Goal: Task Accomplishment & Management: Manage account settings

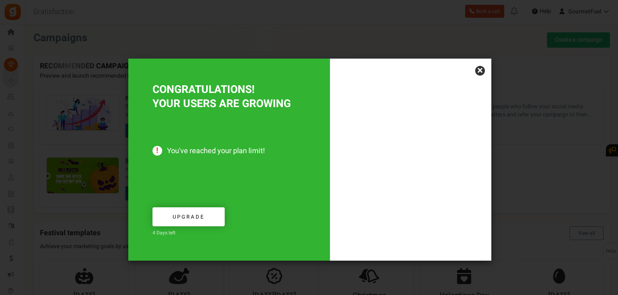
click at [479, 70] on link "×" at bounding box center [480, 71] width 10 height 10
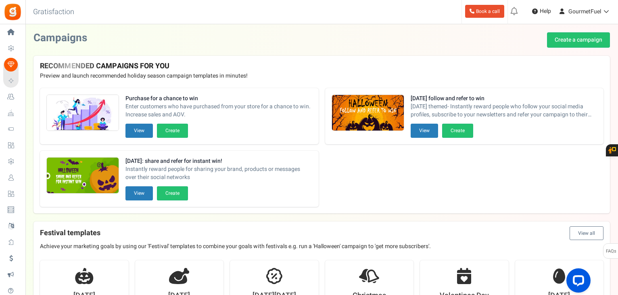
drag, startPoint x: 27, startPoint y: 174, endPoint x: 94, endPoint y: 157, distance: 68.4
click at [0, 0] on span "Users" at bounding box center [0, 0] width 0 height 0
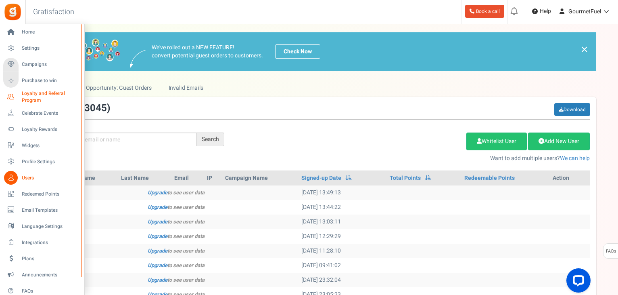
click at [32, 96] on span "Loyalty and Referral Program" at bounding box center [51, 97] width 59 height 14
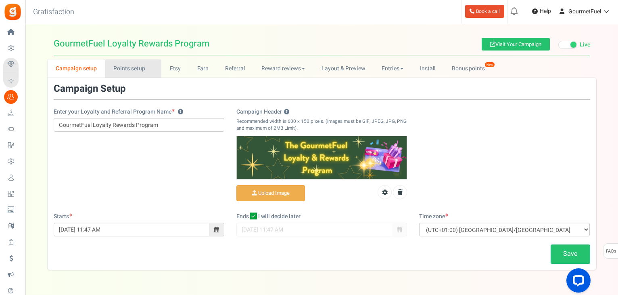
click at [131, 69] on link "Points setup New" at bounding box center [133, 68] width 56 height 18
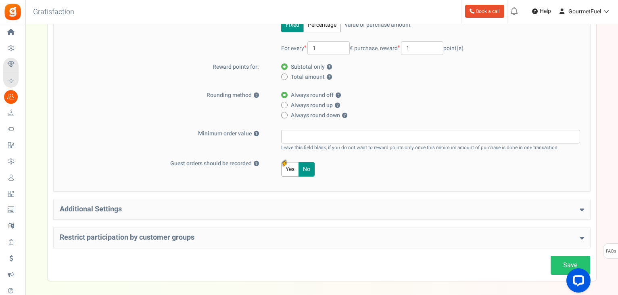
scroll to position [182, 0]
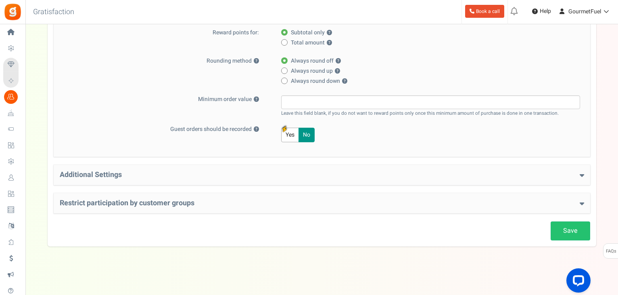
click at [578, 201] on h4 "Restrict participation by customer groups" at bounding box center [322, 203] width 525 height 8
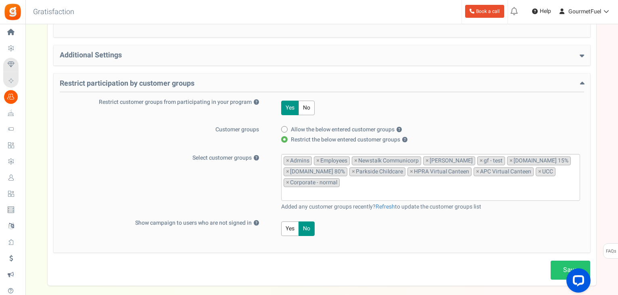
scroll to position [304, 0]
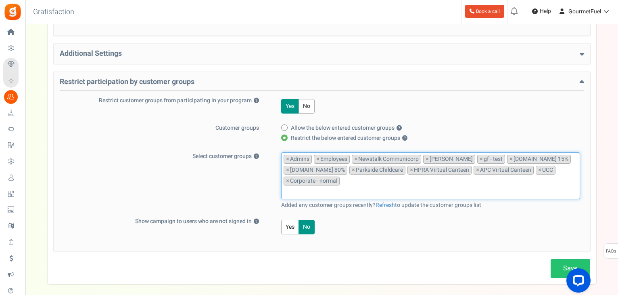
click at [356, 188] on input "search" at bounding box center [431, 191] width 294 height 9
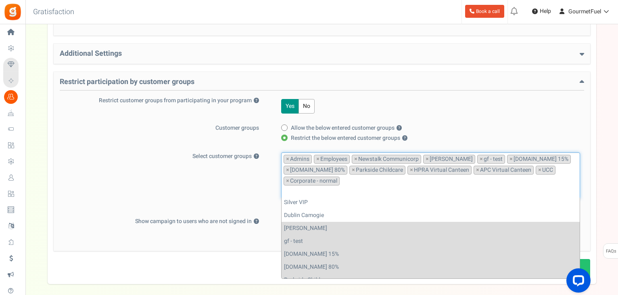
scroll to position [178, 0]
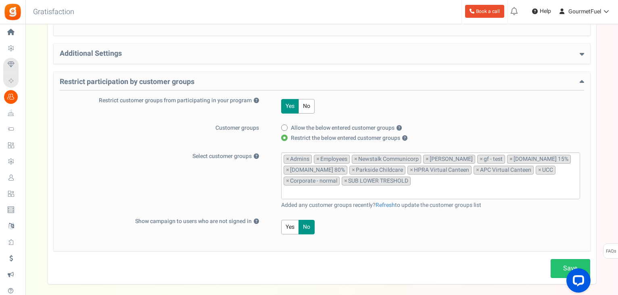
click at [563, 268] on div at bounding box center [577, 282] width 34 height 34
drag, startPoint x: 559, startPoint y: 262, endPoint x: 528, endPoint y: 256, distance: 30.8
click at [559, 262] on link "Save" at bounding box center [571, 268] width 40 height 19
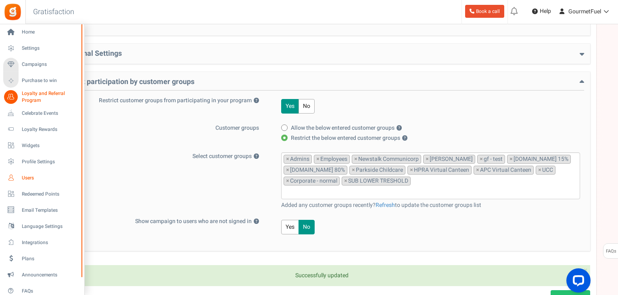
click at [28, 177] on span "Users" at bounding box center [50, 177] width 57 height 7
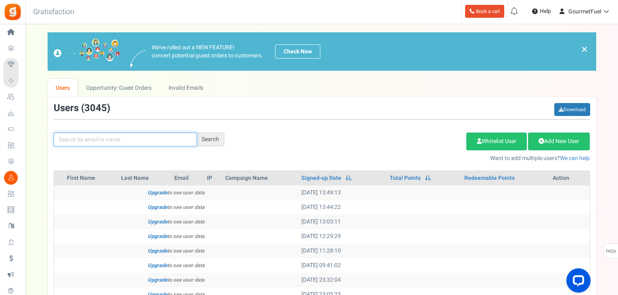
click at [127, 136] on input "text" at bounding box center [125, 139] width 143 height 14
paste input "jhanley6000@gmail.com"
type input "jhanley6000@gmail.com"
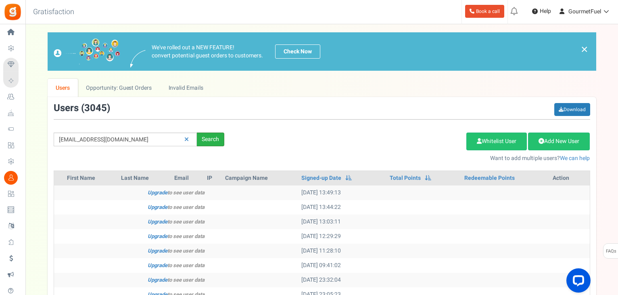
click at [212, 139] on div "Search" at bounding box center [210, 139] width 27 height 14
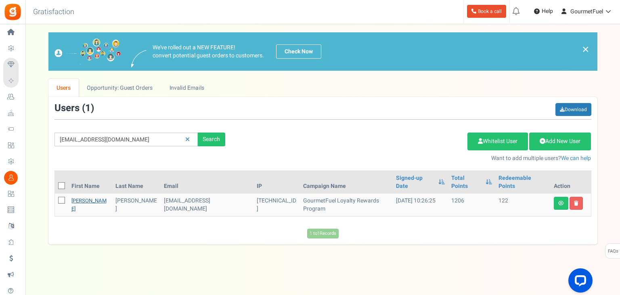
click at [85, 197] on link "Jonathan" at bounding box center [88, 205] width 35 height 16
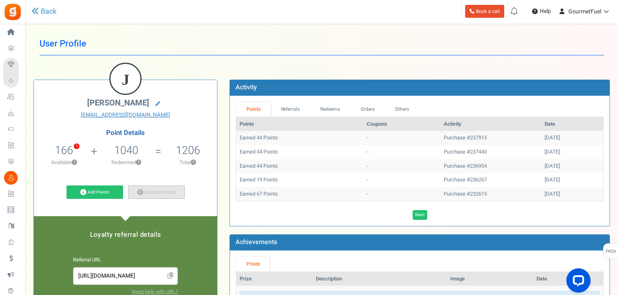
click at [163, 192] on link "Subtract Points" at bounding box center [156, 192] width 57 height 14
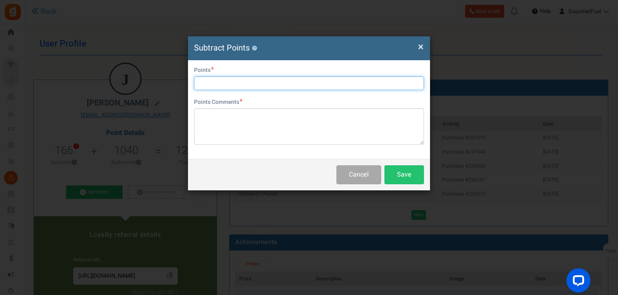
click at [236, 85] on input "text" at bounding box center [309, 83] width 230 height 14
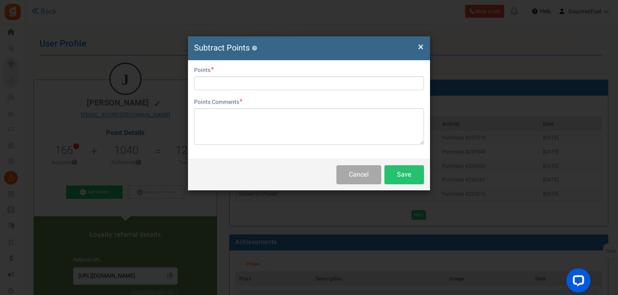
click at [422, 48] on span "×" at bounding box center [421, 46] width 6 height 15
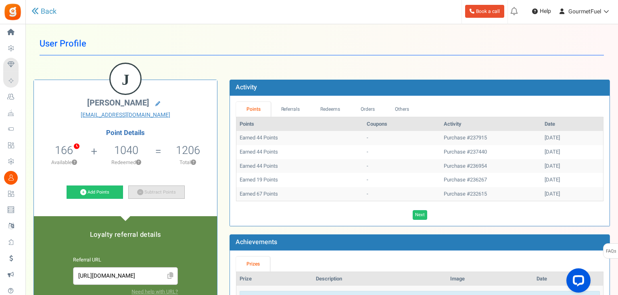
click at [138, 193] on icon at bounding box center [140, 192] width 6 height 6
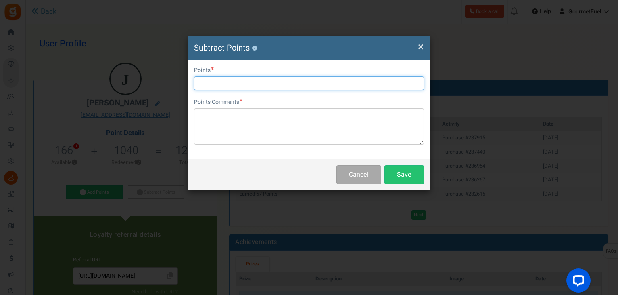
click at [278, 82] on input "text" at bounding box center [309, 83] width 230 height 14
type input "1040"
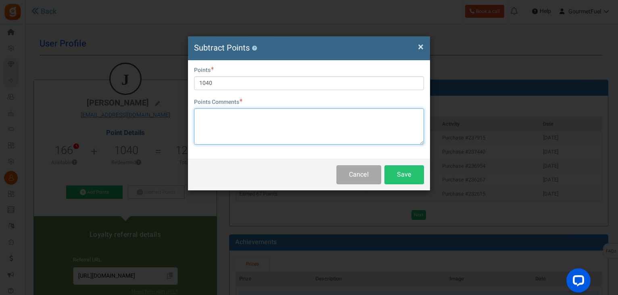
click at [249, 124] on textarea at bounding box center [309, 126] width 230 height 36
click at [238, 118] on textarea "subscription" at bounding box center [309, 126] width 230 height 36
type textarea "subscription not hitting threshold"
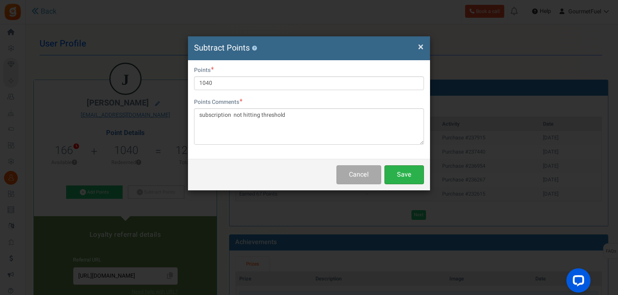
click at [417, 174] on button "Save" at bounding box center [405, 174] width 40 height 19
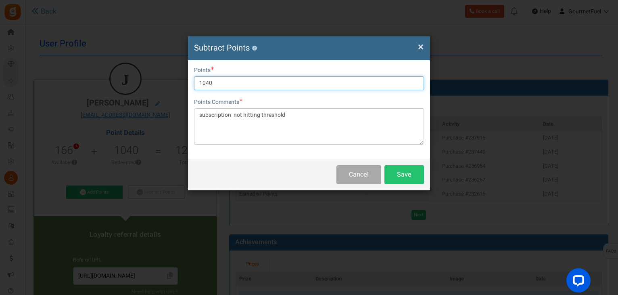
drag, startPoint x: 215, startPoint y: 83, endPoint x: 193, endPoint y: 82, distance: 22.2
click at [193, 82] on div "Oops! Redeemed points is more than available points × Close User Email jhanley6…" at bounding box center [309, 109] width 242 height 98
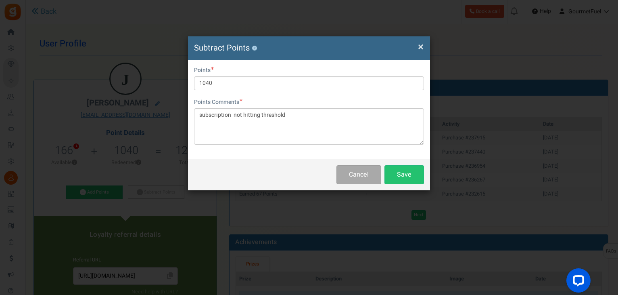
click at [420, 46] on span "×" at bounding box center [421, 46] width 6 height 15
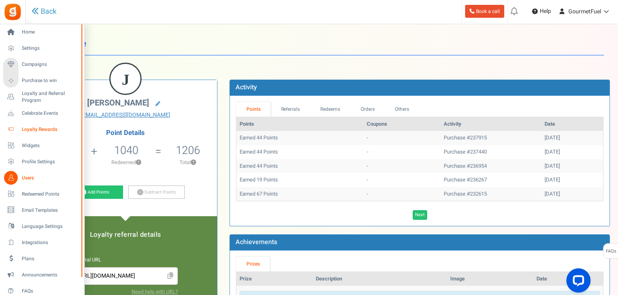
click at [38, 131] on span "Loyalty Rewards" at bounding box center [50, 129] width 57 height 7
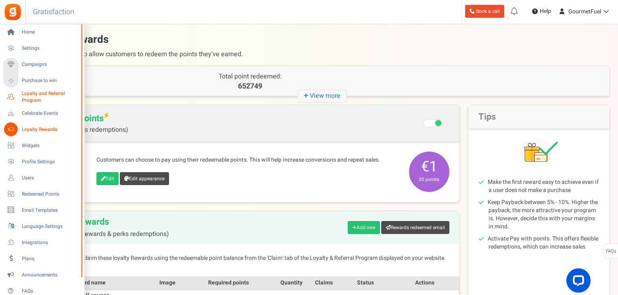
click at [32, 94] on span "Loyalty and Referral Program" at bounding box center [51, 97] width 59 height 14
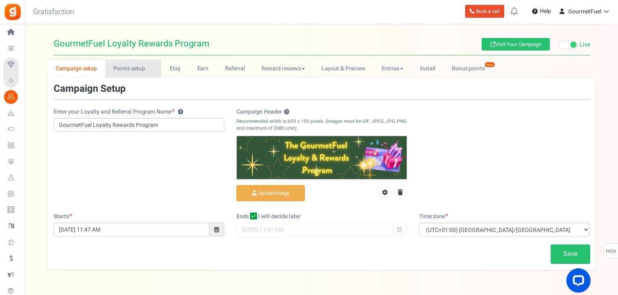
click at [138, 68] on link "Points setup New" at bounding box center [133, 68] width 56 height 18
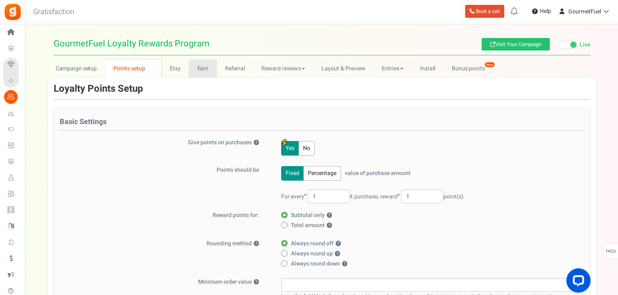
click at [203, 69] on link "Earn" at bounding box center [203, 68] width 28 height 18
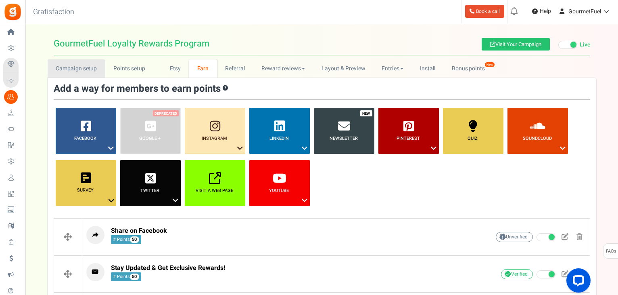
click at [89, 70] on link "Campaign setup" at bounding box center [77, 68] width 58 height 18
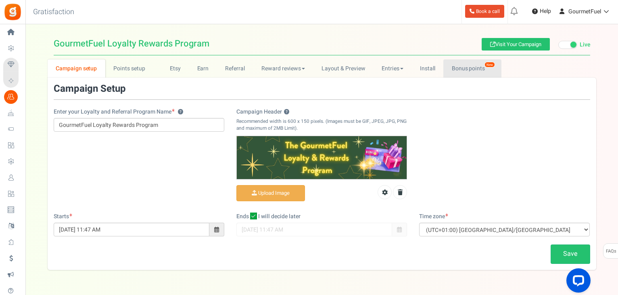
click at [465, 70] on link "Bonus points New" at bounding box center [473, 68] width 58 height 18
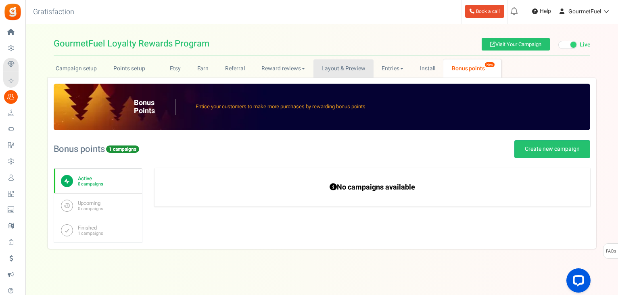
click at [351, 68] on link "Layout & Preview" at bounding box center [344, 68] width 60 height 18
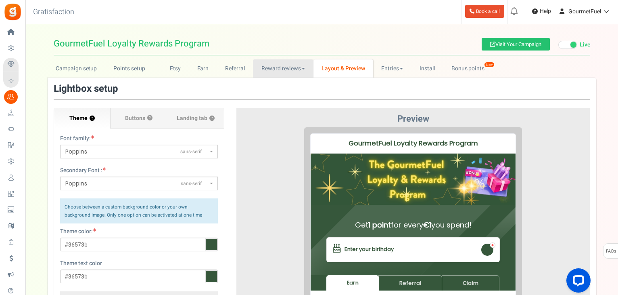
click at [280, 69] on link "Reward reviews" at bounding box center [283, 68] width 60 height 18
click at [237, 69] on link "Referral" at bounding box center [235, 68] width 36 height 18
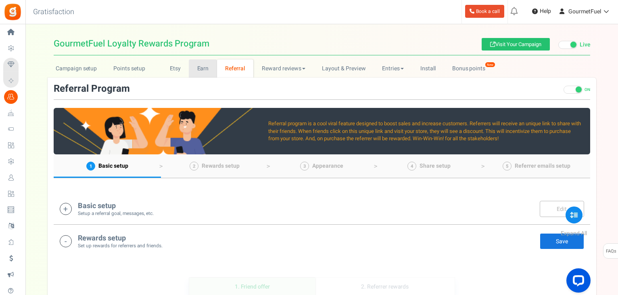
click at [207, 70] on link "Earn" at bounding box center [203, 68] width 28 height 18
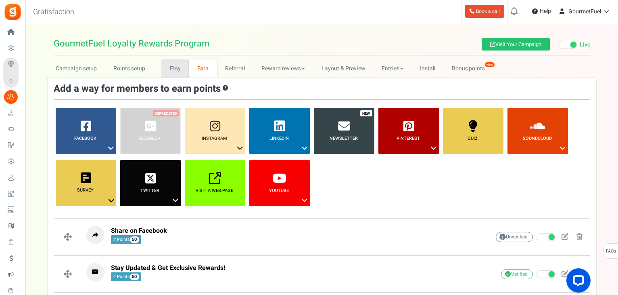
click at [183, 68] on link "Etsy" at bounding box center [174, 68] width 27 height 18
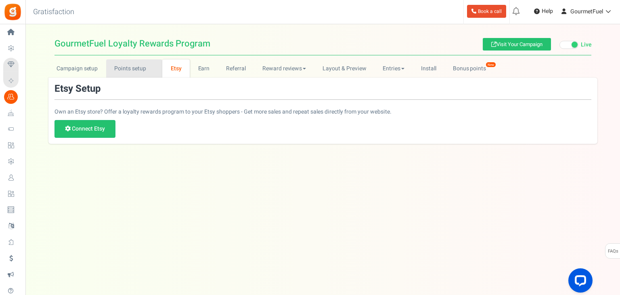
click at [131, 69] on link "Points setup New" at bounding box center [134, 68] width 56 height 18
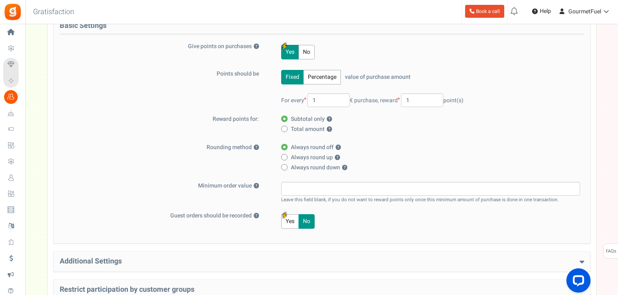
scroll to position [182, 0]
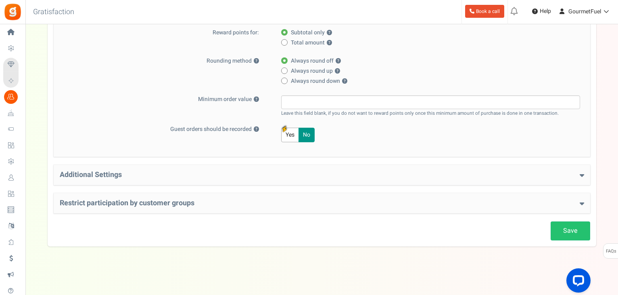
click at [580, 173] on icon at bounding box center [582, 174] width 4 height 7
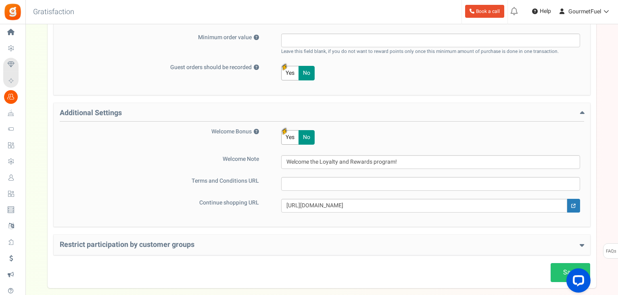
scroll to position [285, 0]
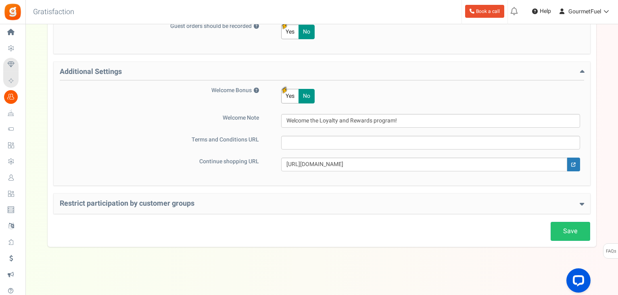
click at [576, 204] on h4 "Restrict participation by customer groups" at bounding box center [322, 203] width 525 height 8
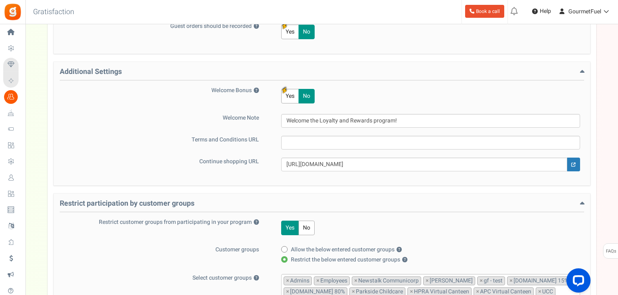
scroll to position [443, 0]
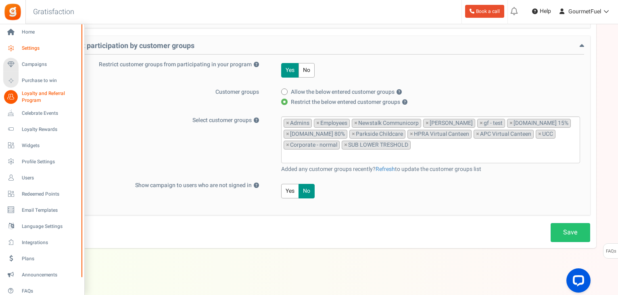
click at [33, 47] on span "Settings" at bounding box center [50, 48] width 57 height 7
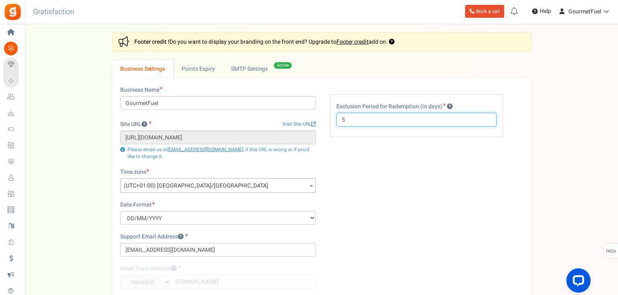
drag, startPoint x: 346, startPoint y: 119, endPoint x: 337, endPoint y: 119, distance: 9.7
click at [337, 119] on input "5" at bounding box center [417, 120] width 160 height 14
type input "7"
click at [555, 148] on div "Settings In this section you will setup your business details and points expiry…" at bounding box center [321, 194] width 577 height 325
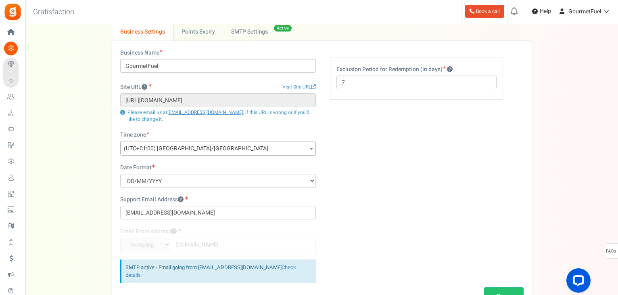
scroll to position [104, 0]
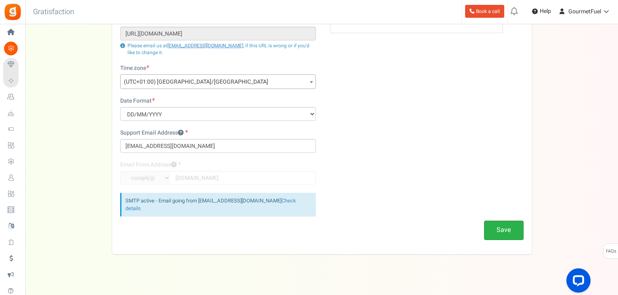
click at [499, 227] on button "Save" at bounding box center [504, 229] width 40 height 19
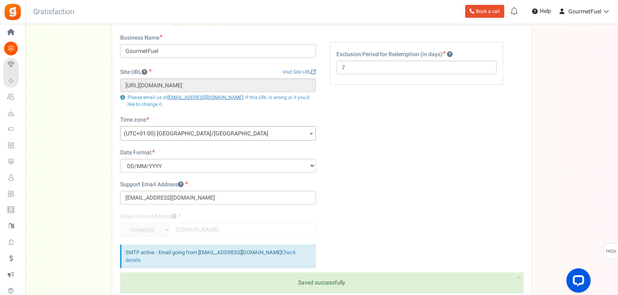
scroll to position [0, 0]
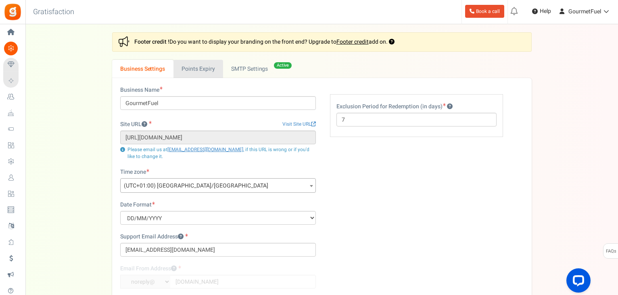
click at [206, 68] on link "Points Expiry" at bounding box center [199, 69] width 50 height 18
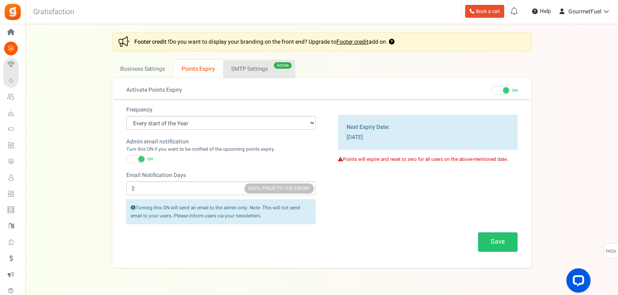
click at [255, 73] on link "Active SMTP Settings" at bounding box center [259, 69] width 72 height 18
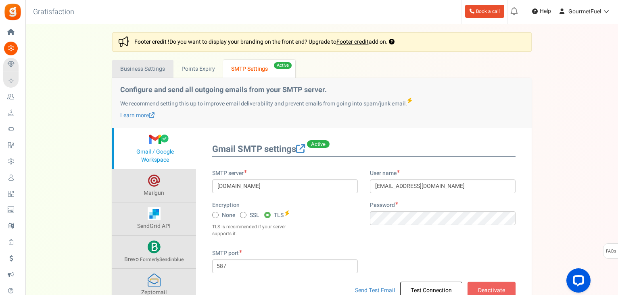
click at [150, 68] on link "Business Settings" at bounding box center [142, 69] width 61 height 18
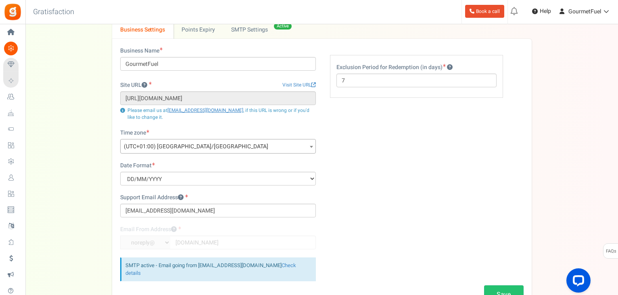
scroll to position [81, 0]
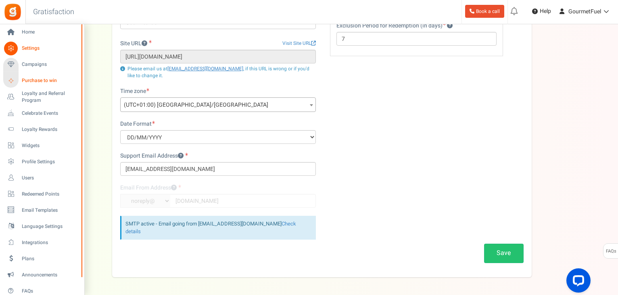
click at [37, 79] on span "Purchase to win" at bounding box center [50, 80] width 57 height 7
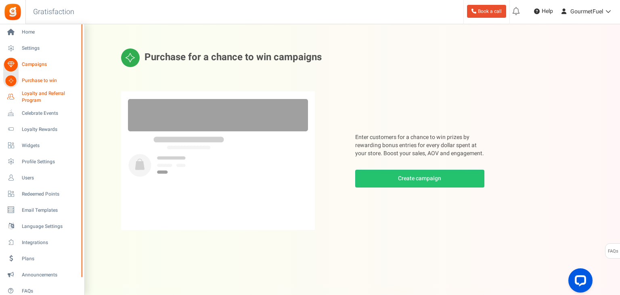
click at [31, 94] on span "Loyalty and Referral Program" at bounding box center [51, 97] width 59 height 14
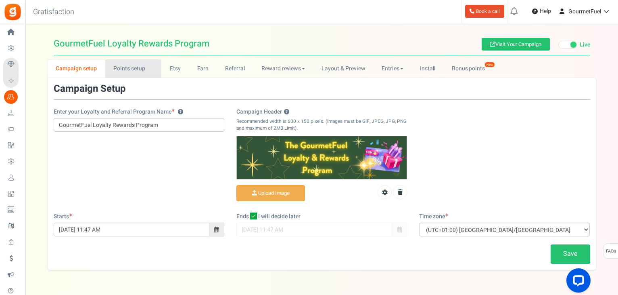
click at [132, 67] on link "Points setup New" at bounding box center [133, 68] width 56 height 18
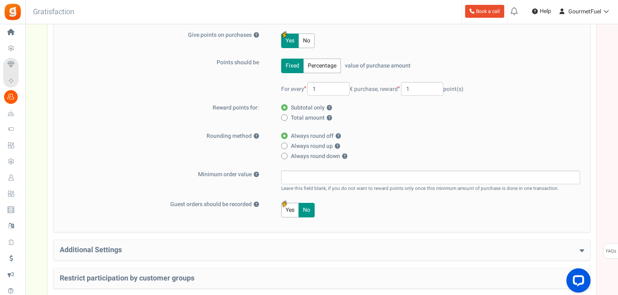
scroll to position [121, 0]
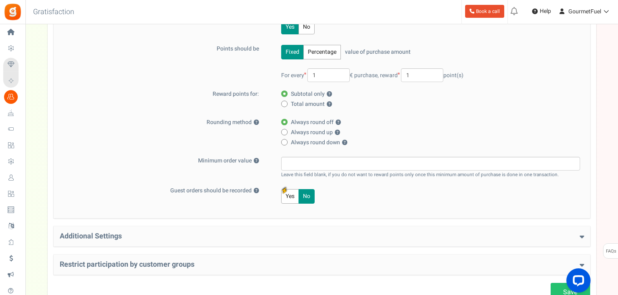
click at [575, 230] on div "Additional Settings Welcome Bonus ? Yes No Enter Welcome Points 50 Welcome Note…" at bounding box center [322, 236] width 537 height 20
click at [581, 234] on icon at bounding box center [582, 235] width 4 height 7
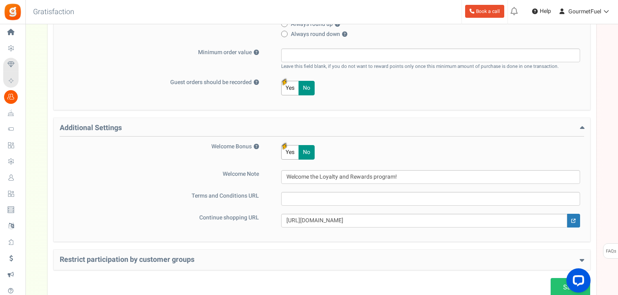
scroll to position [242, 0]
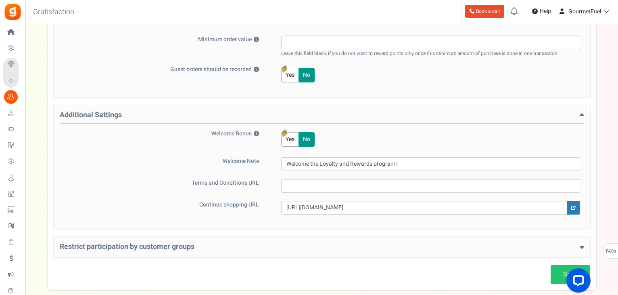
click at [582, 246] on icon at bounding box center [582, 246] width 4 height 7
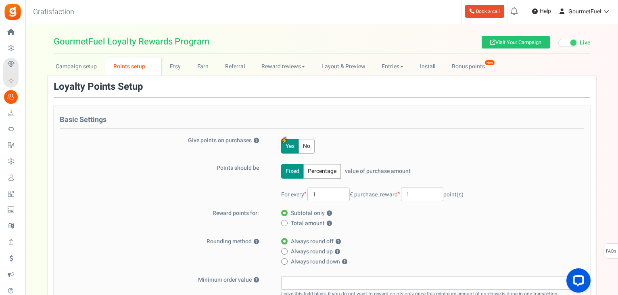
scroll to position [0, 0]
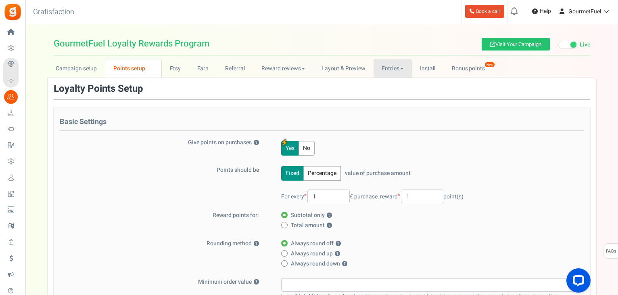
click at [396, 71] on link "Entries" at bounding box center [393, 68] width 38 height 18
click at [387, 84] on link "Entries" at bounding box center [406, 86] width 65 height 12
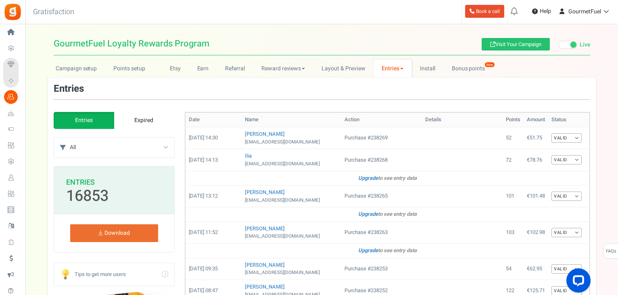
click at [160, 144] on select "All Manual entry Share on Facebook Stay Updated & Get Exclusive Rewards! Share …" at bounding box center [122, 147] width 105 height 20
click at [182, 88] on div "Entries" at bounding box center [322, 92] width 537 height 16
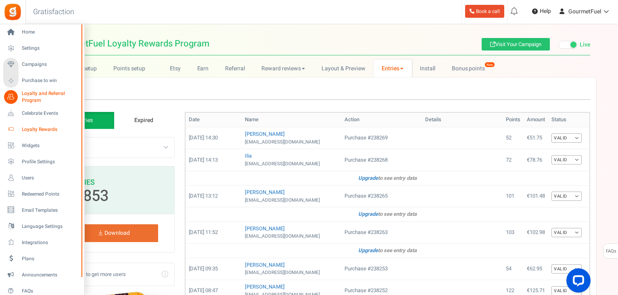
click at [40, 126] on span "Loyalty Rewards" at bounding box center [50, 129] width 57 height 7
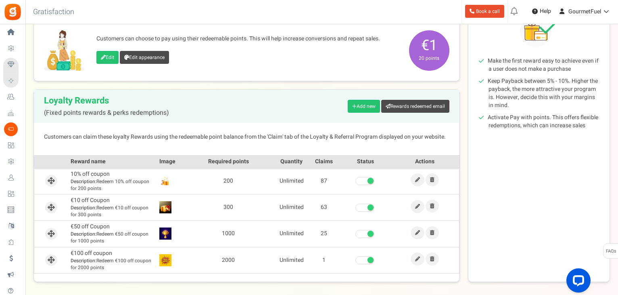
scroll to position [156, 0]
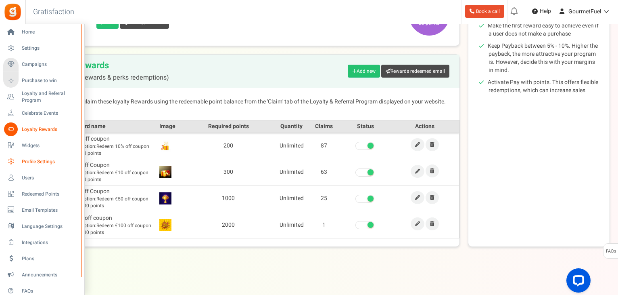
click at [33, 162] on span "Profile Settings" at bounding box center [50, 161] width 57 height 7
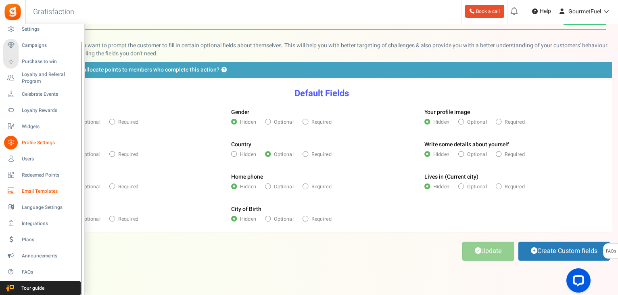
scroll to position [42, 0]
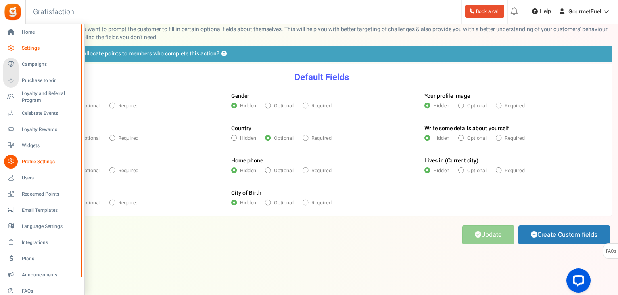
click at [31, 44] on link "Settings" at bounding box center [41, 49] width 77 height 14
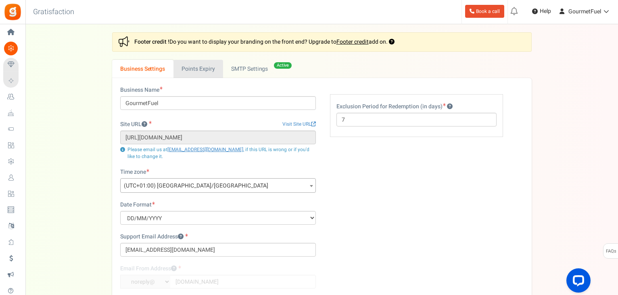
click at [199, 69] on link "Points Expiry" at bounding box center [199, 69] width 50 height 18
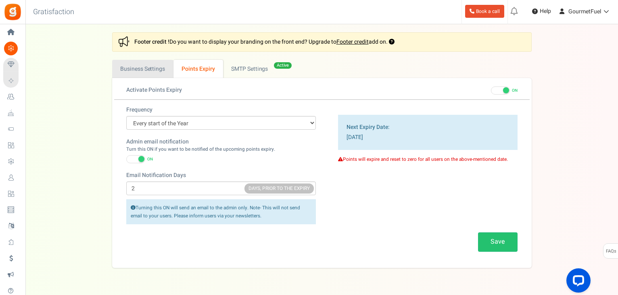
click at [159, 69] on link "Business Settings" at bounding box center [142, 69] width 61 height 18
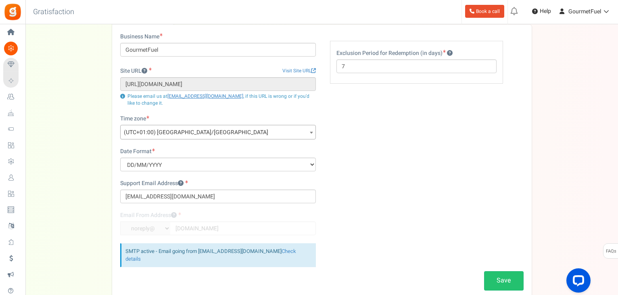
scroll to position [104, 0]
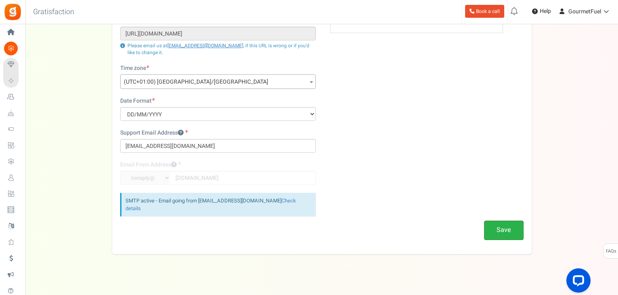
click at [518, 227] on button "Save" at bounding box center [504, 229] width 40 height 19
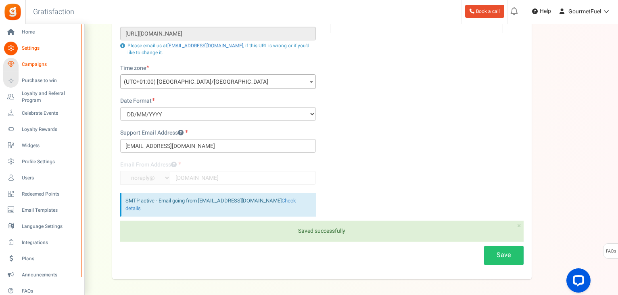
click at [22, 63] on span "Campaigns" at bounding box center [50, 64] width 57 height 7
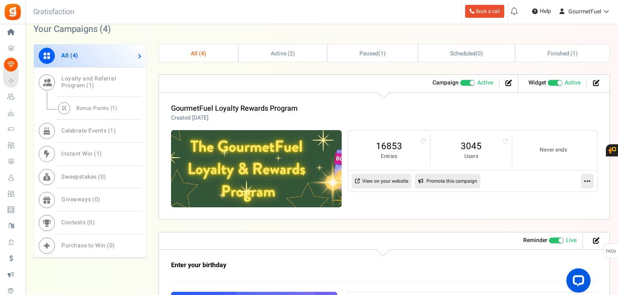
scroll to position [363, 0]
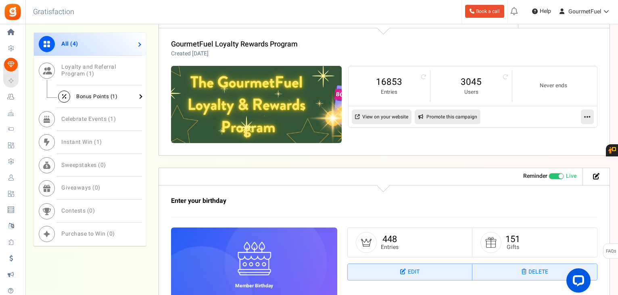
click at [95, 94] on span "Bonus Points ( 1 )" at bounding box center [96, 96] width 41 height 8
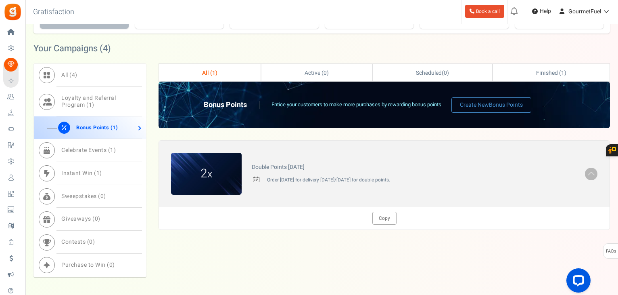
scroll to position [237, 0]
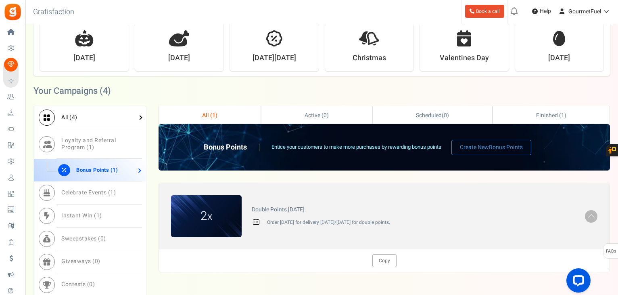
click at [72, 115] on span "4" at bounding box center [74, 117] width 4 height 8
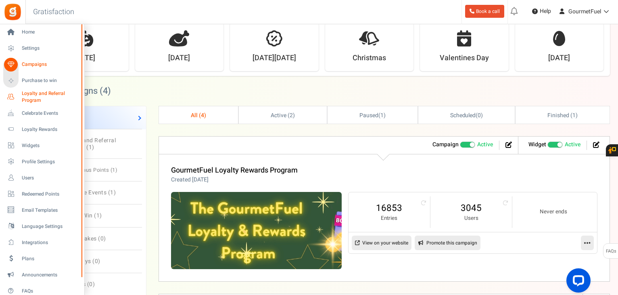
click at [31, 94] on span "Loyalty and Referral Program" at bounding box center [51, 97] width 59 height 14
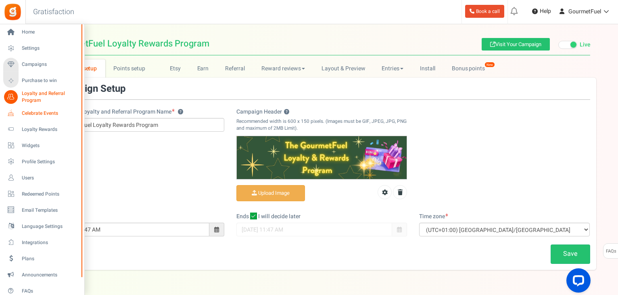
click at [38, 115] on span "Celebrate Events" at bounding box center [50, 113] width 57 height 7
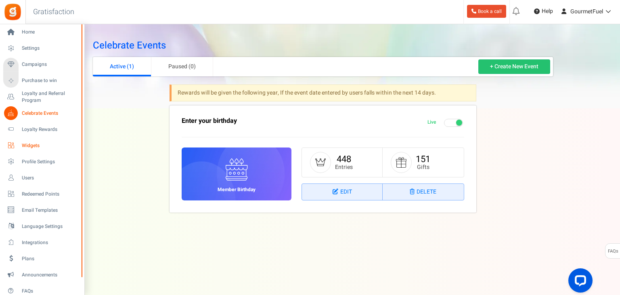
click at [28, 144] on span "Widgets" at bounding box center [50, 145] width 57 height 7
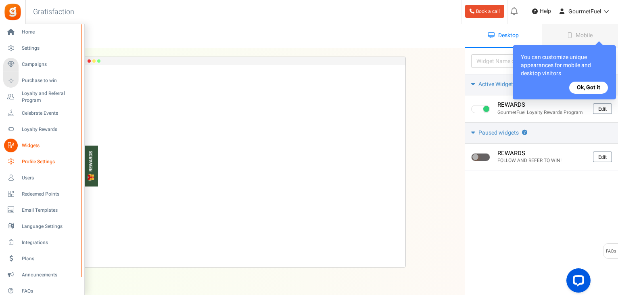
click at [34, 161] on span "Profile Settings" at bounding box center [50, 161] width 57 height 7
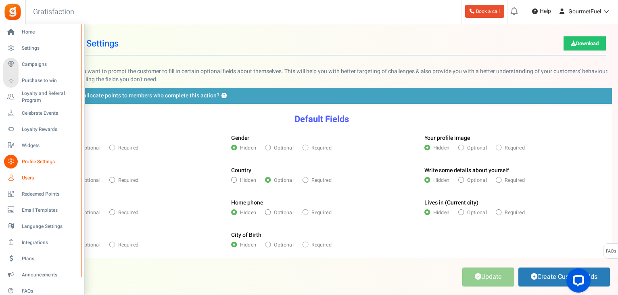
click at [28, 175] on span "Users" at bounding box center [50, 177] width 57 height 7
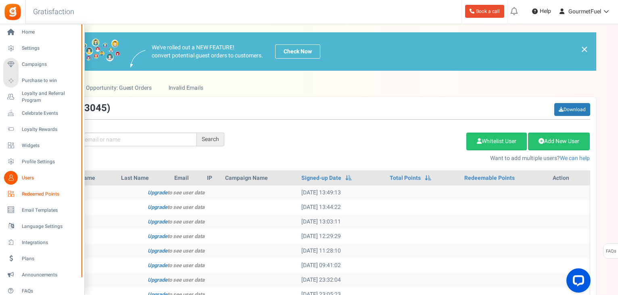
click at [34, 195] on span "Redeemed Points" at bounding box center [50, 193] width 57 height 7
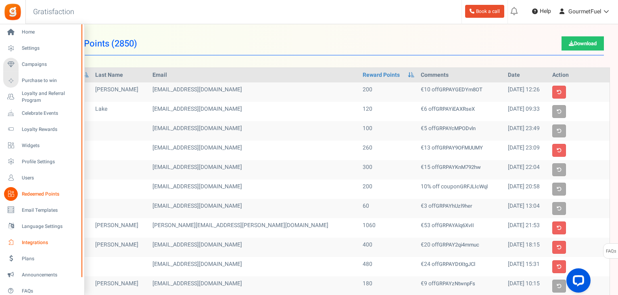
click at [35, 243] on span "Integrations" at bounding box center [50, 242] width 57 height 7
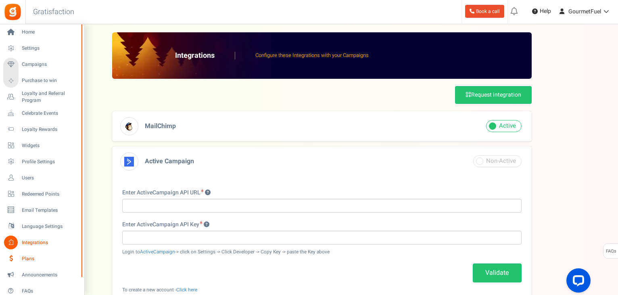
click at [29, 257] on span "Plans" at bounding box center [50, 258] width 57 height 7
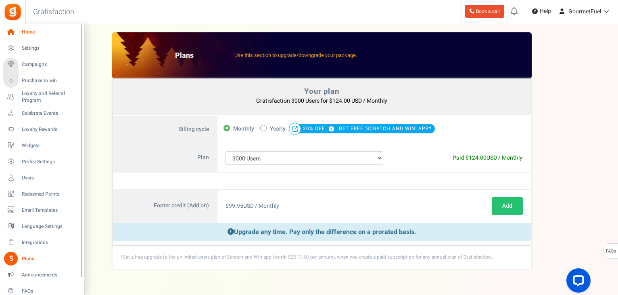
click at [27, 32] on span "Home" at bounding box center [50, 32] width 57 height 7
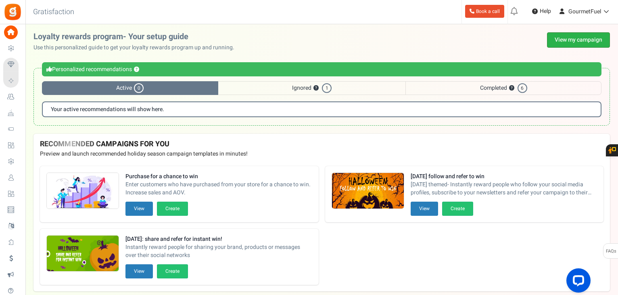
click at [579, 38] on link "View my campaign" at bounding box center [578, 39] width 63 height 15
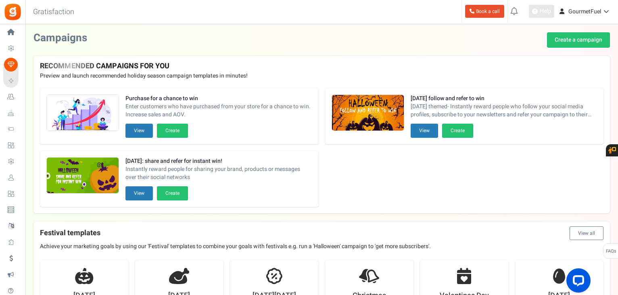
click at [546, 12] on span "Help" at bounding box center [544, 11] width 13 height 8
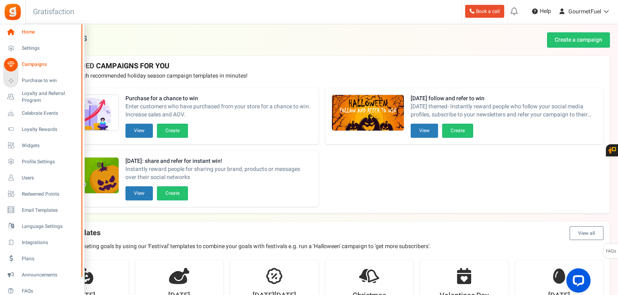
click at [31, 30] on span "Home" at bounding box center [50, 32] width 57 height 7
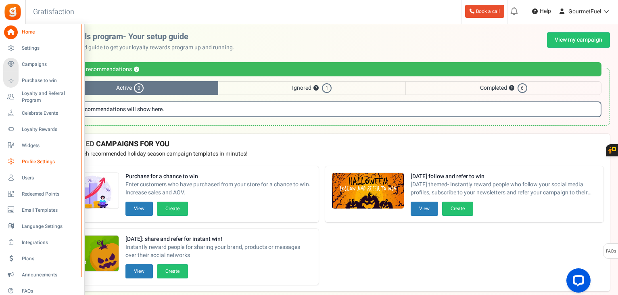
click at [32, 160] on span "Profile Settings" at bounding box center [50, 161] width 57 height 7
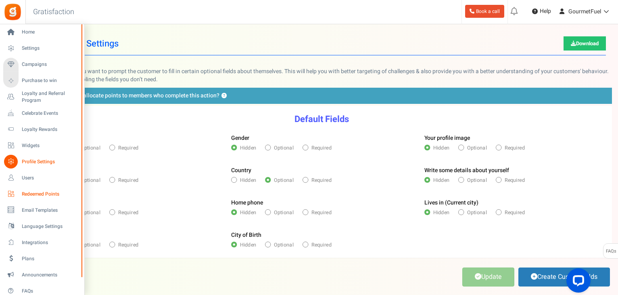
click at [36, 194] on span "Redeemed Points" at bounding box center [50, 193] width 57 height 7
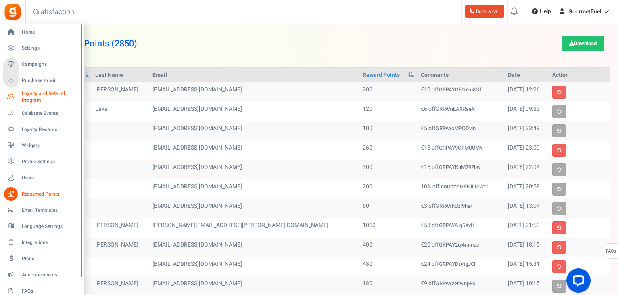
click at [32, 94] on span "Loyalty and Referral Program" at bounding box center [51, 97] width 59 height 14
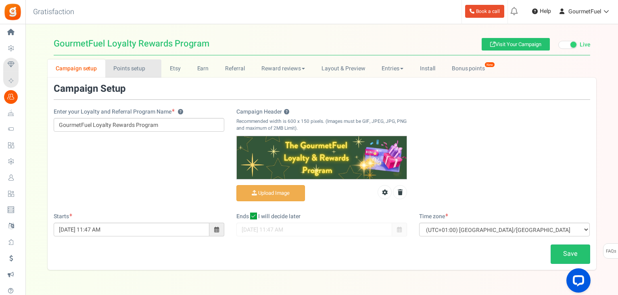
click at [131, 68] on link "Points setup New" at bounding box center [133, 68] width 56 height 18
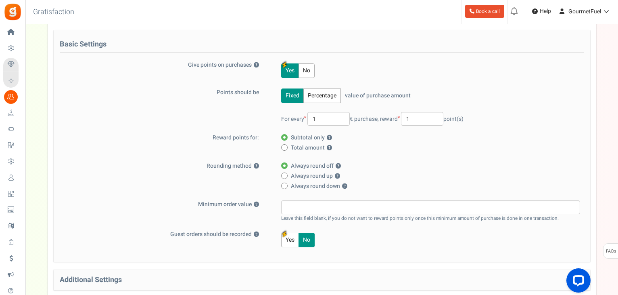
scroll to position [81, 0]
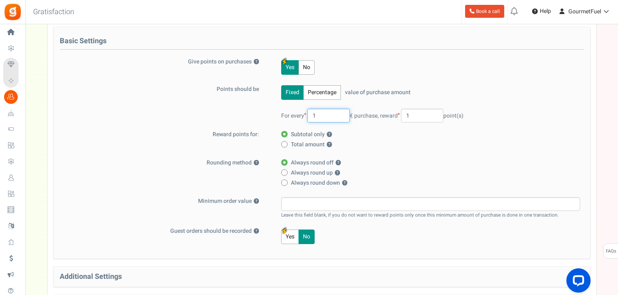
click at [315, 115] on input "1" at bounding box center [329, 116] width 42 height 14
click at [573, 156] on div "Basic Settings Give points on purchases ? Yes No Points should be Fixed Percent…" at bounding box center [322, 142] width 537 height 231
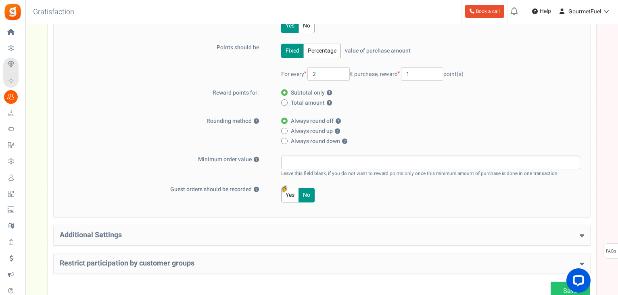
scroll to position [182, 0]
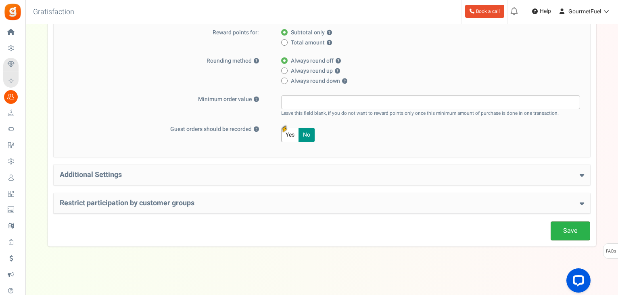
click at [570, 231] on link "Save" at bounding box center [571, 230] width 40 height 19
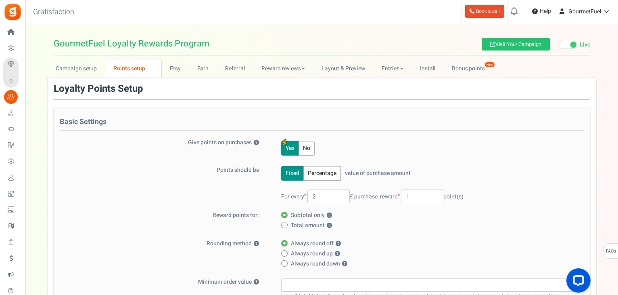
scroll to position [0, 0]
drag, startPoint x: 329, startPoint y: 196, endPoint x: 307, endPoint y: 196, distance: 22.2
click at [307, 196] on span "For every 2 € purchase," at bounding box center [330, 196] width 98 height 8
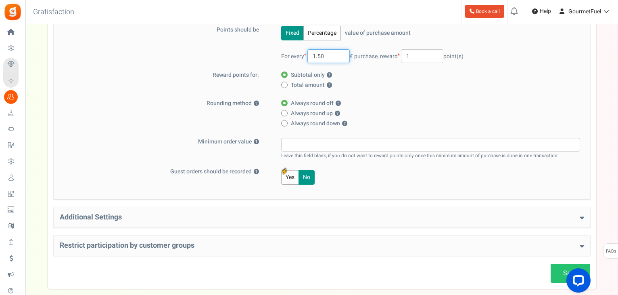
scroll to position [182, 0]
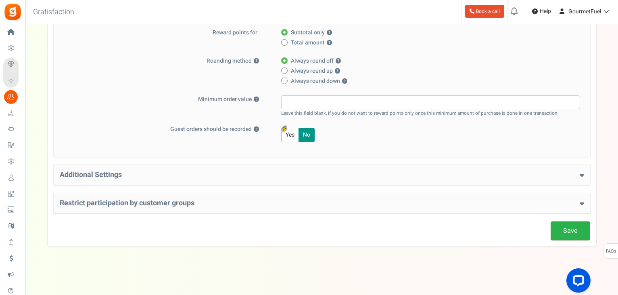
type input "1.50"
click at [570, 232] on link "Save" at bounding box center [571, 230] width 40 height 19
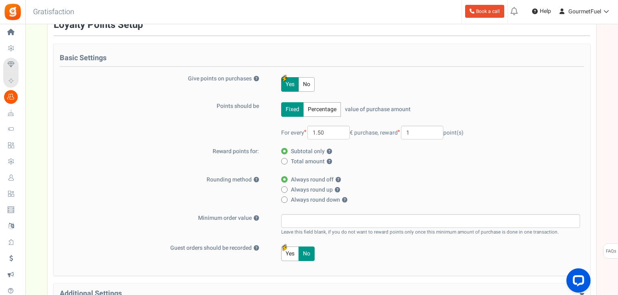
scroll to position [0, 0]
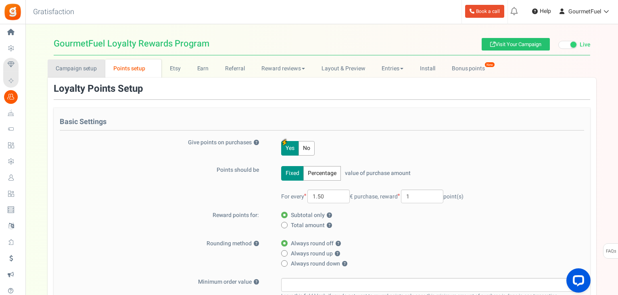
click at [90, 65] on link "Campaign setup" at bounding box center [77, 68] width 58 height 18
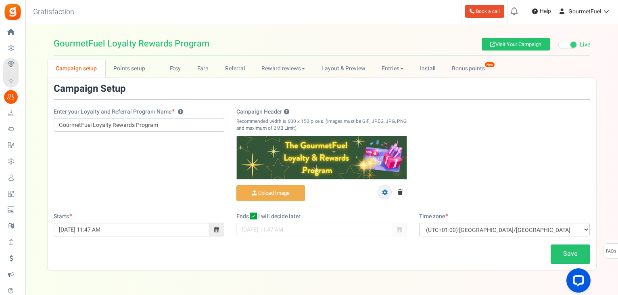
click at [383, 191] on icon at bounding box center [385, 192] width 6 height 6
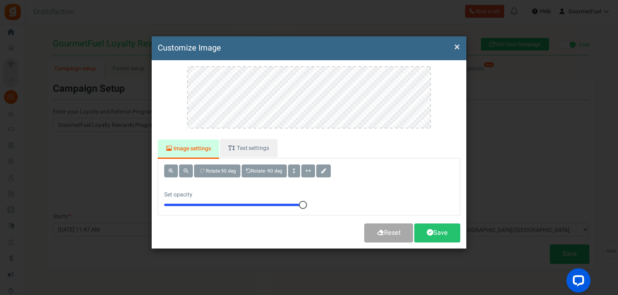
click at [456, 48] on button "×" at bounding box center [457, 47] width 6 height 8
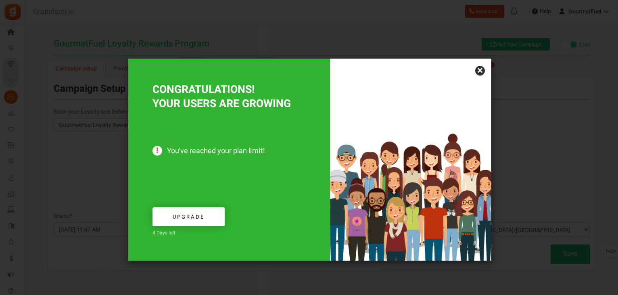
click at [483, 68] on link "×" at bounding box center [480, 71] width 10 height 10
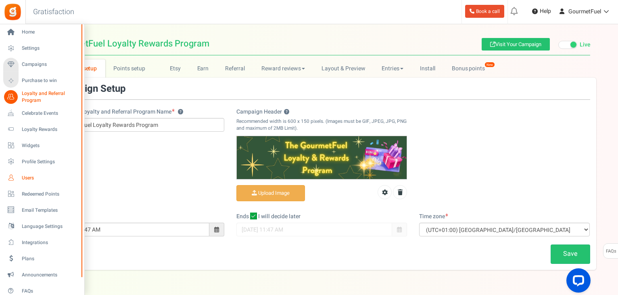
click at [29, 178] on span "Users" at bounding box center [50, 177] width 57 height 7
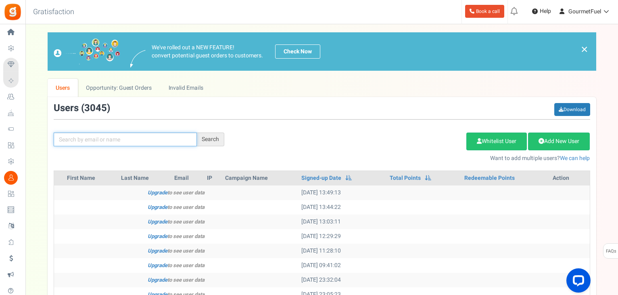
click at [128, 138] on input "text" at bounding box center [125, 139] width 143 height 14
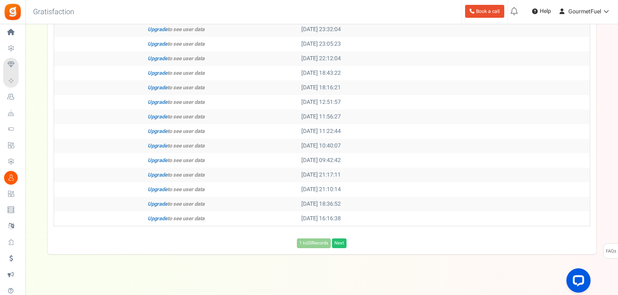
scroll to position [259, 0]
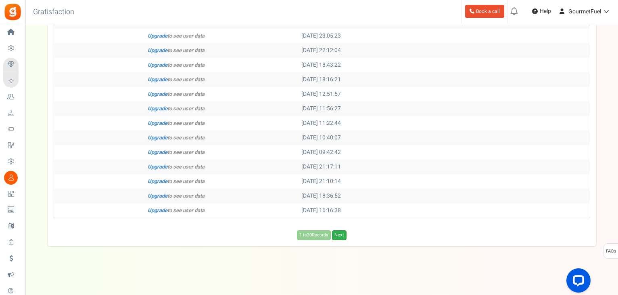
click at [342, 237] on link "Next" at bounding box center [339, 235] width 15 height 10
click at [353, 236] on link "Next" at bounding box center [352, 235] width 15 height 10
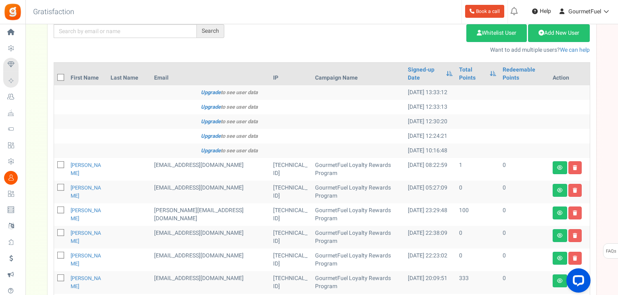
scroll to position [226, 0]
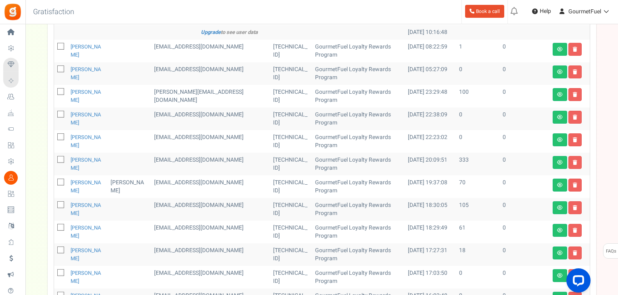
click at [61, 72] on icon at bounding box center [61, 69] width 5 height 5
click at [54, 72] on input "checkbox" at bounding box center [51, 69] width 5 height 5
checkbox input "true"
click at [61, 117] on icon at bounding box center [61, 114] width 5 height 5
click at [54, 117] on input "checkbox" at bounding box center [51, 114] width 5 height 5
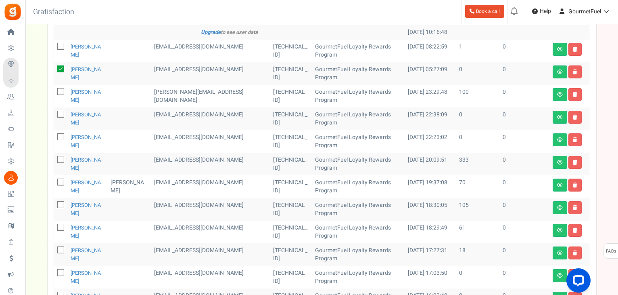
checkbox input "true"
click at [60, 140] on icon at bounding box center [61, 136] width 5 height 5
click at [54, 140] on input "checkbox" at bounding box center [51, 137] width 5 height 5
checkbox input "true"
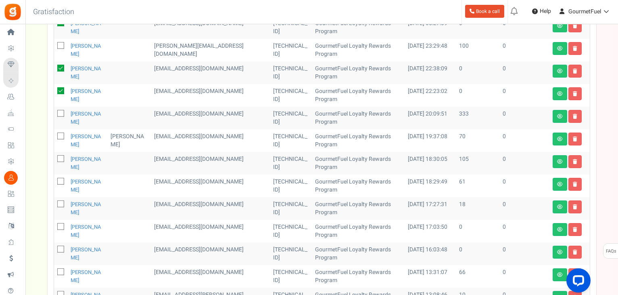
scroll to position [307, 0]
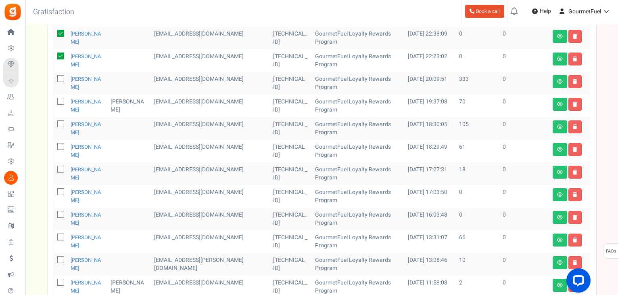
drag, startPoint x: 63, startPoint y: 232, endPoint x: 62, endPoint y: 247, distance: 14.6
click at [63, 195] on icon at bounding box center [61, 191] width 5 height 5
click at [54, 195] on input "checkbox" at bounding box center [51, 192] width 5 height 5
checkbox input "true"
click at [61, 217] on icon at bounding box center [61, 214] width 5 height 5
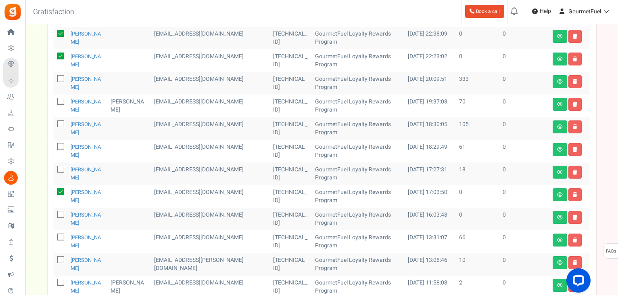
click at [54, 218] on input "checkbox" at bounding box center [51, 214] width 5 height 5
checkbox input "true"
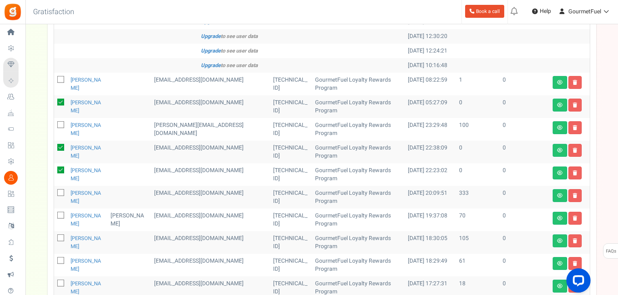
scroll to position [105, 0]
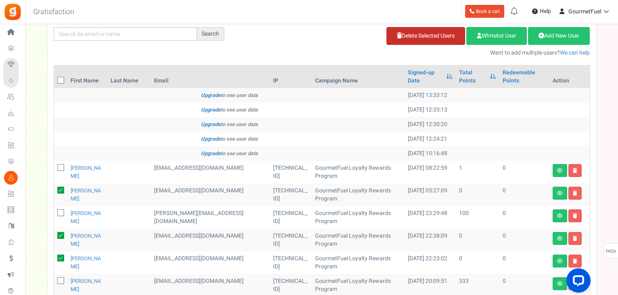
click at [427, 33] on link "Delete Selected Users" at bounding box center [426, 36] width 79 height 18
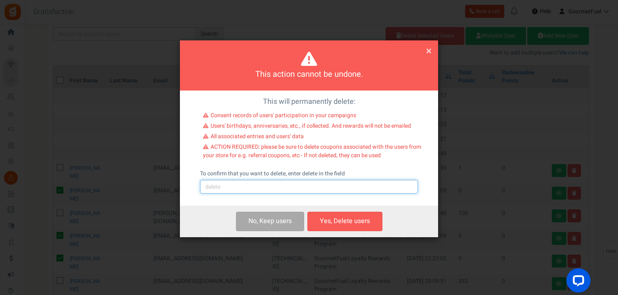
click at [208, 190] on input "text" at bounding box center [309, 187] width 218 height 14
type input "delete"
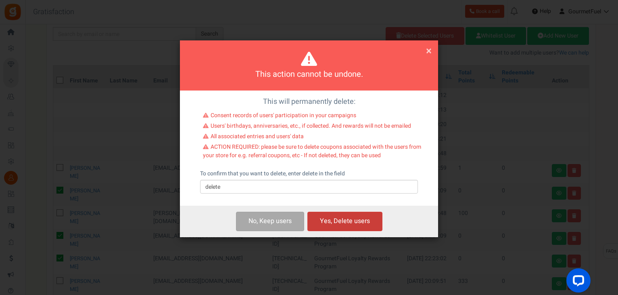
click at [348, 224] on button "Yes, Delete users" at bounding box center [345, 220] width 75 height 19
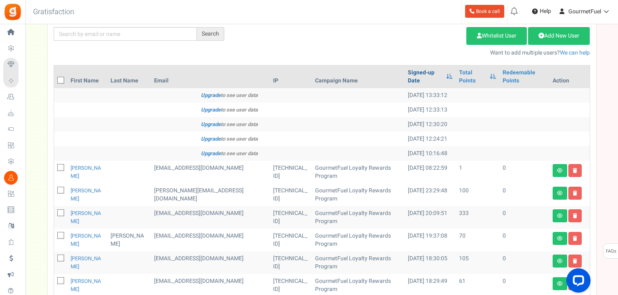
click at [412, 80] on link "Signed-up Date" at bounding box center [425, 77] width 34 height 16
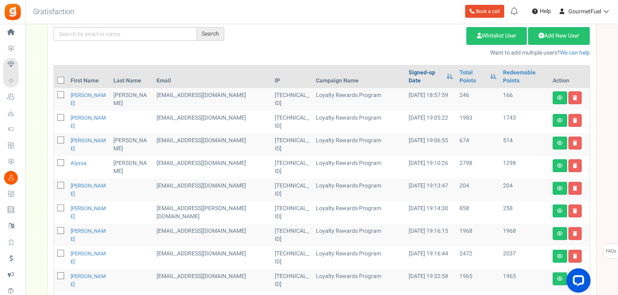
click at [409, 83] on link "Signed-up Date" at bounding box center [426, 77] width 34 height 16
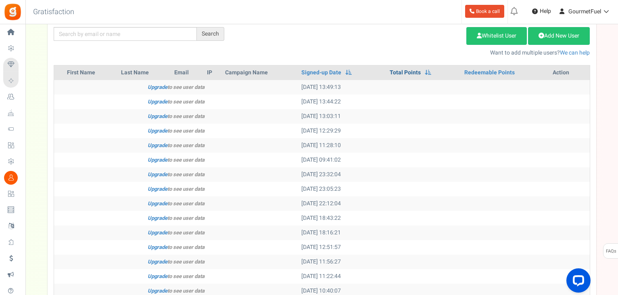
click at [410, 70] on link "Total Points" at bounding box center [405, 73] width 31 height 8
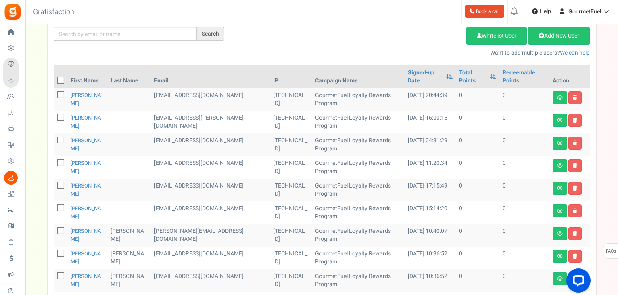
click at [59, 78] on icon at bounding box center [61, 80] width 5 height 5
click at [54, 78] on input "checkbox" at bounding box center [51, 80] width 5 height 5
checkbox input "true"
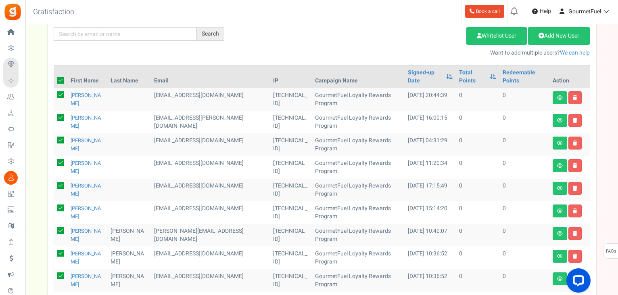
checkbox input "true"
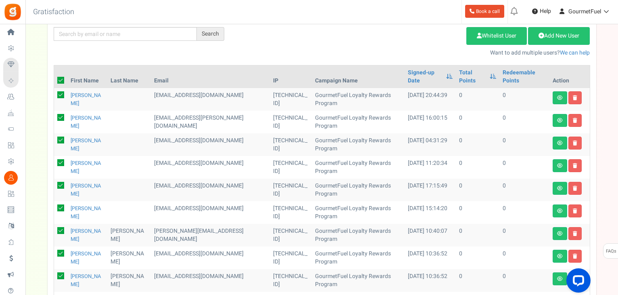
checkbox input "true"
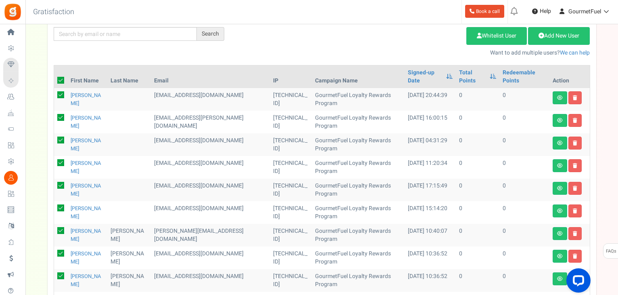
checkbox input "true"
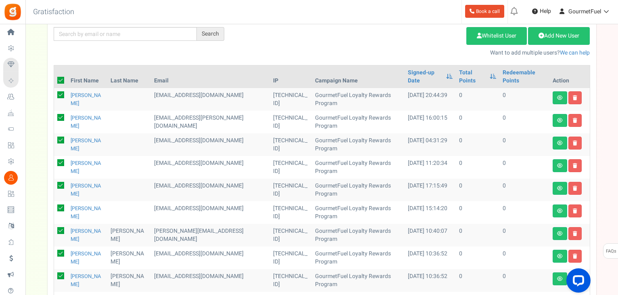
checkbox input "true"
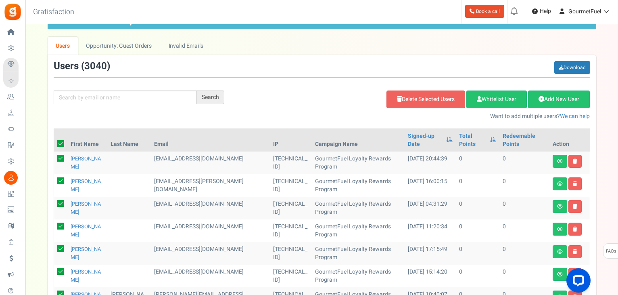
scroll to position [0, 0]
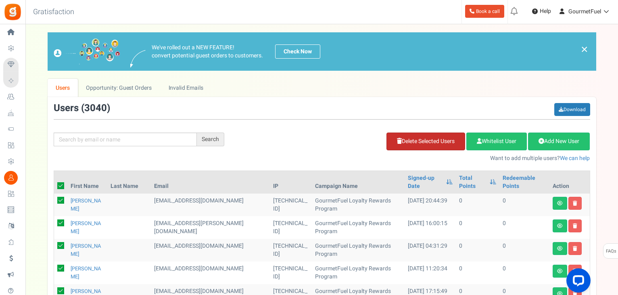
click at [428, 144] on link "Delete Selected Users" at bounding box center [426, 141] width 79 height 18
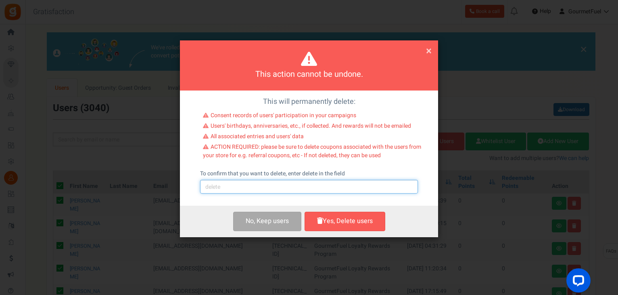
click at [220, 186] on input "text" at bounding box center [309, 187] width 218 height 14
type input "delete"
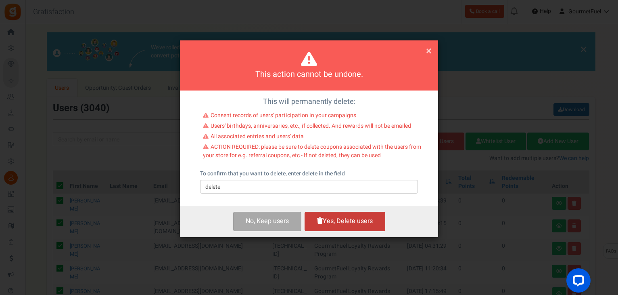
click at [333, 223] on button "Yes, Delete users" at bounding box center [345, 220] width 81 height 19
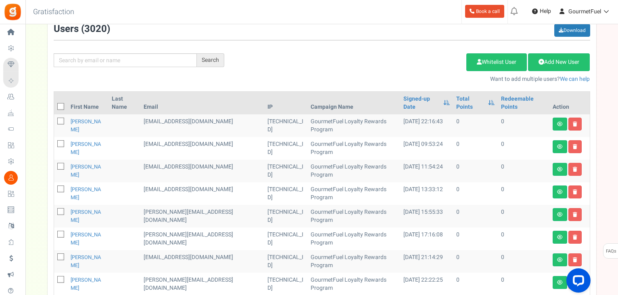
scroll to position [65, 0]
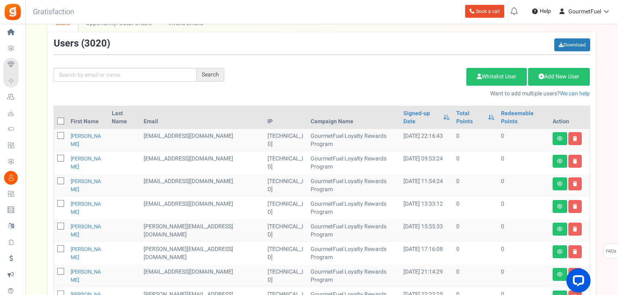
click at [61, 119] on icon at bounding box center [61, 121] width 5 height 5
click at [54, 119] on input "checkbox" at bounding box center [51, 121] width 5 height 5
checkbox input "true"
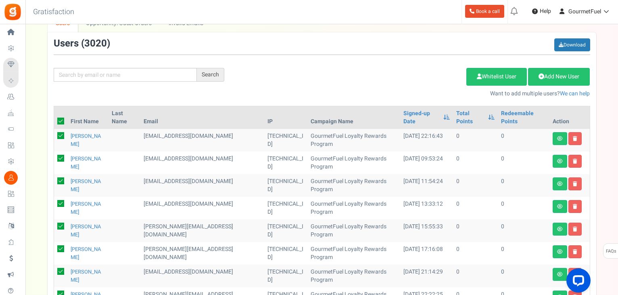
checkbox input "true"
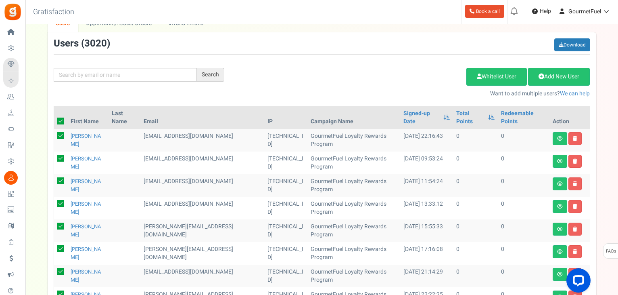
checkbox input "true"
click at [412, 74] on link "Delete Selected Users" at bounding box center [426, 77] width 79 height 18
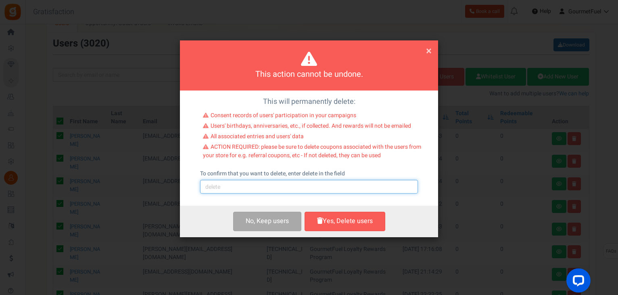
click at [258, 189] on input "text" at bounding box center [309, 187] width 218 height 14
type input "delete"
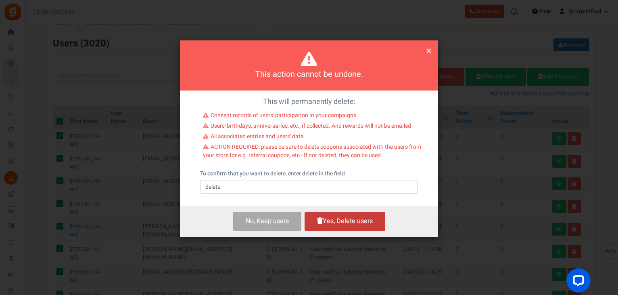
click at [350, 224] on button "Yes, Delete users" at bounding box center [345, 220] width 81 height 19
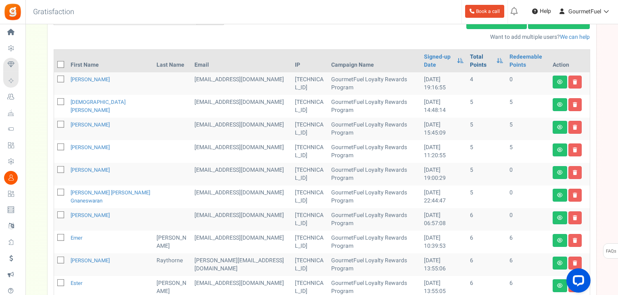
scroll to position [24, 0]
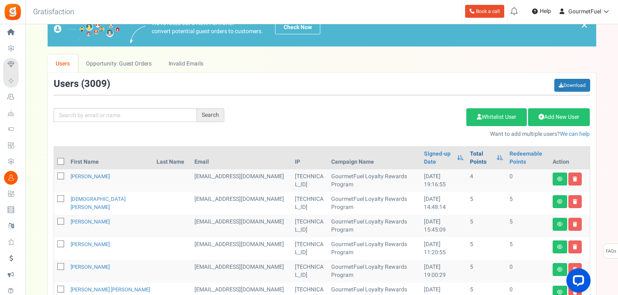
click at [470, 159] on link "Total Points" at bounding box center [481, 158] width 23 height 16
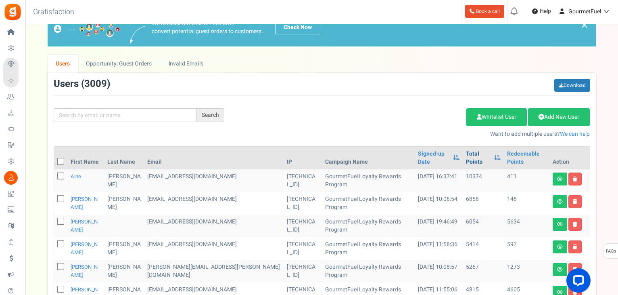
click at [466, 151] on link "Total Points" at bounding box center [478, 158] width 24 height 16
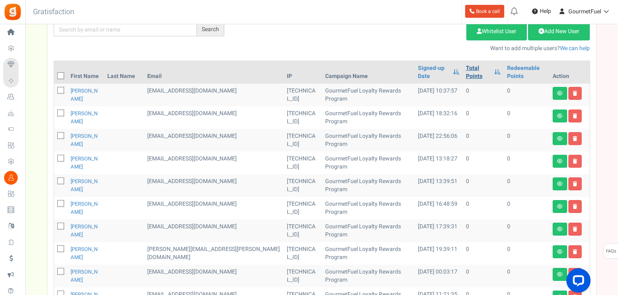
scroll to position [105, 0]
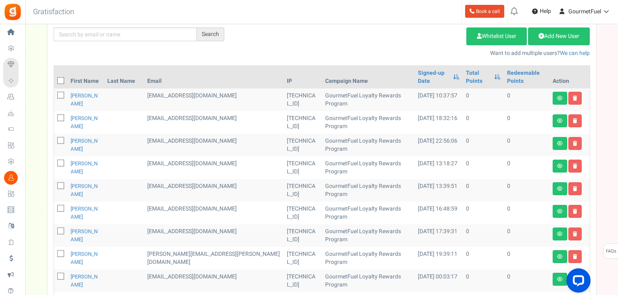
click at [61, 79] on icon at bounding box center [61, 80] width 5 height 5
click at [54, 79] on input "checkbox" at bounding box center [51, 81] width 5 height 5
checkbox input "true"
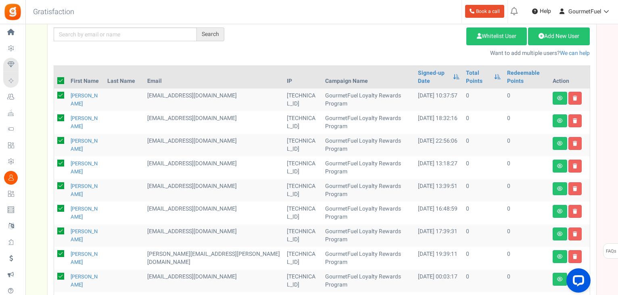
checkbox input "true"
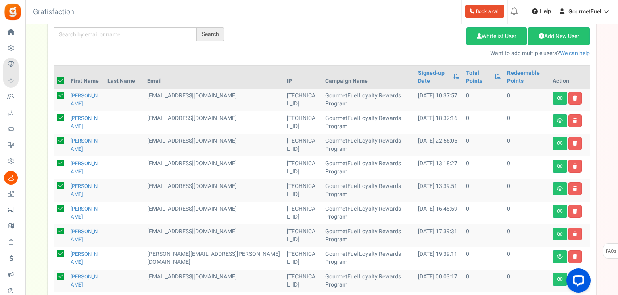
checkbox input "true"
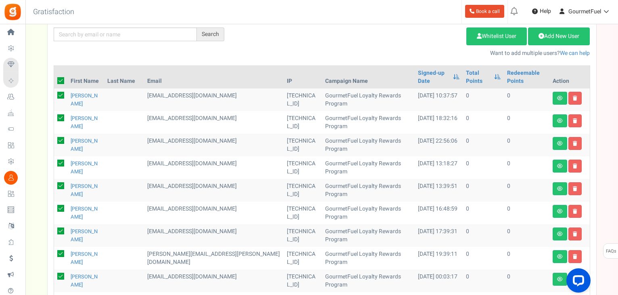
checkbox input "true"
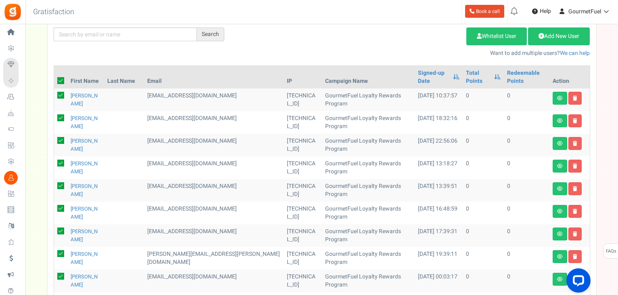
checkbox input "true"
click at [418, 34] on link "Delete Selected Users" at bounding box center [426, 36] width 79 height 18
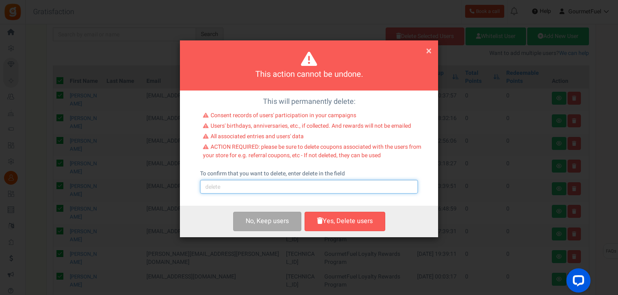
drag, startPoint x: 284, startPoint y: 186, endPoint x: 279, endPoint y: 188, distance: 5.1
click at [284, 186] on input "text" at bounding box center [309, 187] width 218 height 14
type input "delete"
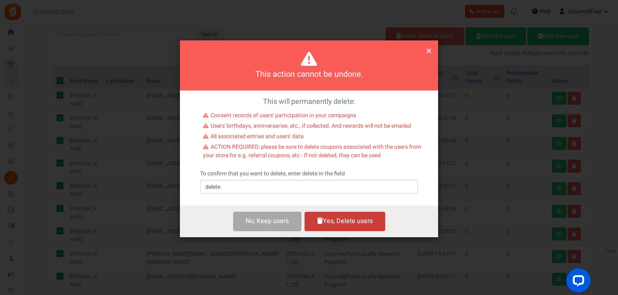
click at [332, 220] on button "Yes, Delete users" at bounding box center [345, 220] width 81 height 19
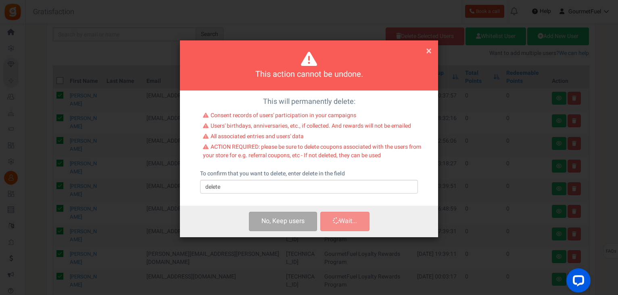
scroll to position [0, 0]
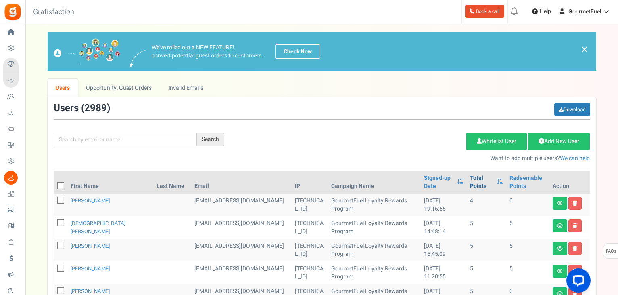
click at [470, 183] on link "Total Points" at bounding box center [481, 182] width 23 height 16
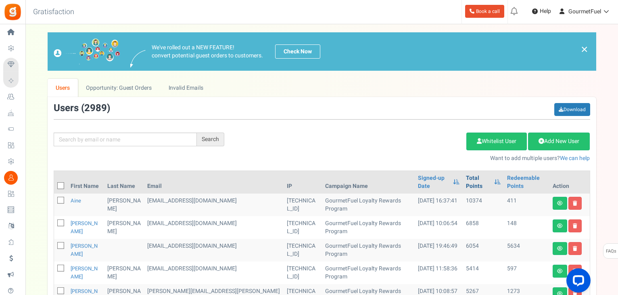
click at [466, 175] on link "Total Points" at bounding box center [478, 182] width 24 height 16
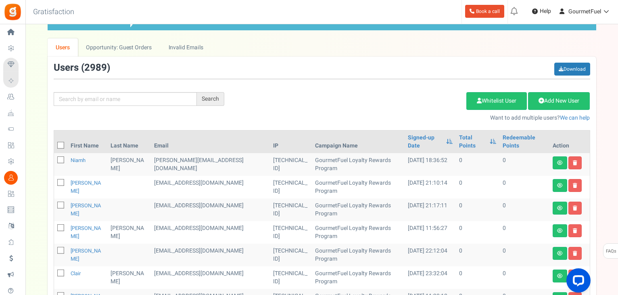
click at [60, 144] on icon at bounding box center [61, 145] width 5 height 5
click at [54, 144] on input "checkbox" at bounding box center [51, 145] width 5 height 5
checkbox input "true"
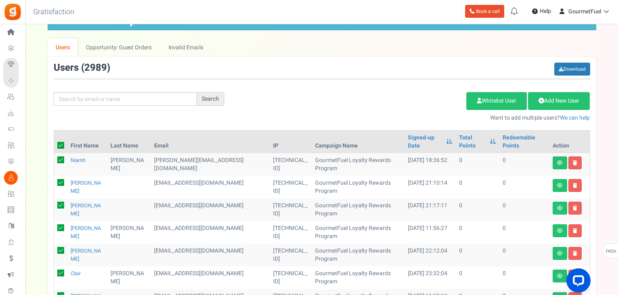
checkbox input "true"
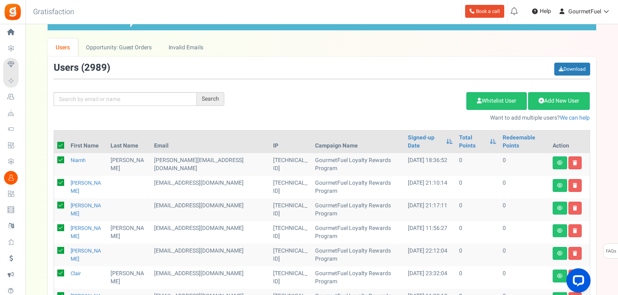
checkbox input "true"
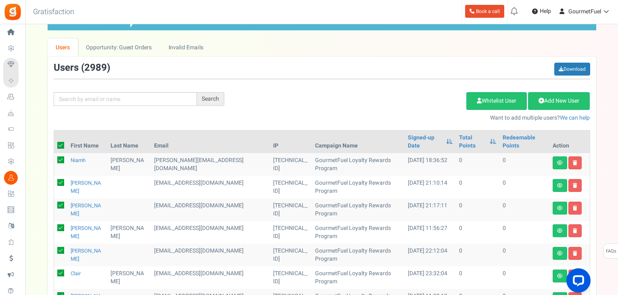
checkbox input "true"
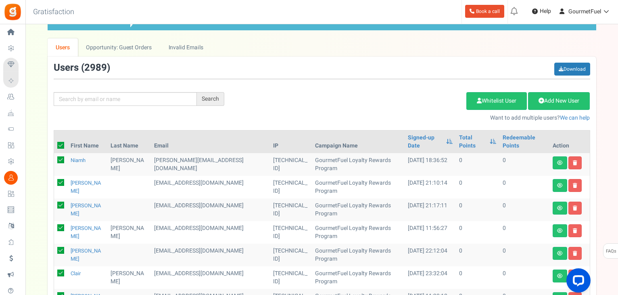
checkbox input "true"
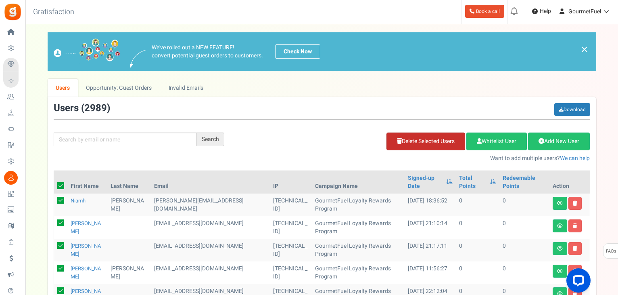
click at [429, 143] on link "Delete Selected Users" at bounding box center [426, 141] width 79 height 18
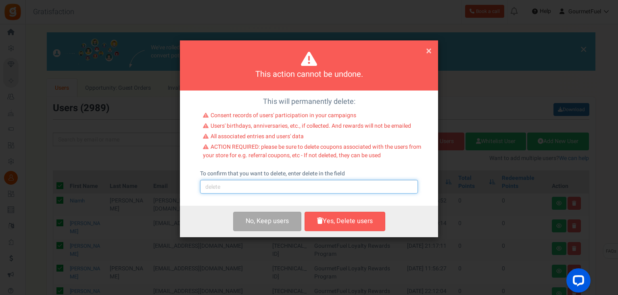
drag, startPoint x: 252, startPoint y: 185, endPoint x: 249, endPoint y: 188, distance: 4.3
click at [252, 185] on input "text" at bounding box center [309, 187] width 218 height 14
type input "delete"
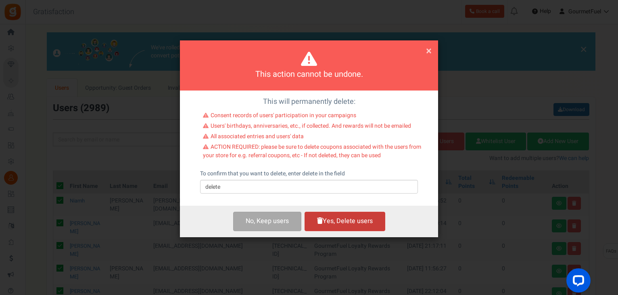
click at [358, 224] on button "Yes, Delete users" at bounding box center [345, 220] width 81 height 19
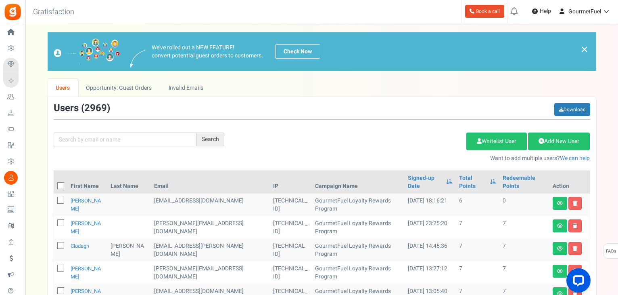
click at [60, 183] on icon at bounding box center [61, 185] width 5 height 5
click at [54, 184] on input "checkbox" at bounding box center [51, 186] width 5 height 5
checkbox input "true"
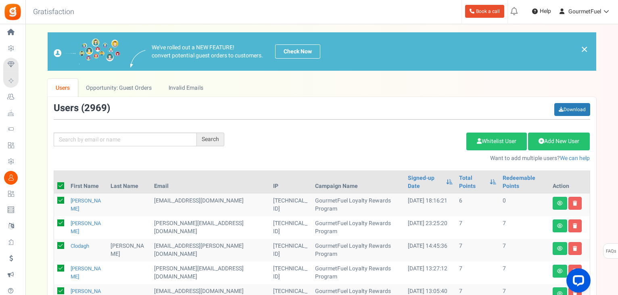
checkbox input "true"
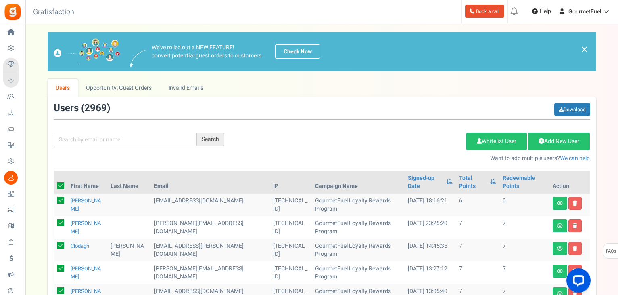
checkbox input "true"
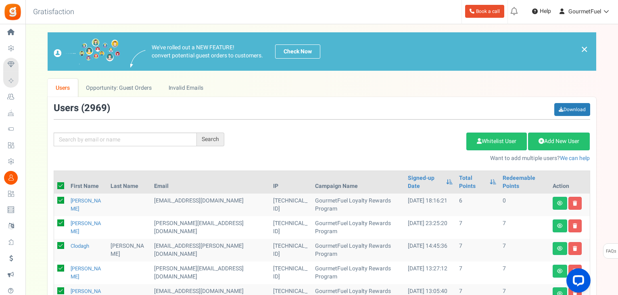
checkbox input "true"
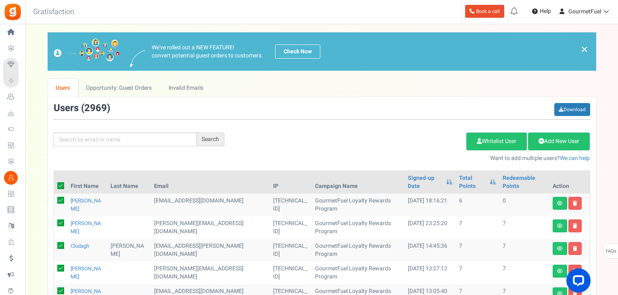
checkbox input "true"
click at [422, 142] on link "Delete Selected Users" at bounding box center [426, 141] width 79 height 18
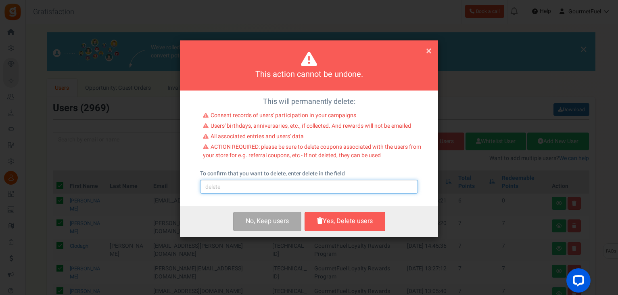
drag, startPoint x: 274, startPoint y: 187, endPoint x: 270, endPoint y: 190, distance: 5.2
click at [274, 187] on input "text" at bounding box center [309, 187] width 218 height 14
type input "delete"
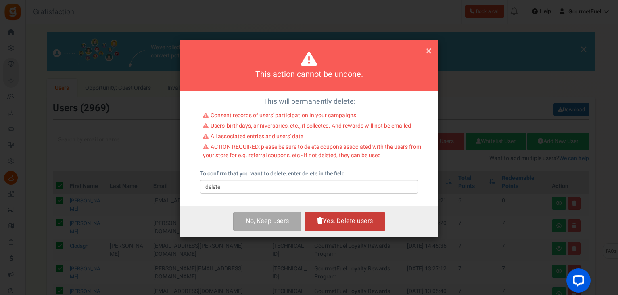
click at [347, 225] on button "Yes, Delete users" at bounding box center [345, 220] width 81 height 19
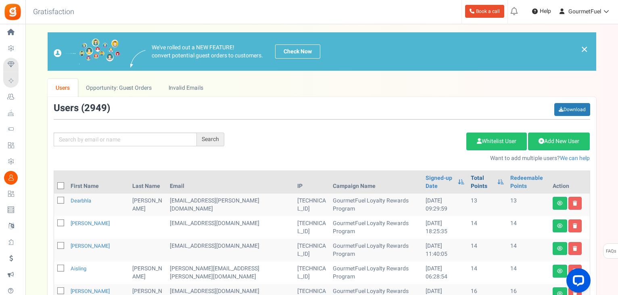
click at [471, 176] on link "Total Points" at bounding box center [482, 182] width 22 height 16
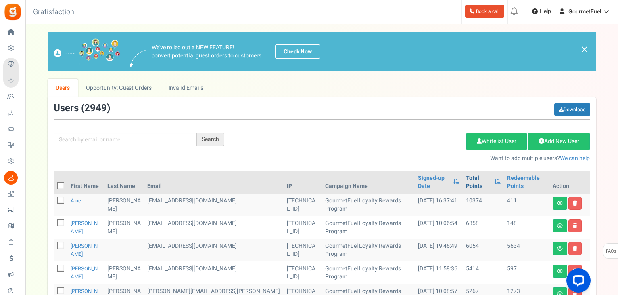
click at [466, 176] on link "Total Points" at bounding box center [478, 182] width 24 height 16
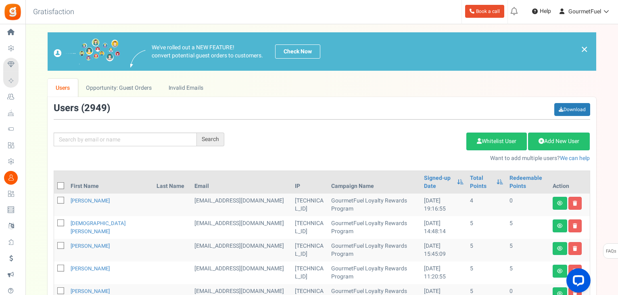
click at [59, 187] on icon at bounding box center [61, 185] width 5 height 5
click at [54, 187] on input "checkbox" at bounding box center [51, 186] width 5 height 5
checkbox input "true"
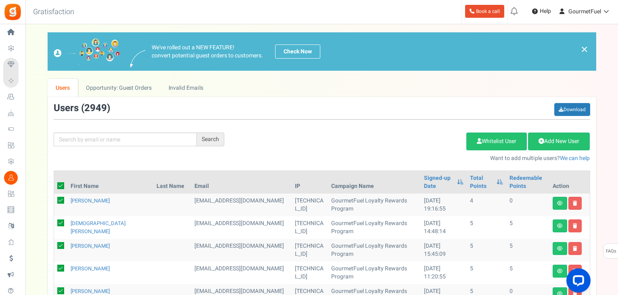
checkbox input "true"
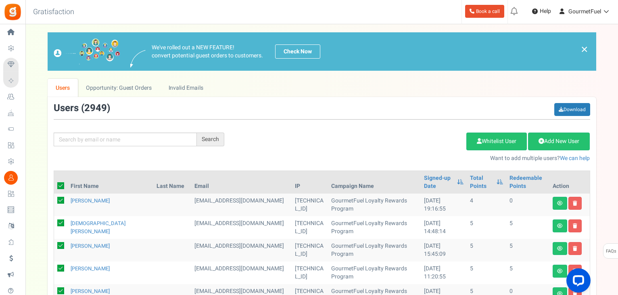
checkbox input "true"
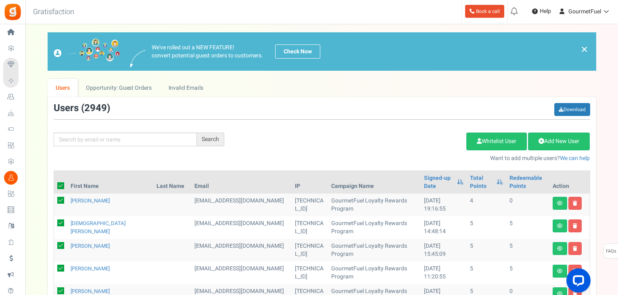
checkbox input "true"
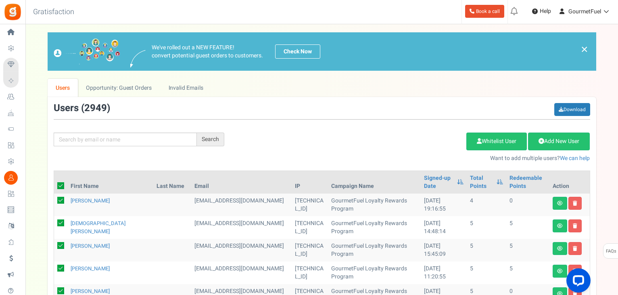
checkbox input "true"
click at [436, 141] on link "Delete Selected Users" at bounding box center [426, 141] width 79 height 18
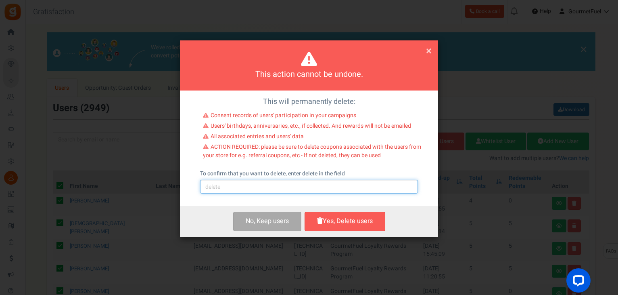
click at [263, 190] on input "text" at bounding box center [309, 187] width 218 height 14
type input "delete"
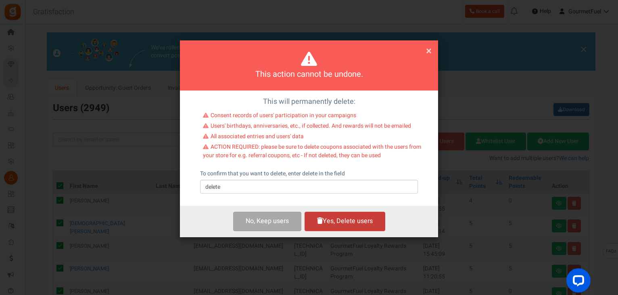
click at [343, 225] on button "Yes, Delete users" at bounding box center [345, 220] width 81 height 19
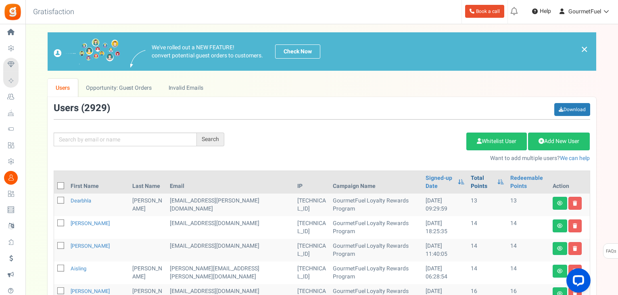
click at [471, 176] on link "Total Points" at bounding box center [482, 182] width 22 height 16
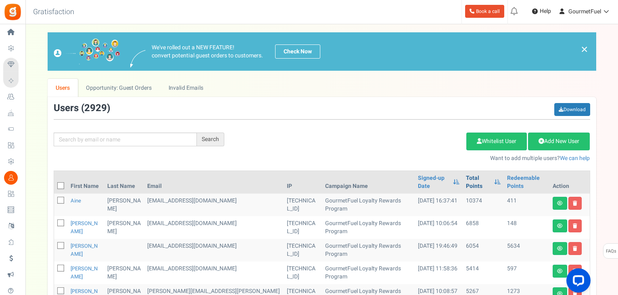
click at [466, 176] on link "Total Points" at bounding box center [478, 182] width 24 height 16
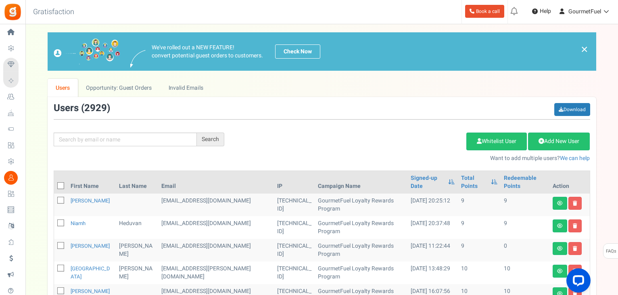
click at [59, 183] on icon at bounding box center [61, 185] width 5 height 5
click at [54, 184] on input "checkbox" at bounding box center [51, 186] width 5 height 5
checkbox input "true"
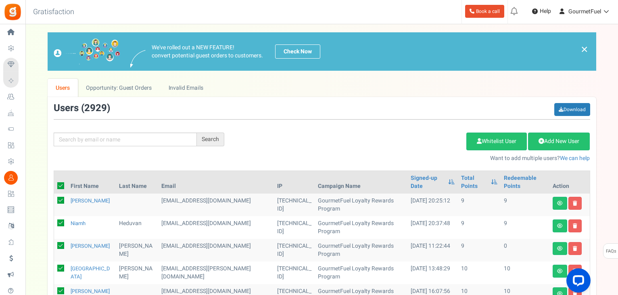
checkbox input "true"
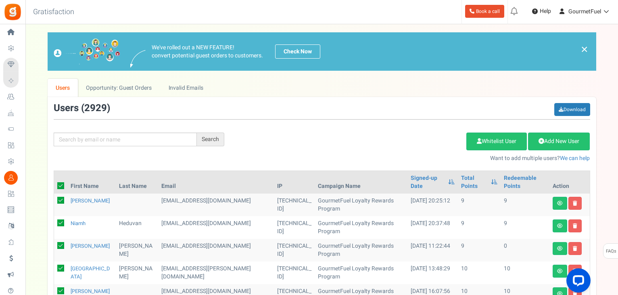
checkbox input "true"
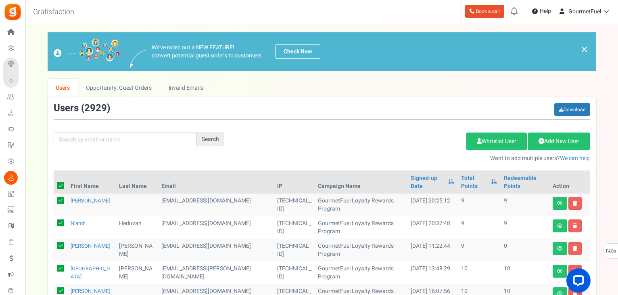
checkbox input "true"
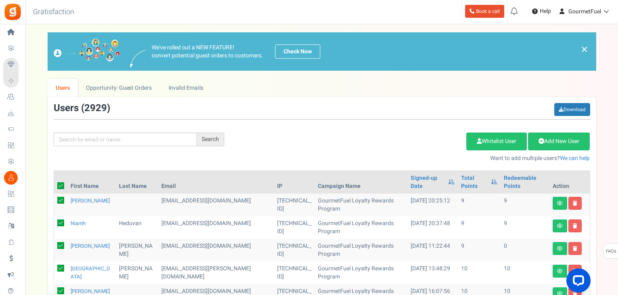
checkbox input "true"
click at [410, 142] on link "Delete Selected Users" at bounding box center [426, 141] width 79 height 18
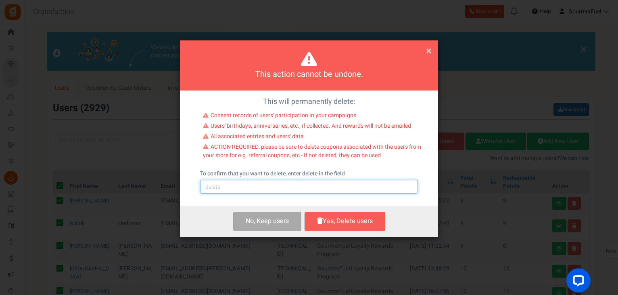
click at [269, 182] on input "text" at bounding box center [309, 187] width 218 height 14
type input "delete"
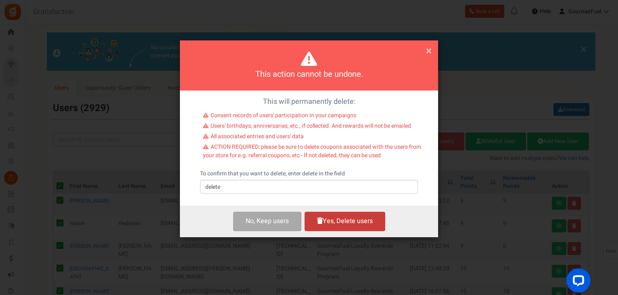
click at [342, 220] on button "Yes, Delete users" at bounding box center [345, 220] width 81 height 19
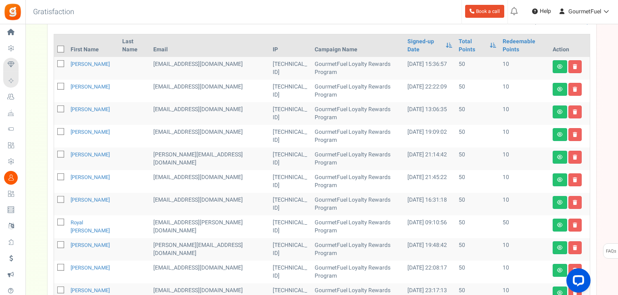
scroll to position [15, 0]
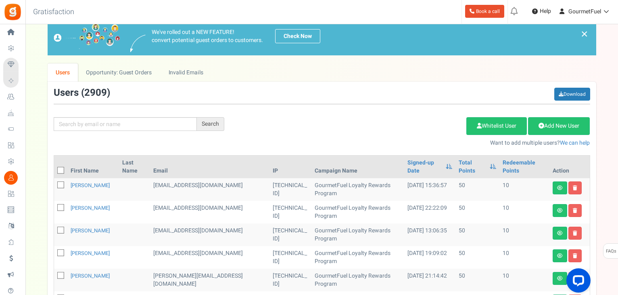
click at [62, 168] on icon at bounding box center [61, 170] width 5 height 5
click at [54, 168] on input "checkbox" at bounding box center [51, 170] width 5 height 5
checkbox input "true"
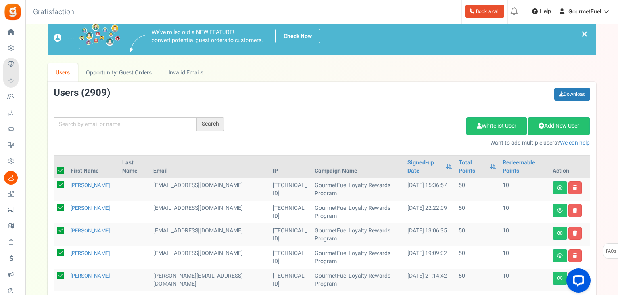
checkbox input "true"
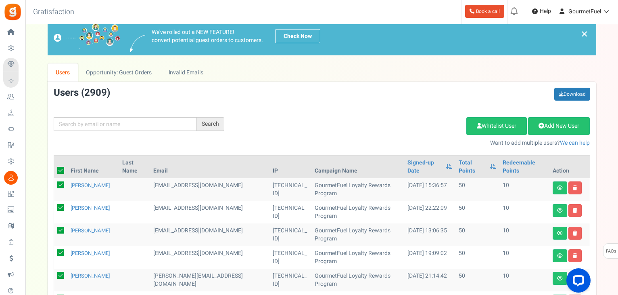
checkbox input "true"
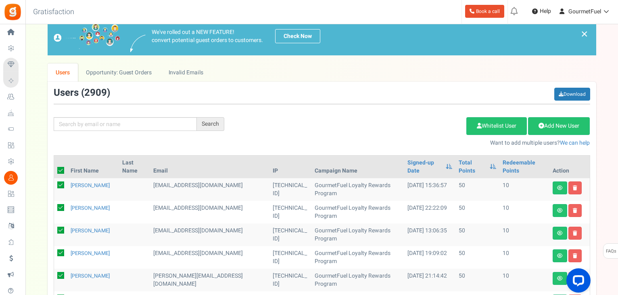
checkbox input "true"
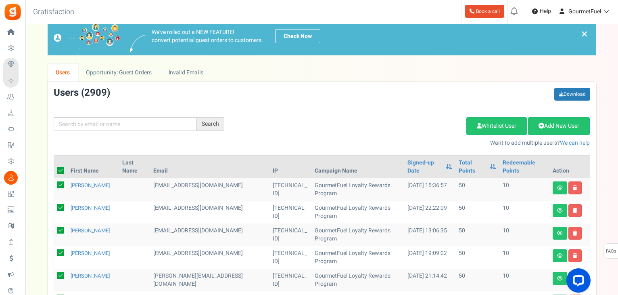
checkbox input "true"
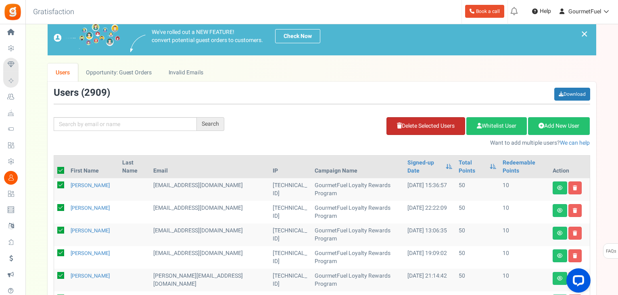
click at [423, 128] on link "Delete Selected Users" at bounding box center [426, 126] width 79 height 18
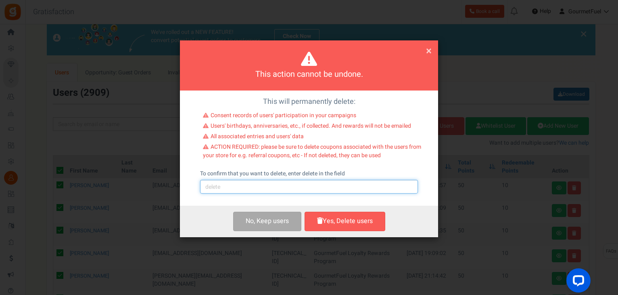
click at [258, 188] on input "text" at bounding box center [309, 187] width 218 height 14
type input "delete"
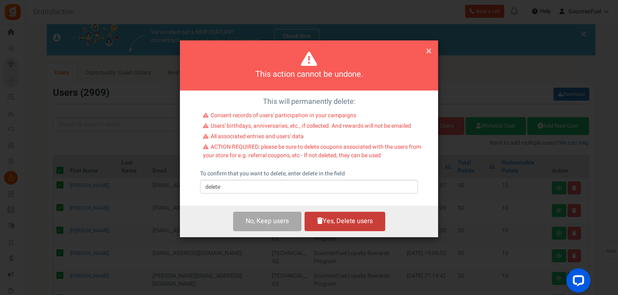
click at [347, 221] on button "Yes, Delete users" at bounding box center [345, 220] width 81 height 19
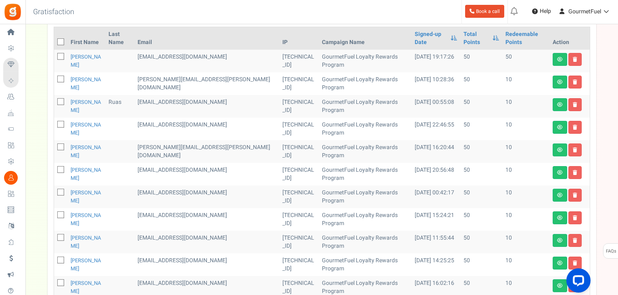
scroll to position [40, 0]
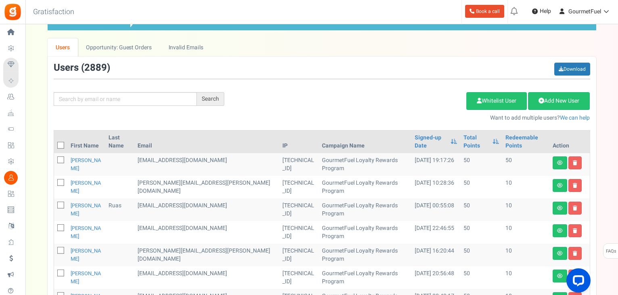
click at [59, 143] on icon at bounding box center [61, 145] width 5 height 5
click at [54, 143] on input "checkbox" at bounding box center [51, 145] width 5 height 5
checkbox input "true"
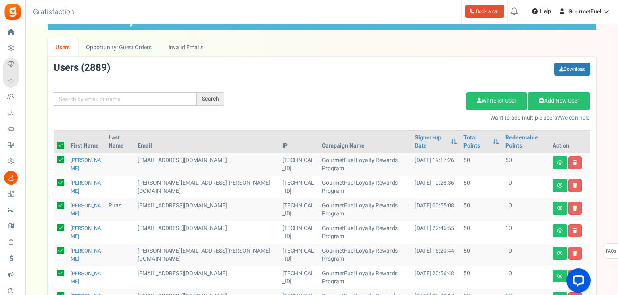
checkbox input "true"
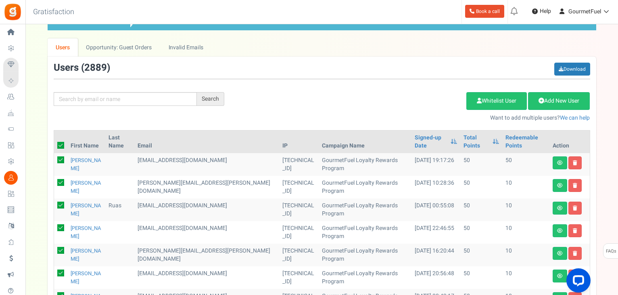
checkbox input "true"
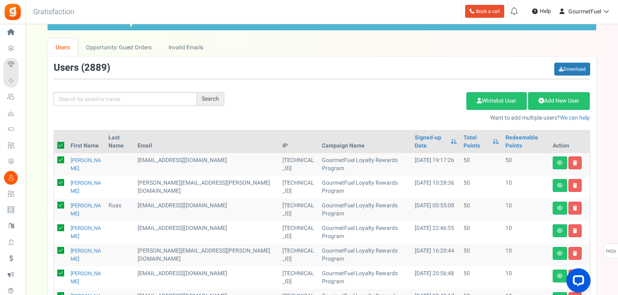
checkbox input "true"
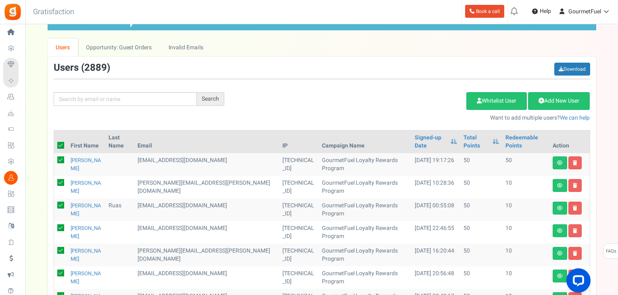
checkbox input "true"
click at [418, 102] on link "Delete Selected Users" at bounding box center [426, 101] width 79 height 18
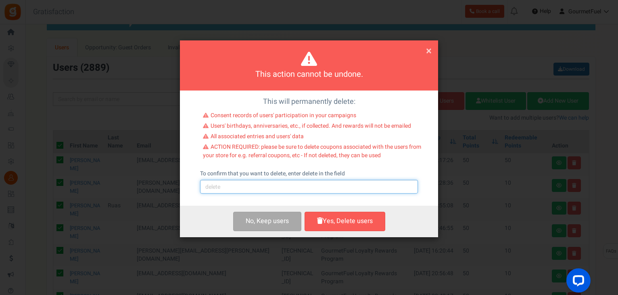
click at [285, 187] on input "text" at bounding box center [309, 187] width 218 height 14
type input "delete"
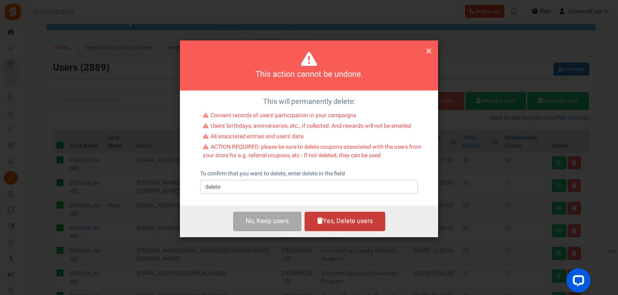
click at [337, 225] on button "Yes, Delete users" at bounding box center [345, 220] width 81 height 19
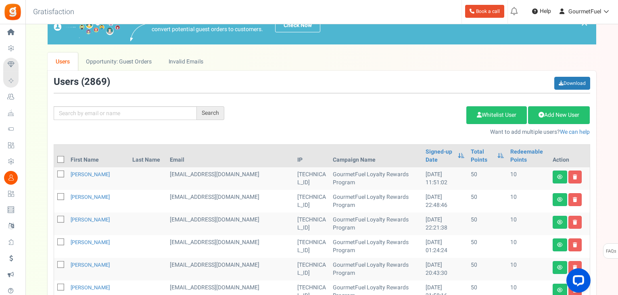
scroll to position [23, 0]
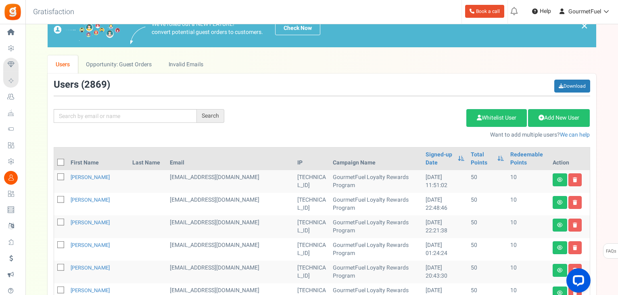
click at [59, 160] on icon at bounding box center [61, 162] width 5 height 5
click at [54, 160] on input "checkbox" at bounding box center [51, 162] width 5 height 5
checkbox input "true"
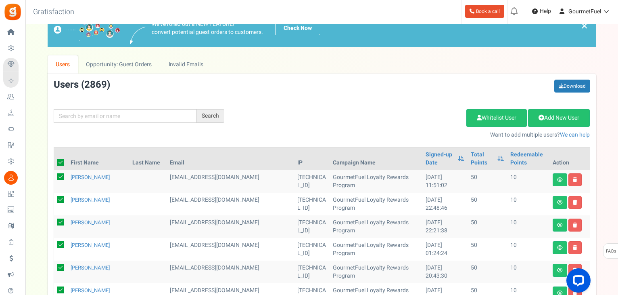
checkbox input "true"
click at [405, 115] on link "Delete Selected Users" at bounding box center [426, 118] width 79 height 18
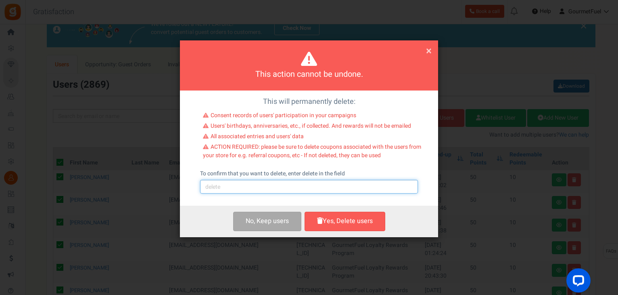
click at [270, 188] on input "text" at bounding box center [309, 187] width 218 height 14
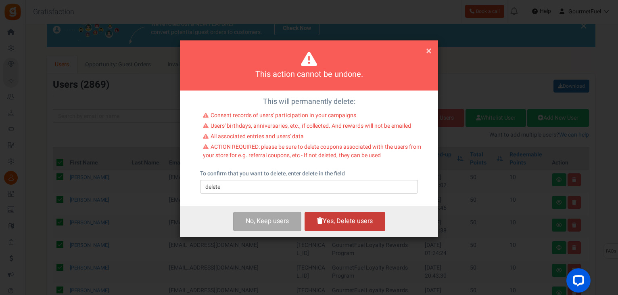
click at [342, 223] on button "Yes, Delete users" at bounding box center [345, 220] width 81 height 19
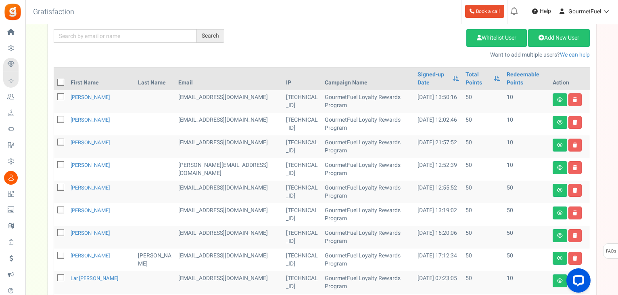
scroll to position [64, 0]
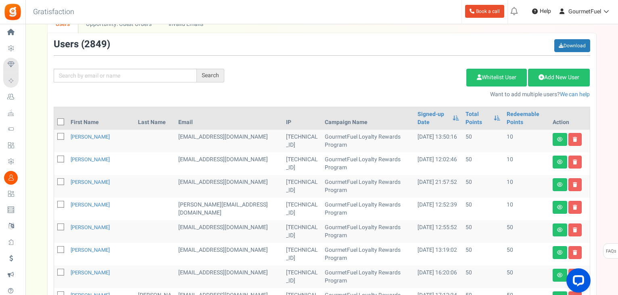
click at [60, 121] on icon at bounding box center [61, 121] width 5 height 5
click at [54, 121] on input "checkbox" at bounding box center [51, 122] width 5 height 5
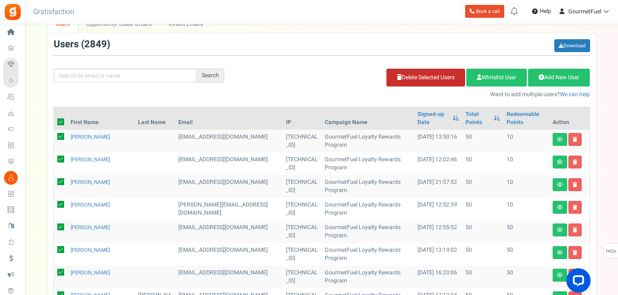
click at [403, 80] on link "Delete Selected Users" at bounding box center [426, 78] width 79 height 18
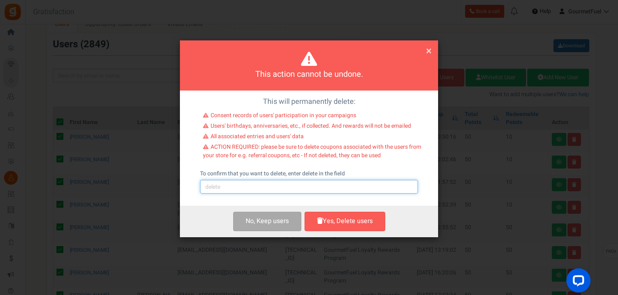
click at [249, 186] on input "text" at bounding box center [309, 187] width 218 height 14
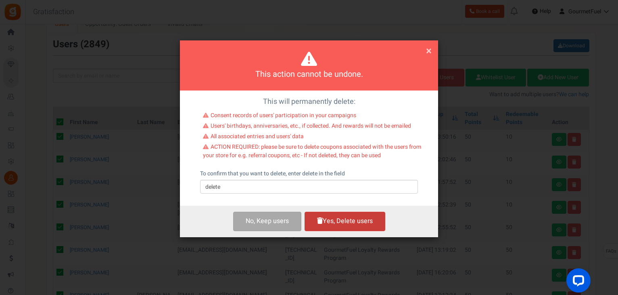
click at [339, 224] on button "Yes, Delete users" at bounding box center [345, 220] width 81 height 19
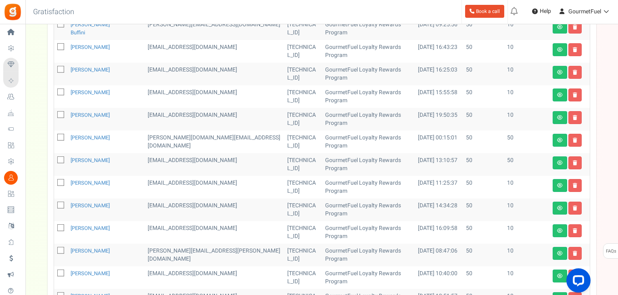
scroll to position [136, 0]
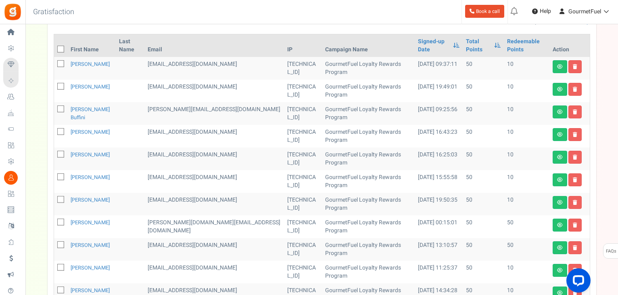
click at [60, 47] on icon at bounding box center [61, 49] width 5 height 5
click at [54, 47] on input "checkbox" at bounding box center [51, 49] width 5 height 5
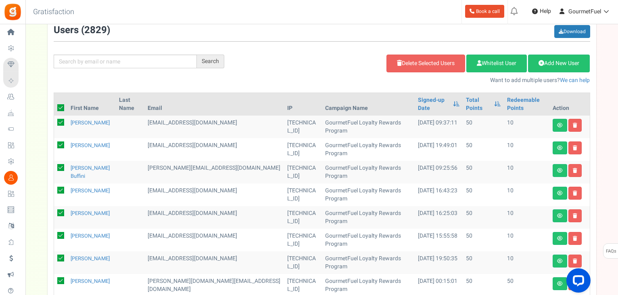
scroll to position [0, 0]
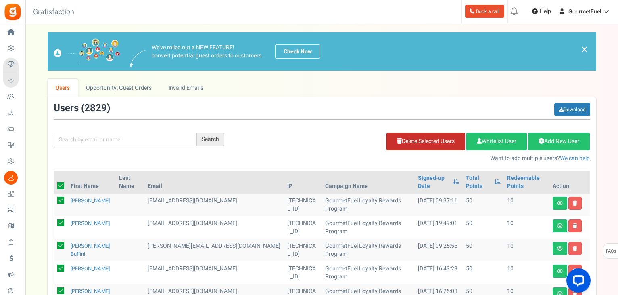
click at [442, 141] on link "Delete Selected Users" at bounding box center [426, 141] width 79 height 18
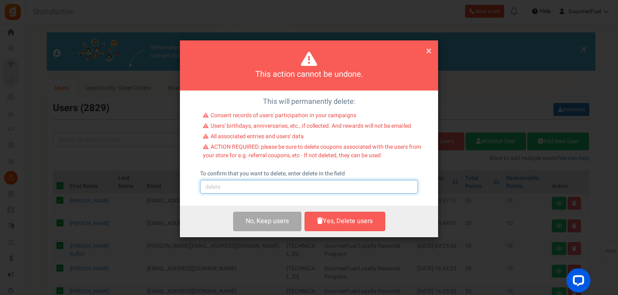
click at [242, 184] on input "text" at bounding box center [309, 187] width 218 height 14
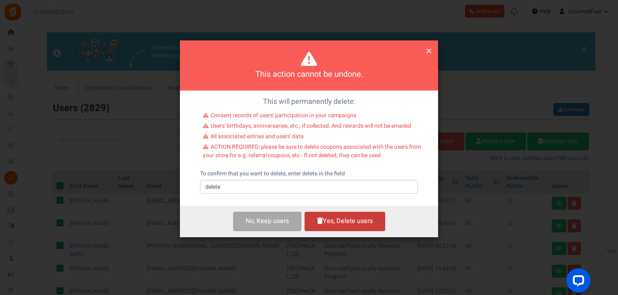
click at [358, 218] on button "Yes, Delete users" at bounding box center [345, 220] width 81 height 19
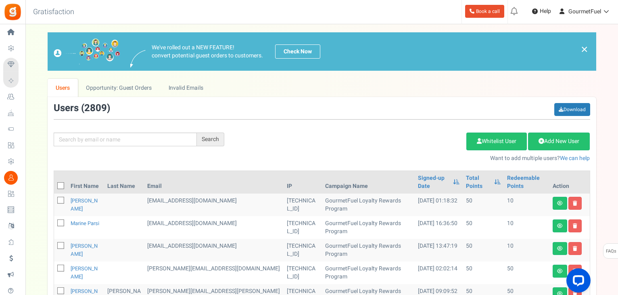
click at [59, 186] on icon at bounding box center [61, 185] width 5 height 5
click at [54, 186] on input "checkbox" at bounding box center [51, 186] width 5 height 5
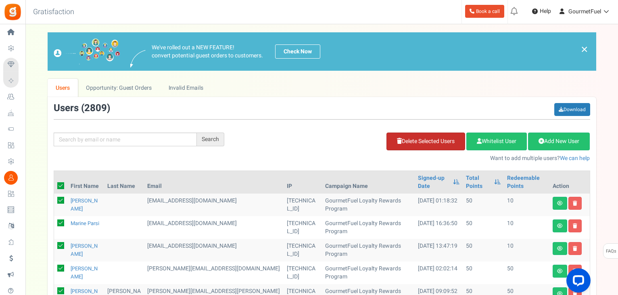
click at [433, 139] on link "Delete Selected Users" at bounding box center [426, 141] width 79 height 18
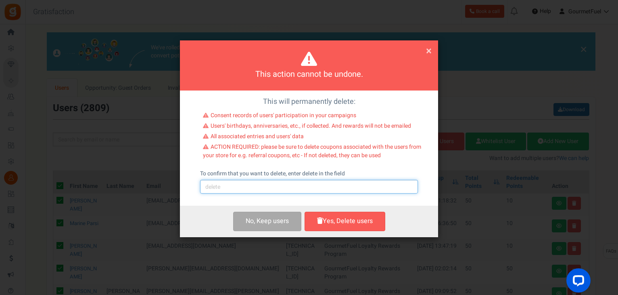
drag, startPoint x: 264, startPoint y: 184, endPoint x: 264, endPoint y: 190, distance: 6.1
click at [264, 184] on input "text" at bounding box center [309, 187] width 218 height 14
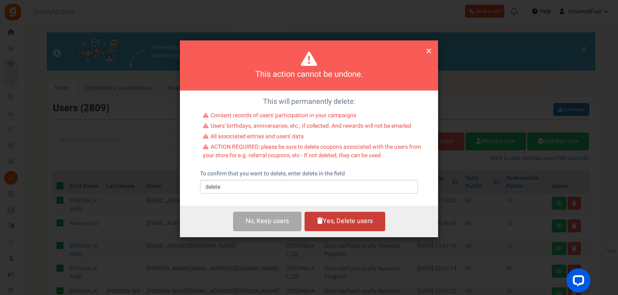
click at [349, 224] on button "Yes, Delete users" at bounding box center [345, 220] width 81 height 19
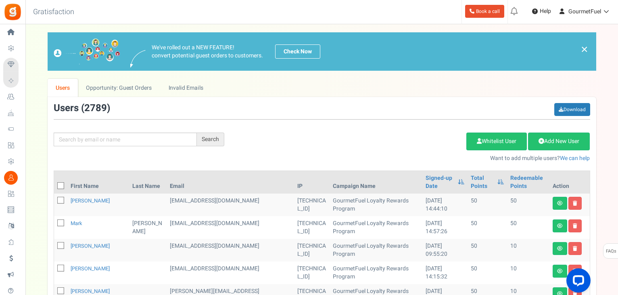
click at [59, 186] on icon at bounding box center [61, 185] width 5 height 5
click at [54, 186] on input "checkbox" at bounding box center [51, 186] width 5 height 5
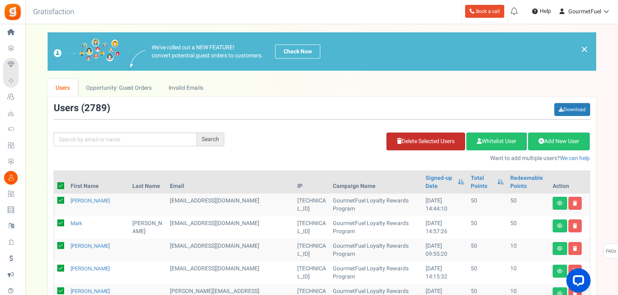
click at [437, 139] on link "Delete Selected Users" at bounding box center [426, 141] width 79 height 18
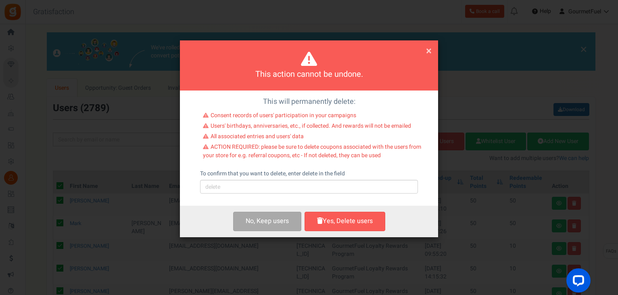
click at [261, 178] on div "To confirm that you want to delete, enter delete in the field Please type 'dele…" at bounding box center [309, 182] width 218 height 24
click at [263, 184] on input "text" at bounding box center [309, 187] width 218 height 14
click at [355, 223] on button "Yes, Delete users" at bounding box center [345, 220] width 81 height 19
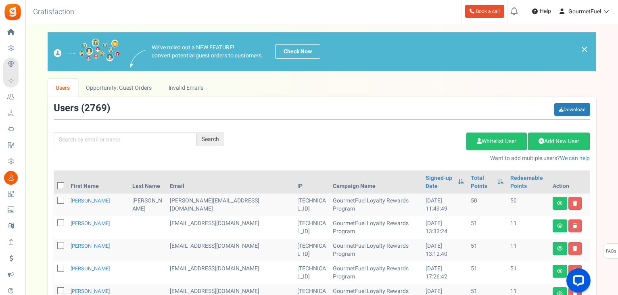
click at [60, 183] on icon at bounding box center [61, 185] width 5 height 5
click at [54, 184] on input "checkbox" at bounding box center [51, 186] width 5 height 5
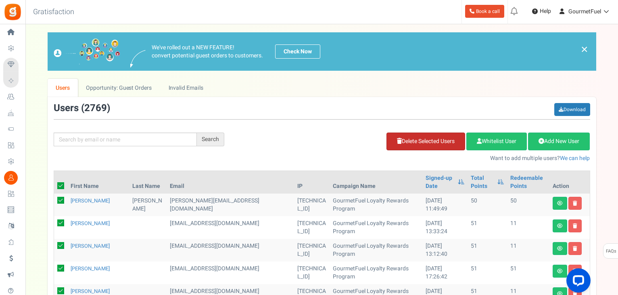
click at [411, 141] on link "Delete Selected Users" at bounding box center [426, 141] width 79 height 18
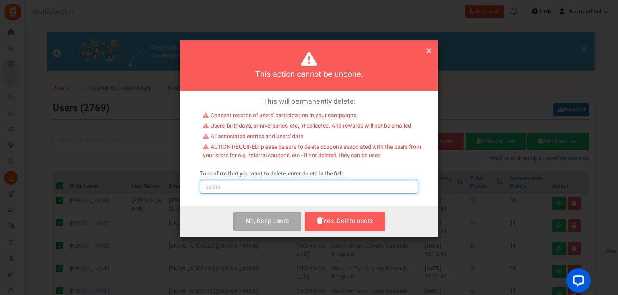
drag, startPoint x: 317, startPoint y: 188, endPoint x: 302, endPoint y: 193, distance: 16.0
click at [317, 188] on input "text" at bounding box center [309, 187] width 218 height 14
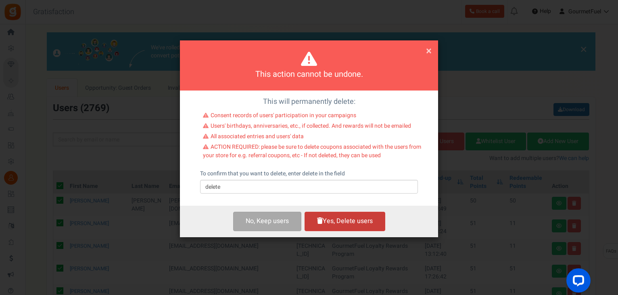
click at [340, 223] on button "Yes, Delete users" at bounding box center [345, 220] width 81 height 19
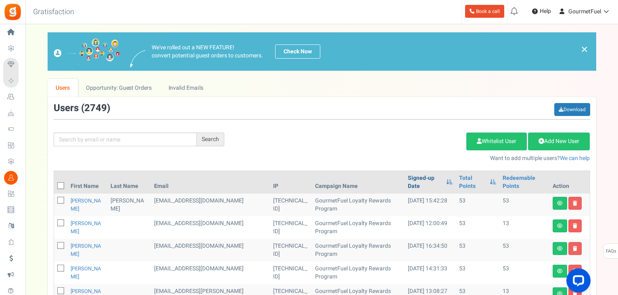
click at [413, 187] on link "Signed-up Date" at bounding box center [425, 182] width 34 height 16
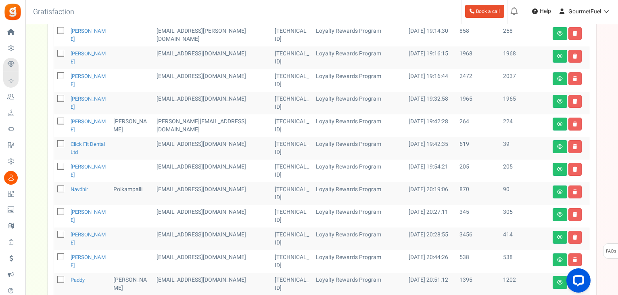
scroll to position [427, 0]
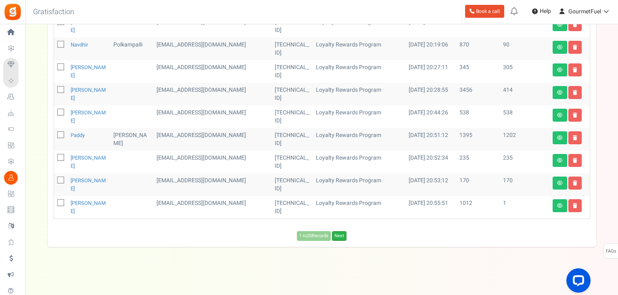
click at [341, 237] on link "Next" at bounding box center [339, 236] width 15 height 10
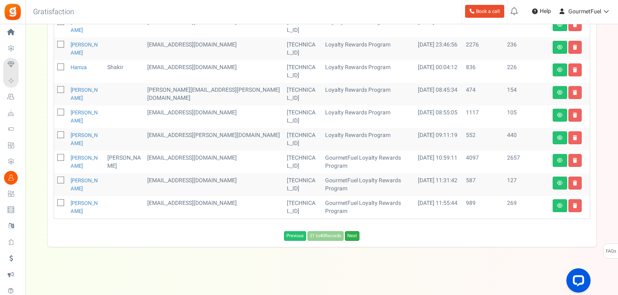
click at [357, 234] on link "Next" at bounding box center [352, 236] width 15 height 10
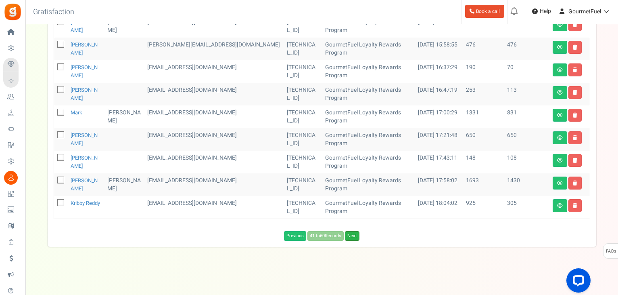
click at [356, 234] on link "Next" at bounding box center [352, 236] width 15 height 10
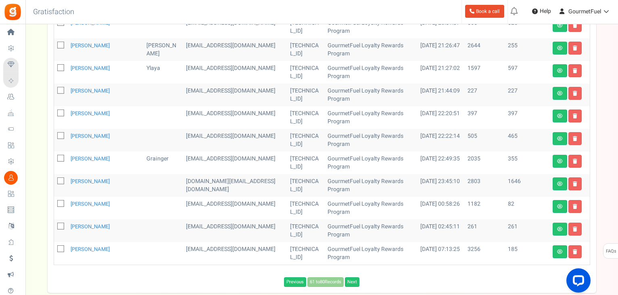
scroll to position [419, 0]
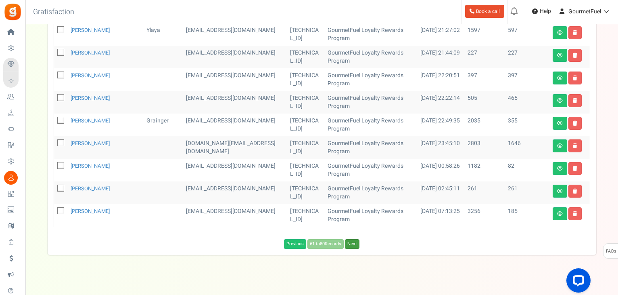
drag, startPoint x: 351, startPoint y: 237, endPoint x: 375, endPoint y: 231, distance: 24.7
click at [351, 239] on link "Next" at bounding box center [352, 244] width 15 height 10
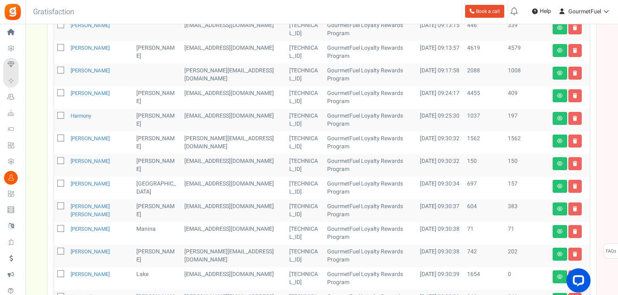
scroll to position [427, 0]
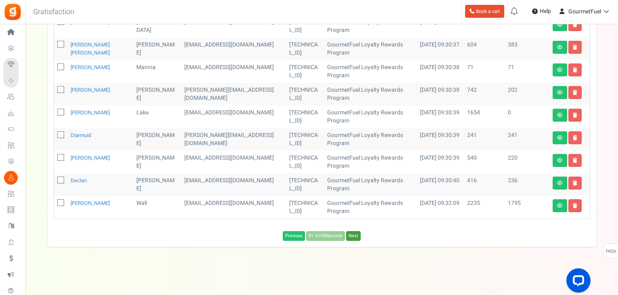
drag, startPoint x: 359, startPoint y: 237, endPoint x: 363, endPoint y: 234, distance: 4.9
click at [359, 236] on link "Next" at bounding box center [353, 236] width 15 height 10
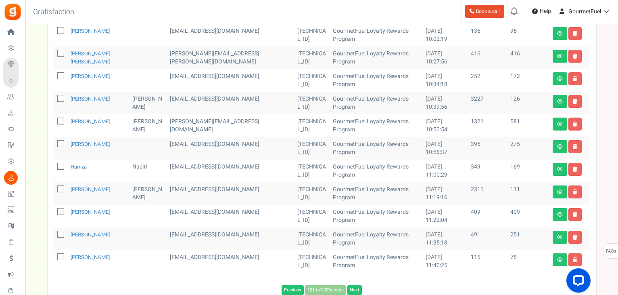
scroll to position [419, 0]
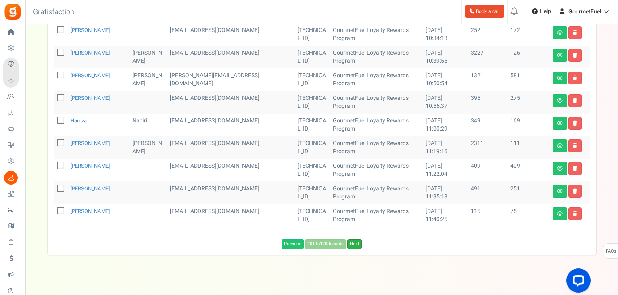
click at [360, 239] on link "Next" at bounding box center [354, 244] width 15 height 10
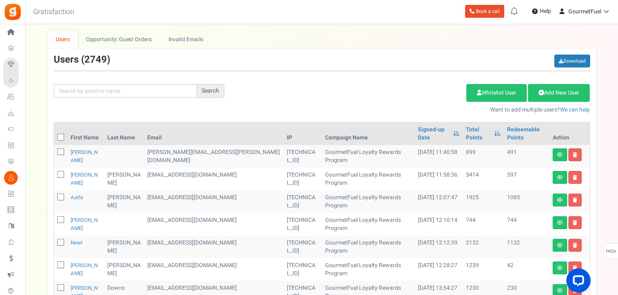
scroll to position [0, 0]
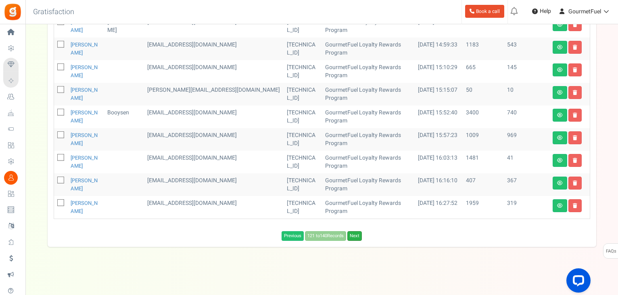
click at [357, 232] on link "Next" at bounding box center [354, 236] width 15 height 10
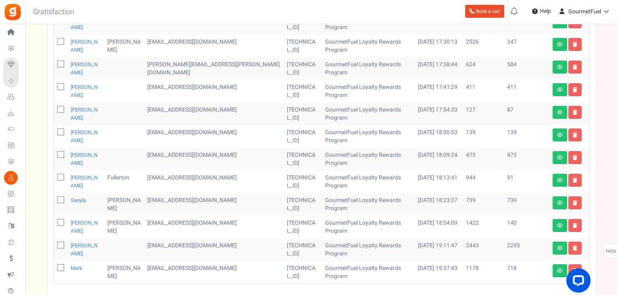
scroll to position [419, 0]
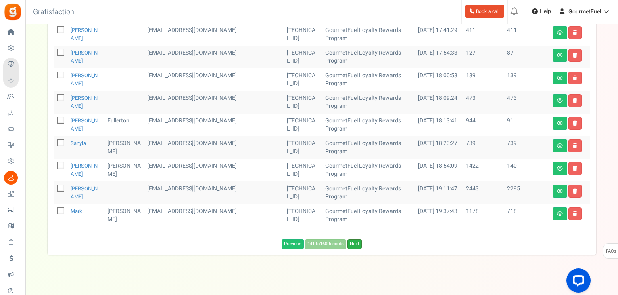
click at [355, 239] on link "Next" at bounding box center [354, 244] width 15 height 10
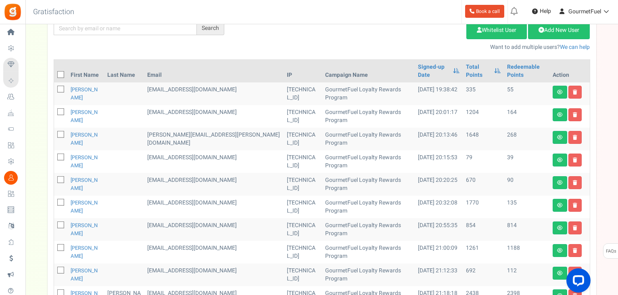
scroll to position [161, 0]
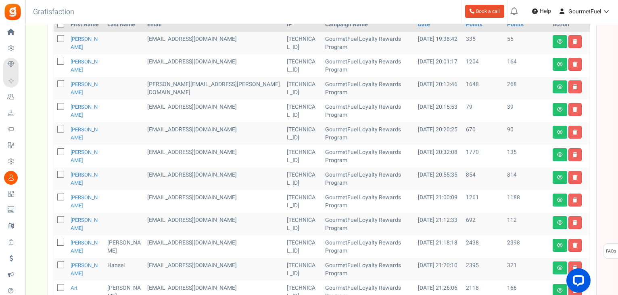
click at [63, 105] on span at bounding box center [60, 106] width 7 height 7
click at [54, 105] on input "checkbox" at bounding box center [51, 107] width 5 height 5
click at [60, 129] on icon at bounding box center [61, 129] width 5 height 5
click at [54, 129] on input "checkbox" at bounding box center [51, 129] width 5 height 5
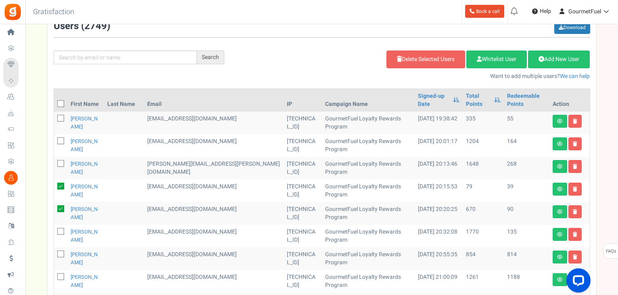
scroll to position [81, 0]
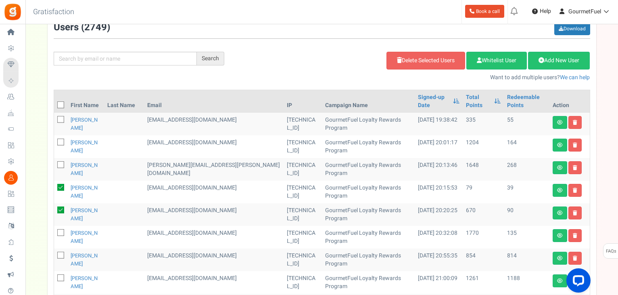
click at [60, 120] on icon at bounding box center [61, 119] width 5 height 5
click at [54, 120] on input "checkbox" at bounding box center [51, 119] width 5 height 5
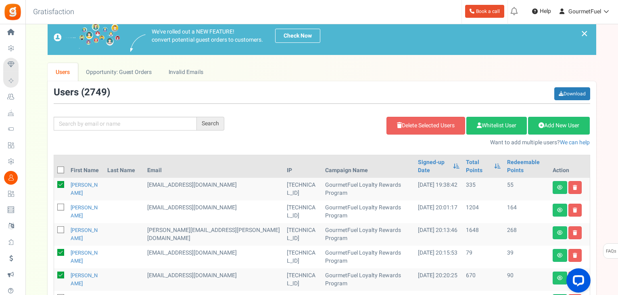
scroll to position [0, 0]
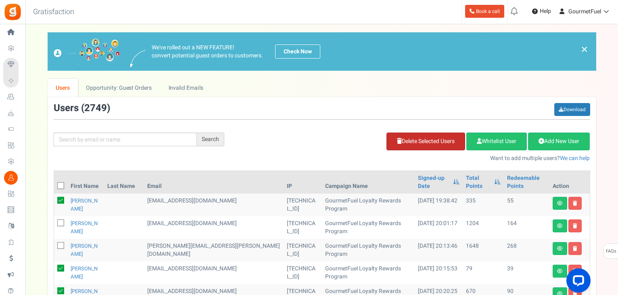
click at [442, 145] on link "Delete Selected Users" at bounding box center [426, 141] width 79 height 18
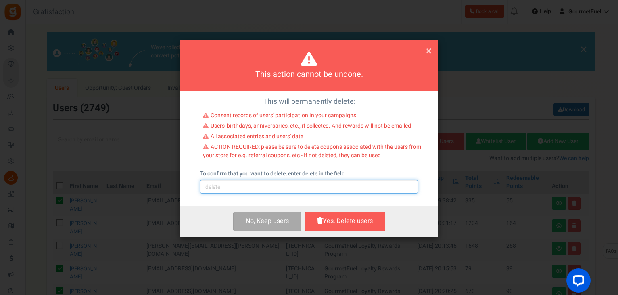
click at [241, 184] on input "text" at bounding box center [309, 187] width 218 height 14
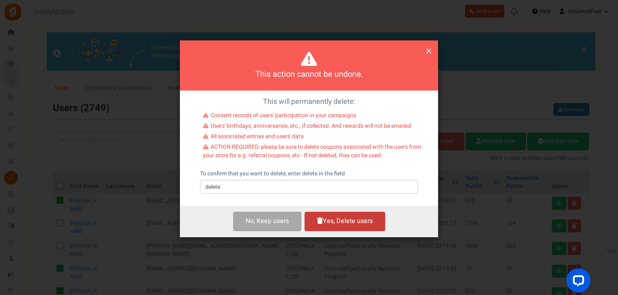
click at [344, 220] on button "Yes, Delete users" at bounding box center [345, 220] width 81 height 19
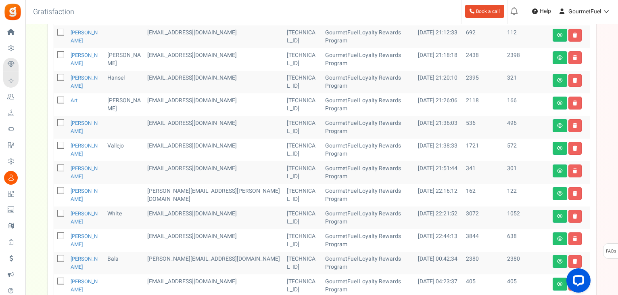
scroll to position [351, 0]
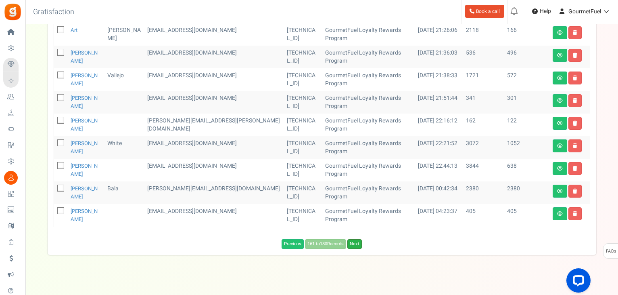
click at [357, 239] on link "Next" at bounding box center [354, 244] width 15 height 10
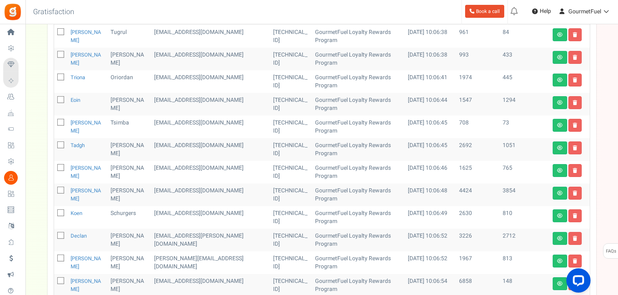
scroll to position [136, 0]
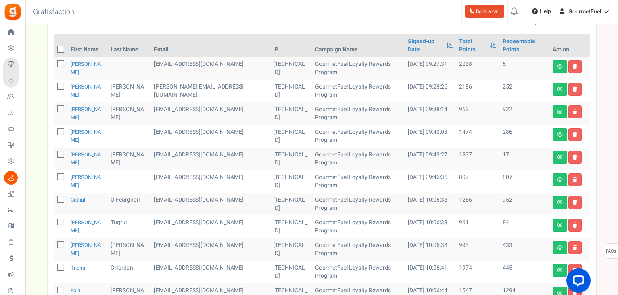
click at [61, 61] on icon at bounding box center [61, 63] width 5 height 5
click at [54, 62] on input "checkbox" at bounding box center [51, 64] width 5 height 5
click at [59, 152] on icon at bounding box center [61, 154] width 5 height 5
click at [54, 152] on input "checkbox" at bounding box center [51, 154] width 5 height 5
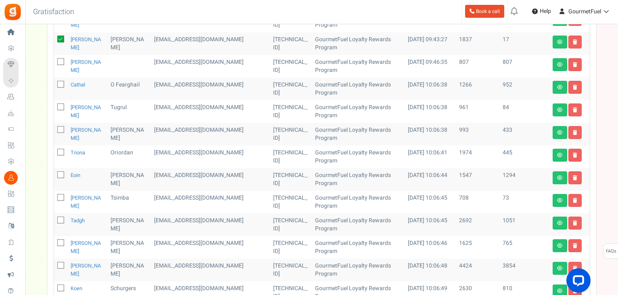
scroll to position [257, 0]
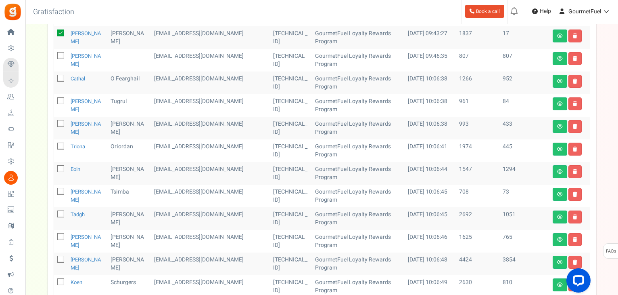
click at [57, 188] on span at bounding box center [60, 191] width 7 height 7
click at [54, 189] on input "checkbox" at bounding box center [51, 191] width 5 height 5
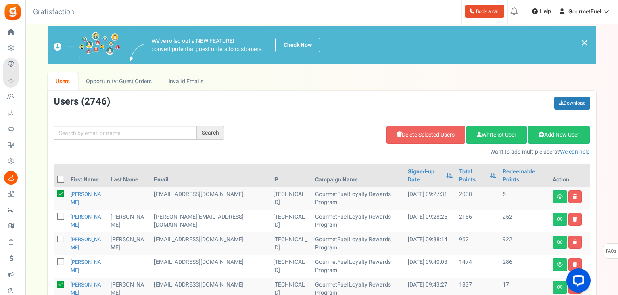
scroll to position [0, 0]
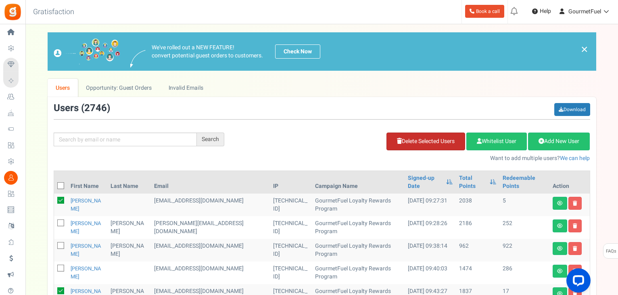
click at [433, 148] on link "Delete Selected Users" at bounding box center [426, 141] width 79 height 18
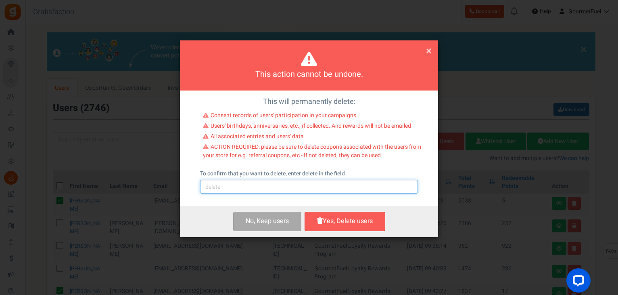
click at [283, 188] on input "text" at bounding box center [309, 187] width 218 height 14
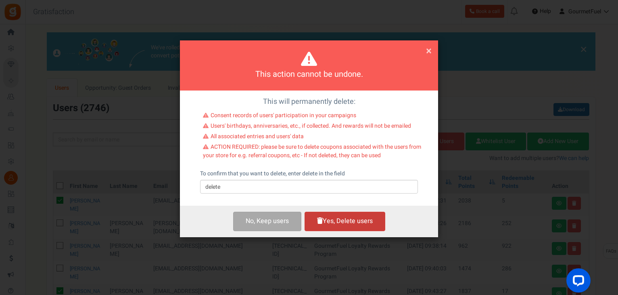
click at [347, 227] on button "Yes, Delete users" at bounding box center [345, 220] width 81 height 19
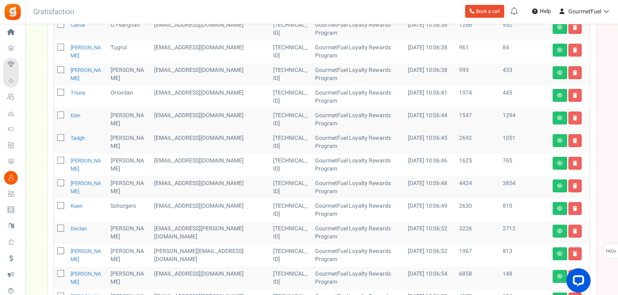
scroll to position [351, 0]
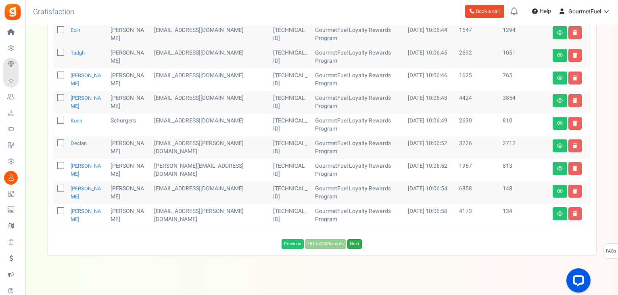
click at [354, 239] on link "Next" at bounding box center [354, 244] width 15 height 10
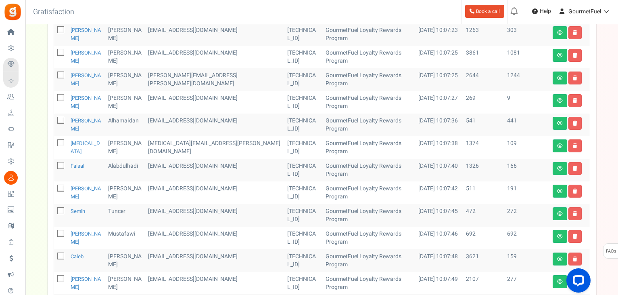
click at [60, 95] on icon at bounding box center [61, 97] width 5 height 5
click at [54, 96] on input "checkbox" at bounding box center [51, 98] width 5 height 5
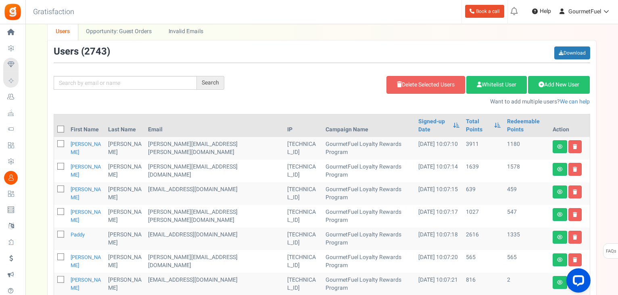
scroll to position [56, 0]
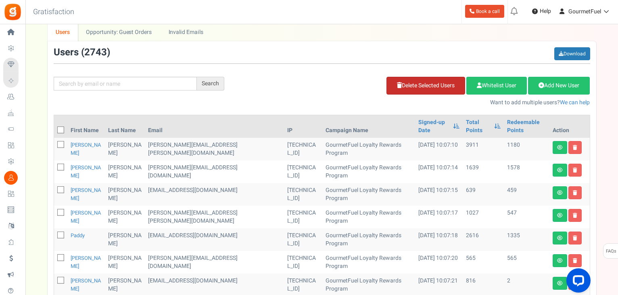
click at [440, 88] on link "Delete Selected Users" at bounding box center [426, 86] width 79 height 18
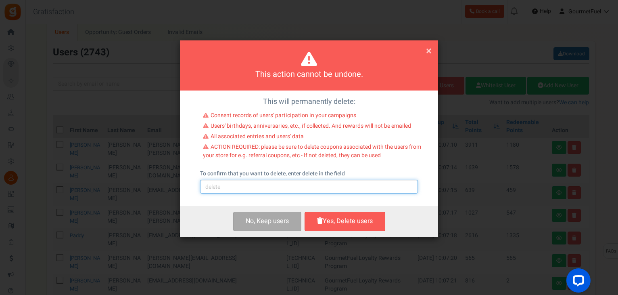
click at [273, 190] on input "text" at bounding box center [309, 187] width 218 height 14
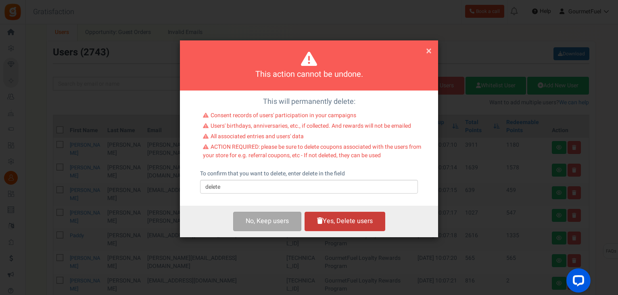
click at [344, 220] on button "Yes, Delete users" at bounding box center [345, 220] width 81 height 19
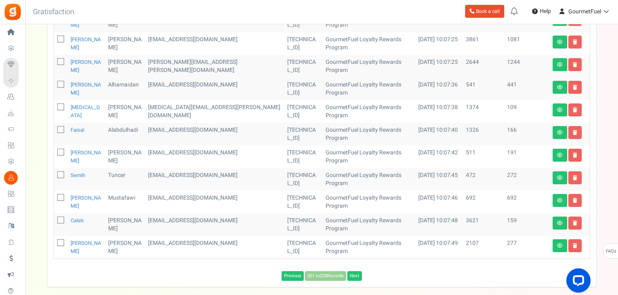
scroll to position [396, 0]
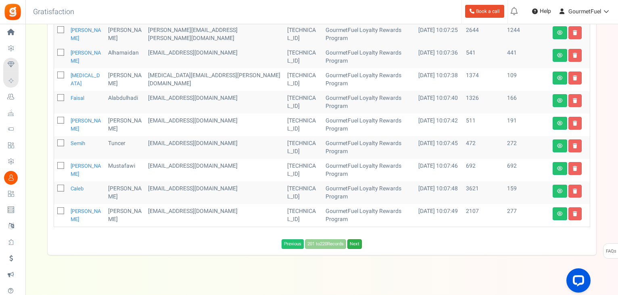
click at [354, 239] on link "Next" at bounding box center [354, 244] width 15 height 10
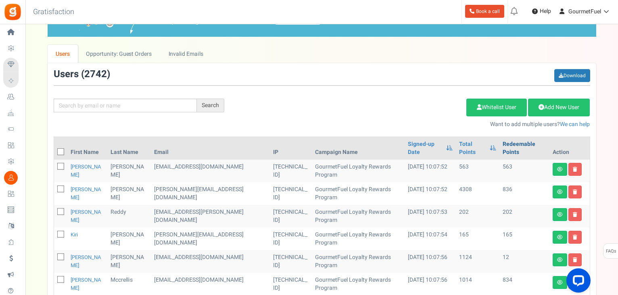
scroll to position [0, 0]
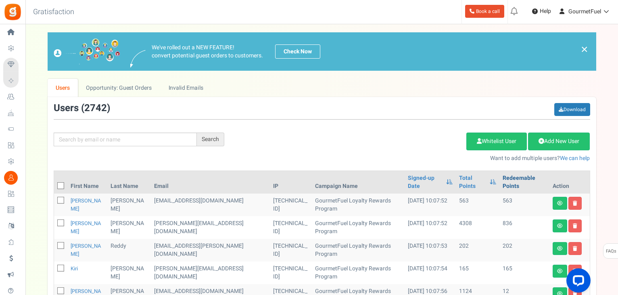
click at [503, 175] on link "Redeemable Points" at bounding box center [524, 182] width 43 height 16
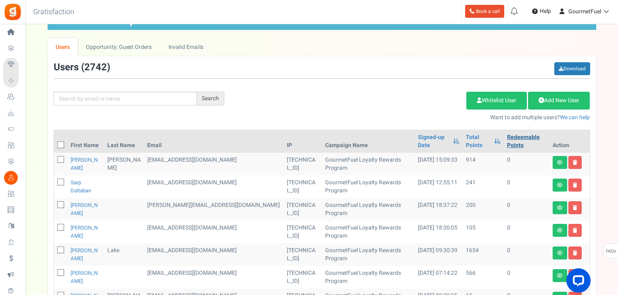
scroll to position [40, 0]
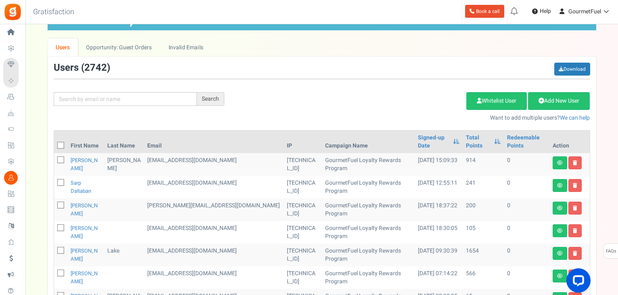
drag, startPoint x: 61, startPoint y: 145, endPoint x: 91, endPoint y: 153, distance: 31.2
click at [61, 144] on icon at bounding box center [61, 145] width 5 height 5
click at [54, 144] on input "checkbox" at bounding box center [51, 145] width 5 height 5
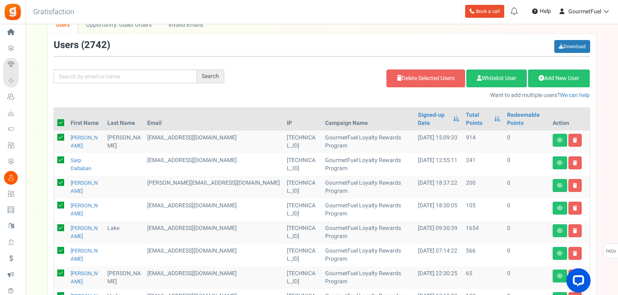
scroll to position [0, 0]
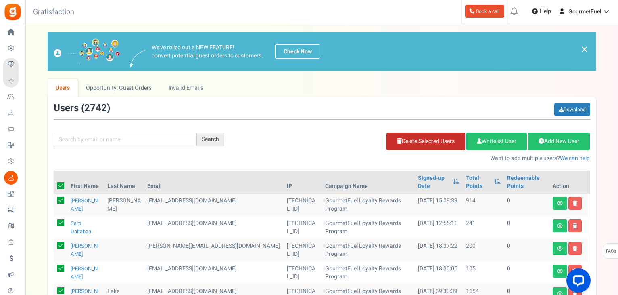
click at [441, 141] on link "Delete Selected Users" at bounding box center [426, 141] width 79 height 18
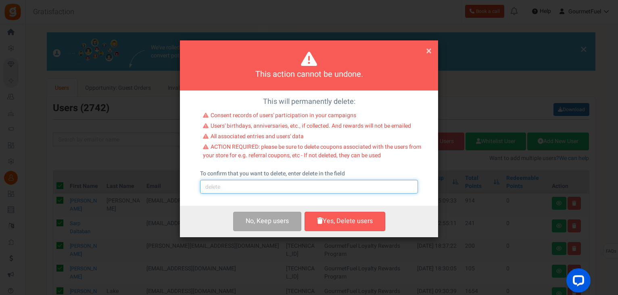
click at [271, 186] on input "text" at bounding box center [309, 187] width 218 height 14
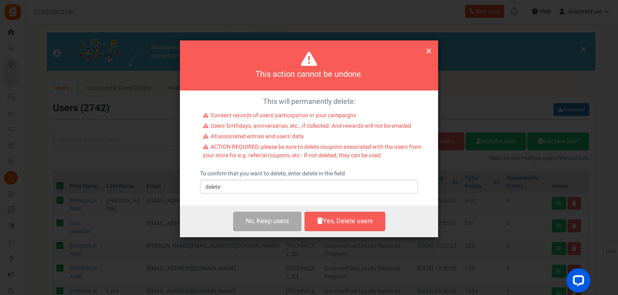
click at [340, 222] on button "Yes, Delete users" at bounding box center [345, 220] width 81 height 19
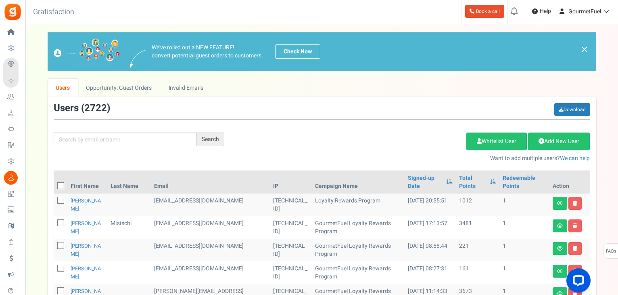
click at [61, 183] on icon at bounding box center [61, 185] width 5 height 5
click at [54, 184] on input "checkbox" at bounding box center [51, 186] width 5 height 5
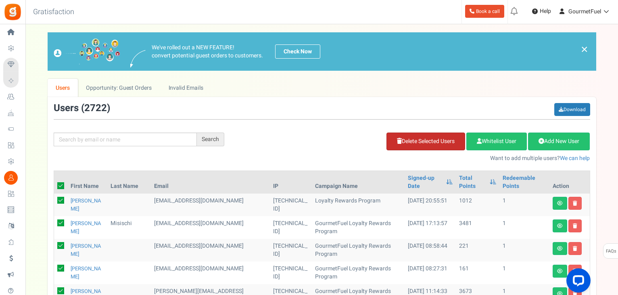
click at [419, 136] on link "Delete Selected Users" at bounding box center [426, 141] width 79 height 18
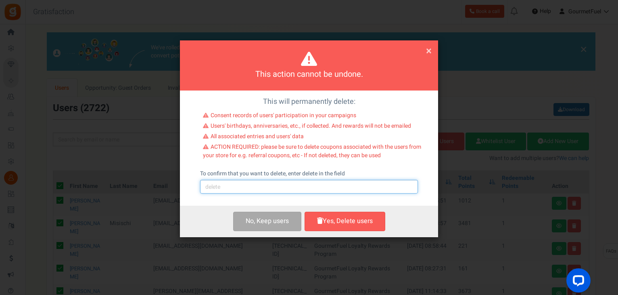
click at [253, 185] on input "text" at bounding box center [309, 187] width 218 height 14
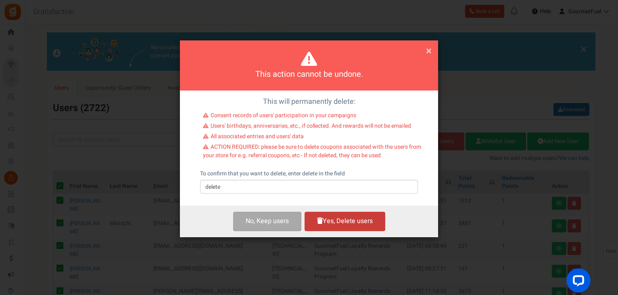
click at [337, 218] on button "Yes, Delete users" at bounding box center [345, 220] width 81 height 19
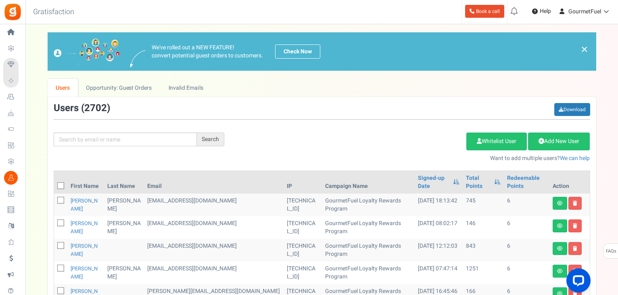
click at [59, 183] on icon at bounding box center [61, 185] width 5 height 5
click at [54, 184] on input "checkbox" at bounding box center [51, 186] width 5 height 5
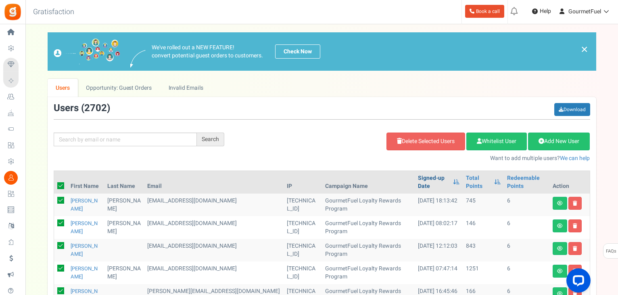
click at [418, 178] on link "Signed-up Date" at bounding box center [433, 182] width 31 height 16
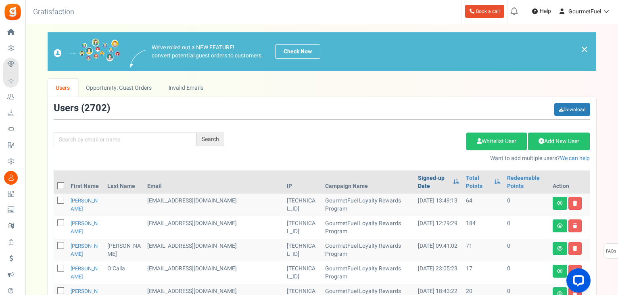
click at [418, 186] on link "Signed-up Date" at bounding box center [433, 182] width 31 height 16
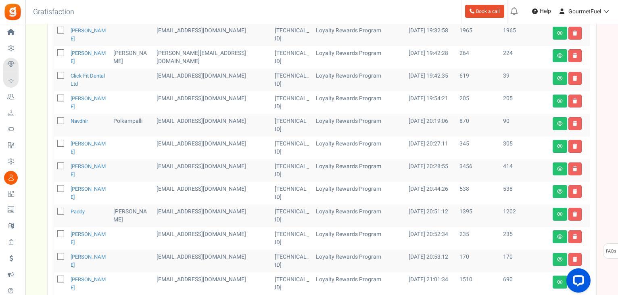
scroll to position [351, 0]
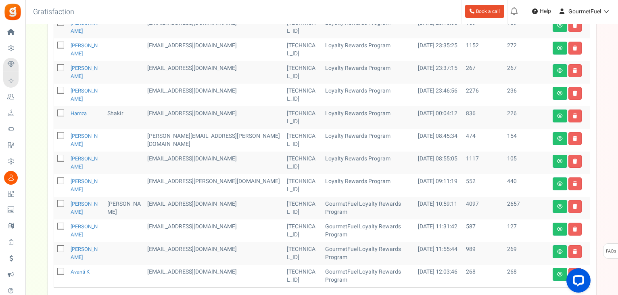
scroll to position [365, 0]
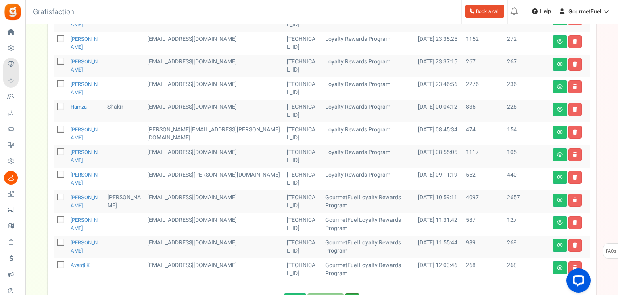
click at [357, 293] on link "Next" at bounding box center [352, 298] width 15 height 10
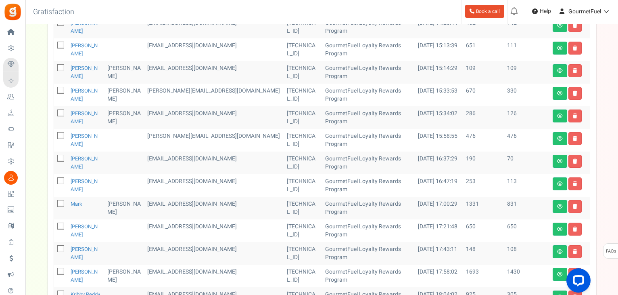
scroll to position [427, 0]
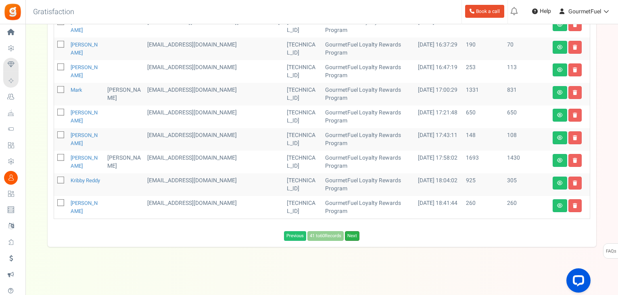
click at [354, 234] on link "Next" at bounding box center [352, 236] width 15 height 10
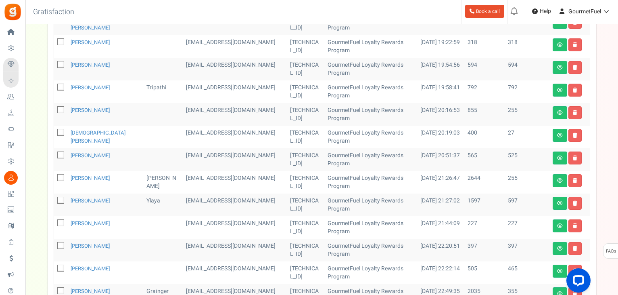
scroll to position [419, 0]
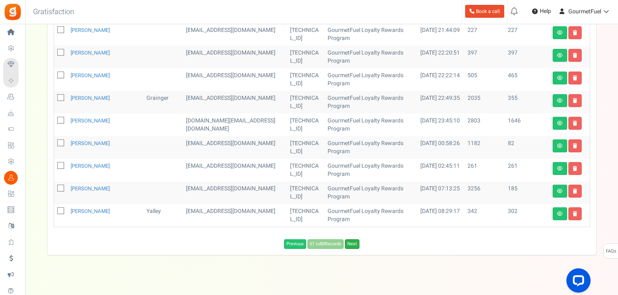
click at [358, 239] on link "Next" at bounding box center [352, 244] width 15 height 10
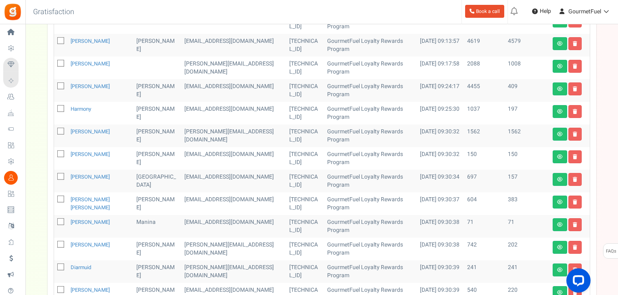
scroll to position [427, 0]
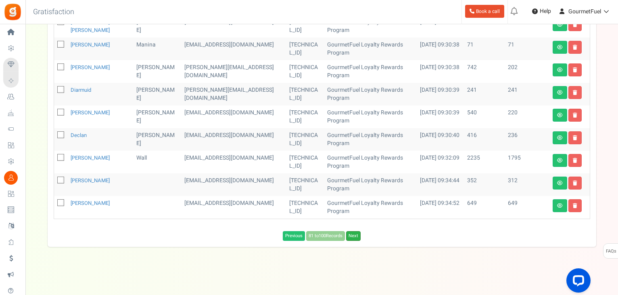
click at [358, 237] on link "Next" at bounding box center [353, 236] width 15 height 10
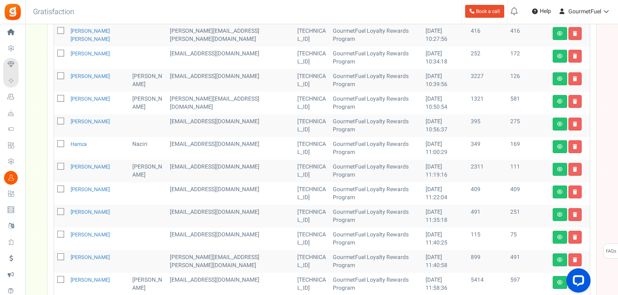
scroll to position [419, 0]
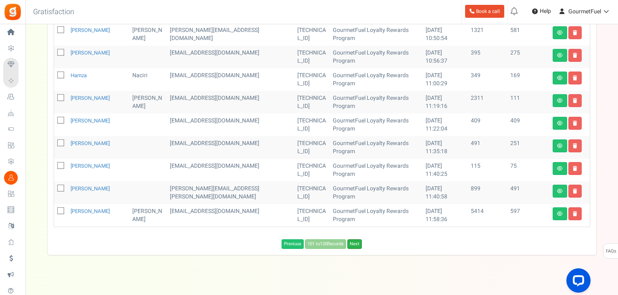
click at [356, 239] on link "Next" at bounding box center [354, 244] width 15 height 10
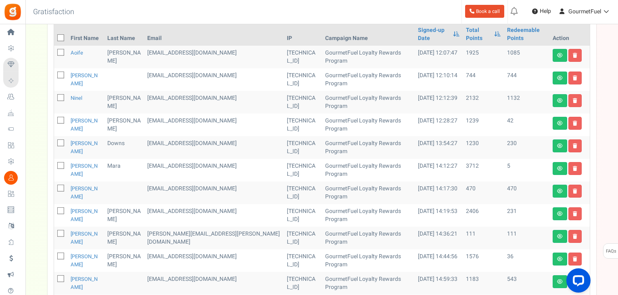
scroll to position [283, 0]
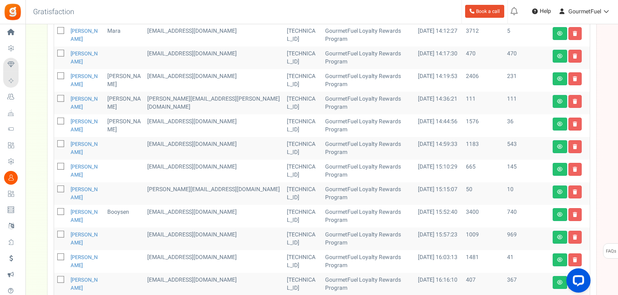
click at [61, 29] on icon at bounding box center [61, 30] width 5 height 5
click at [54, 29] on input "checkbox" at bounding box center [51, 31] width 5 height 5
click at [58, 29] on icon at bounding box center [60, 30] width 7 height 7
click at [54, 29] on input "checkbox" at bounding box center [51, 31] width 5 height 5
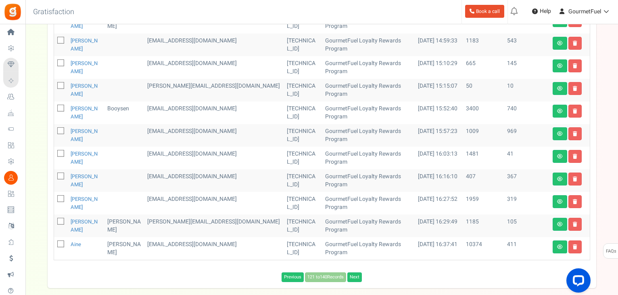
scroll to position [427, 0]
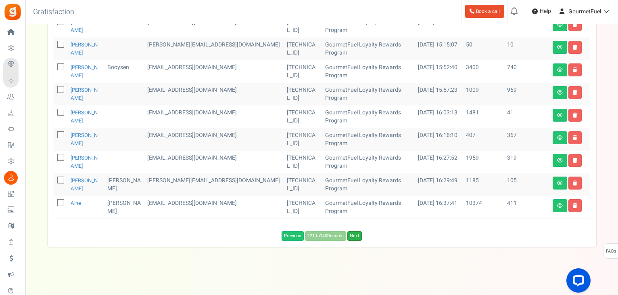
drag, startPoint x: 359, startPoint y: 236, endPoint x: 411, endPoint y: 188, distance: 70.5
click at [359, 236] on link "Next" at bounding box center [354, 236] width 15 height 10
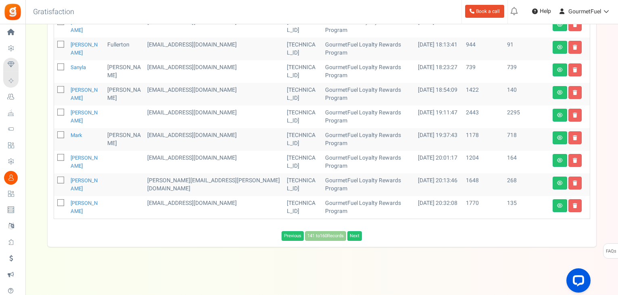
scroll to position [419, 0]
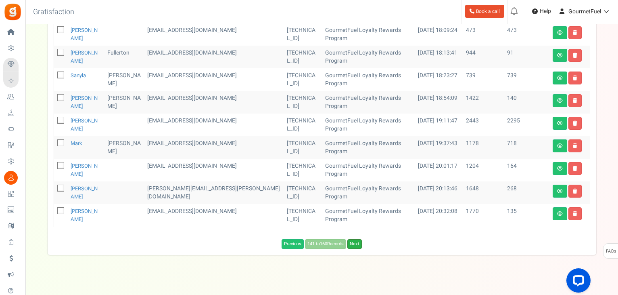
click at [355, 239] on link "Next" at bounding box center [354, 244] width 15 height 10
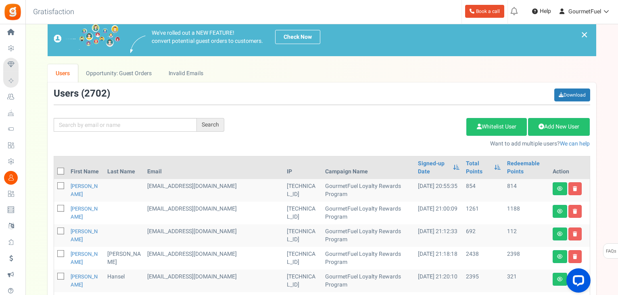
scroll to position [0, 0]
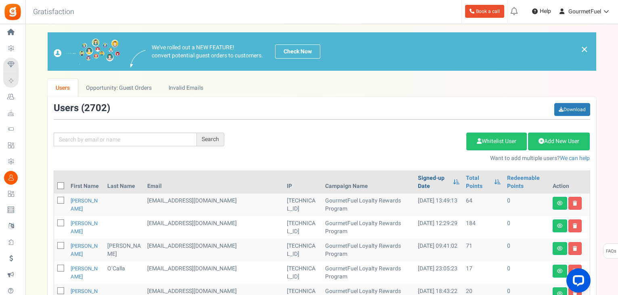
click at [418, 186] on link "Signed-up Date" at bounding box center [433, 182] width 31 height 16
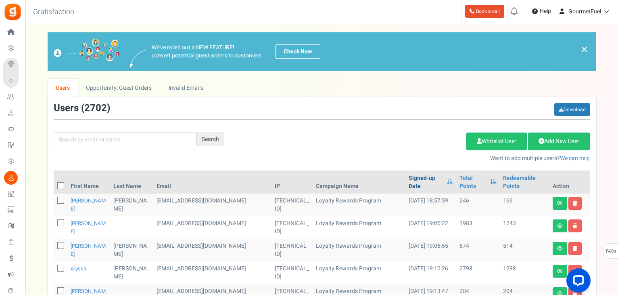
click at [409, 176] on link "Signed-up Date" at bounding box center [426, 182] width 34 height 16
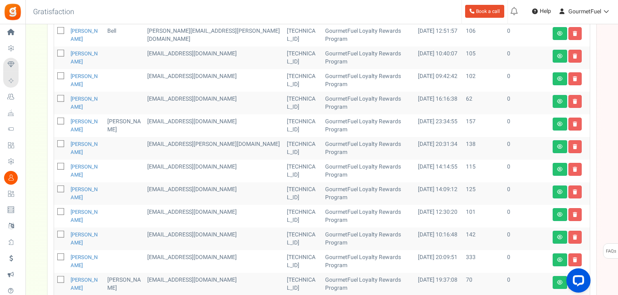
scroll to position [427, 0]
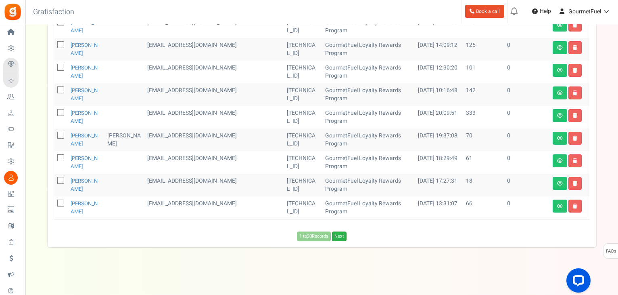
click at [341, 234] on link "Next" at bounding box center [339, 236] width 15 height 10
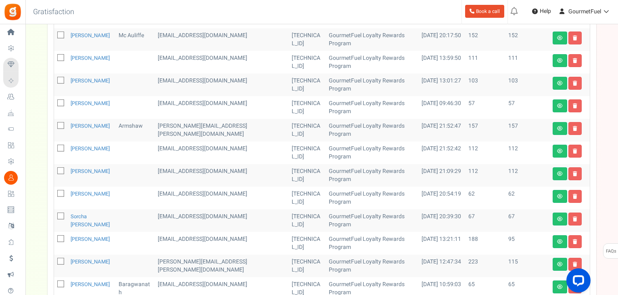
scroll to position [427, 0]
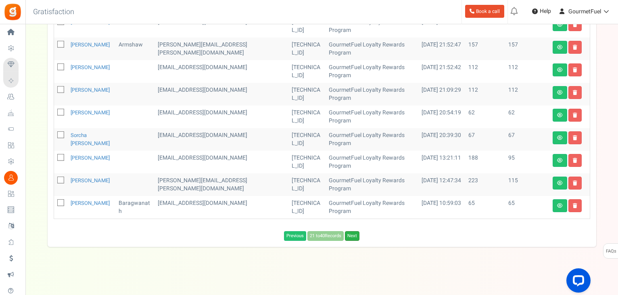
click at [358, 238] on link "Next" at bounding box center [352, 236] width 15 height 10
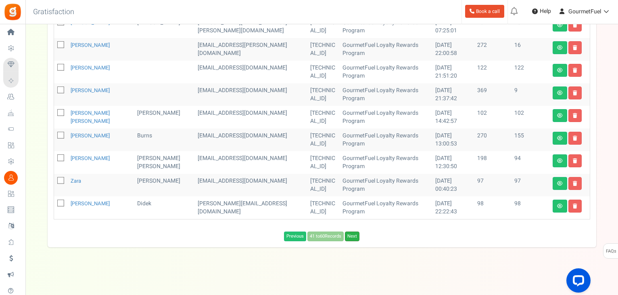
click at [352, 238] on link "Next" at bounding box center [352, 236] width 15 height 10
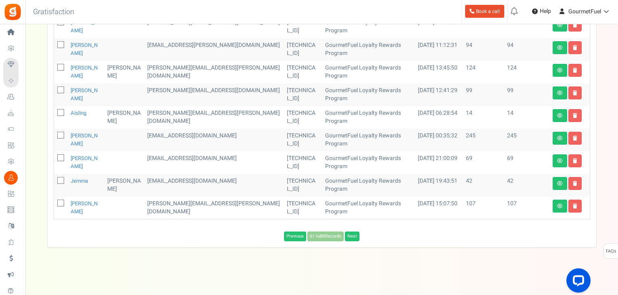
scroll to position [419, 0]
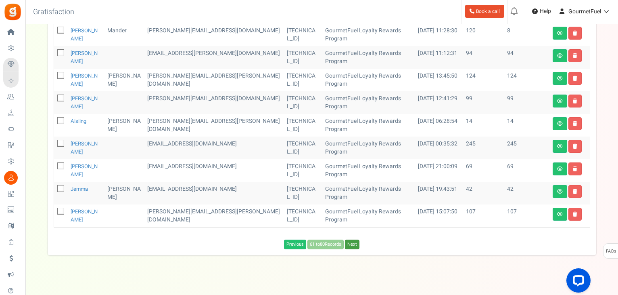
click at [352, 239] on link "Next" at bounding box center [352, 244] width 15 height 10
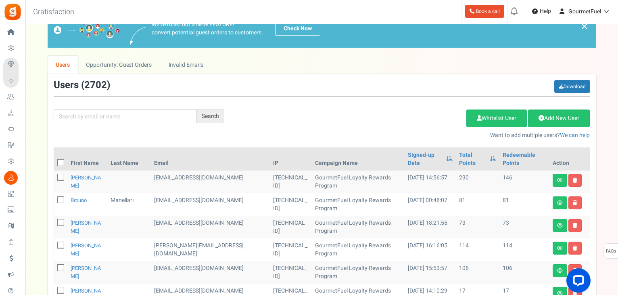
scroll to position [0, 0]
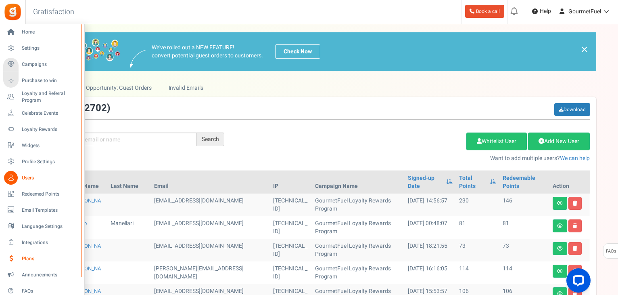
click at [27, 257] on span "Plans" at bounding box center [50, 258] width 57 height 7
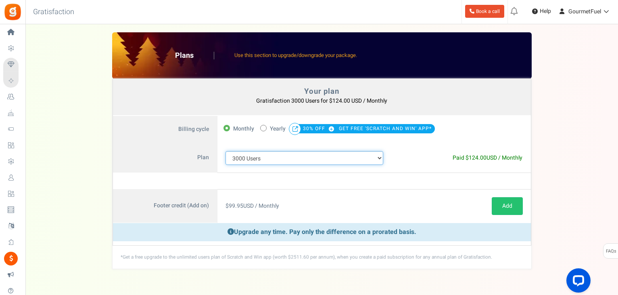
click at [362, 156] on select "100 Users 200 Users 500 Users 1000 Users 2000 Users 3000 Users 4000 Users 5000 …" at bounding box center [305, 158] width 158 height 14
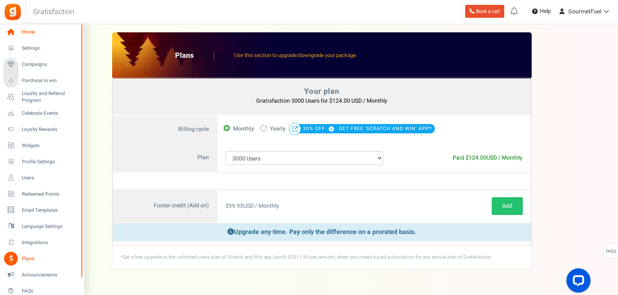
click at [28, 35] on span "Home" at bounding box center [50, 32] width 57 height 7
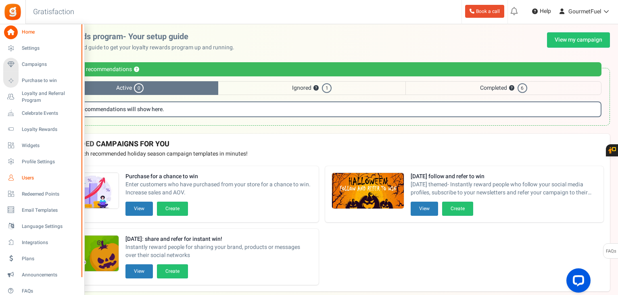
click at [31, 176] on span "Users" at bounding box center [50, 177] width 57 height 7
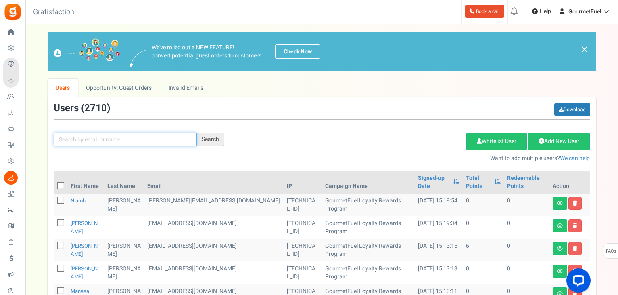
click at [92, 138] on input "text" at bounding box center [125, 139] width 143 height 14
paste input "[EMAIL_ADDRESS][DOMAIN_NAME]"
type input "[EMAIL_ADDRESS][DOMAIN_NAME]"
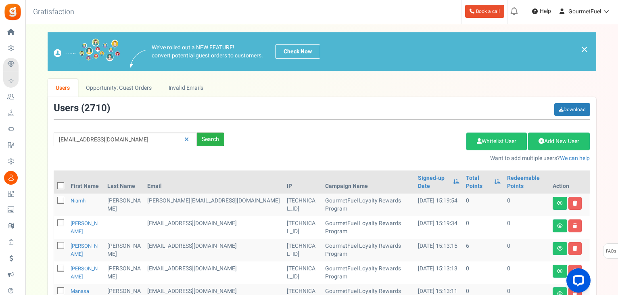
click at [202, 135] on div "Search" at bounding box center [210, 139] width 27 height 14
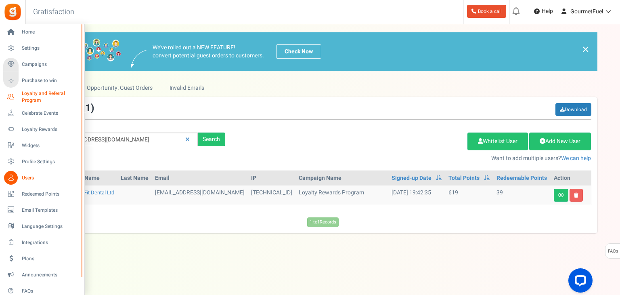
click at [33, 94] on span "Loyalty and Referral Program" at bounding box center [51, 97] width 59 height 14
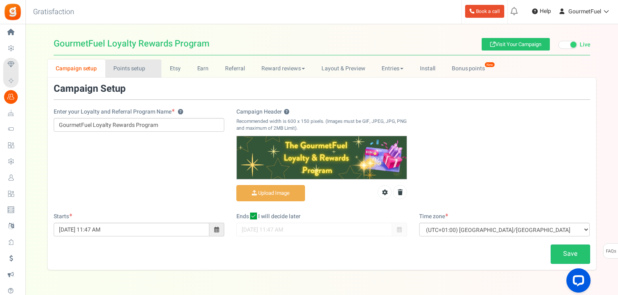
click at [126, 70] on link "Points setup New" at bounding box center [133, 68] width 56 height 18
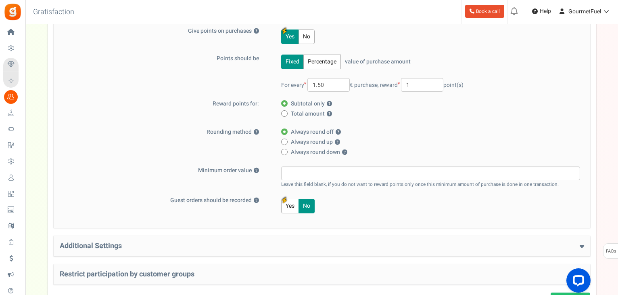
scroll to position [182, 0]
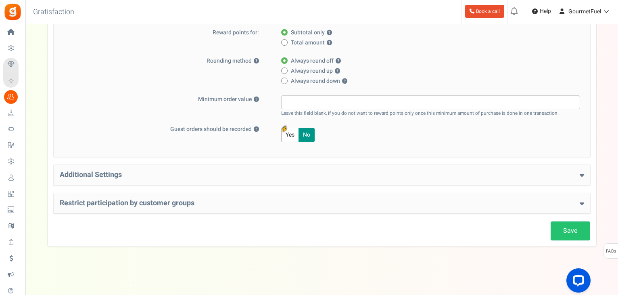
click at [580, 175] on icon at bounding box center [582, 174] width 4 height 7
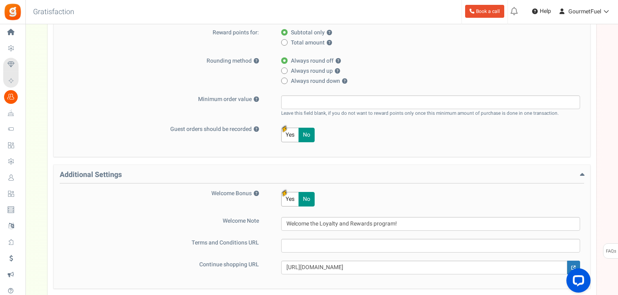
scroll to position [285, 0]
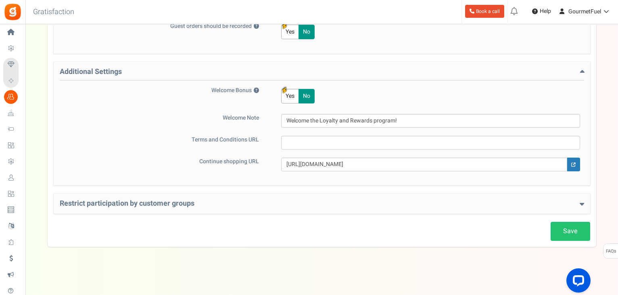
click at [576, 202] on h4 "Restrict participation by customer groups" at bounding box center [322, 203] width 525 height 8
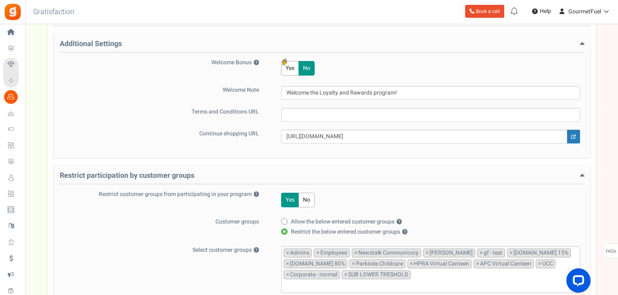
scroll to position [406, 0]
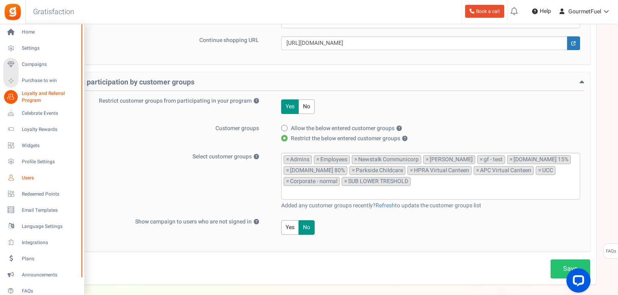
click at [27, 178] on span "Users" at bounding box center [50, 177] width 57 height 7
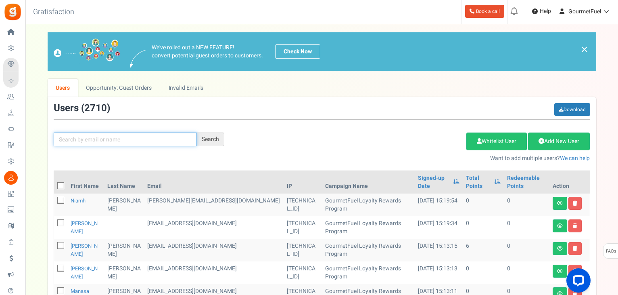
click at [123, 142] on input "text" at bounding box center [125, 139] width 143 height 14
paste input "[EMAIL_ADDRESS][DOMAIN_NAME]"
type input "[EMAIL_ADDRESS][DOMAIN_NAME]"
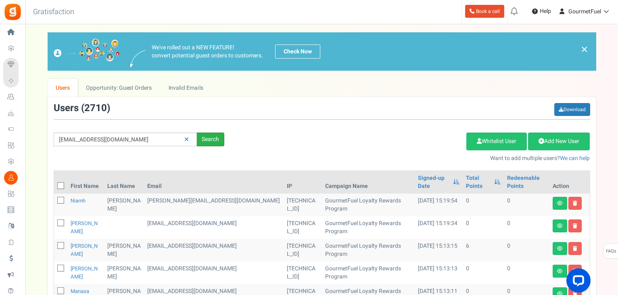
click at [213, 136] on div "Search" at bounding box center [210, 139] width 27 height 14
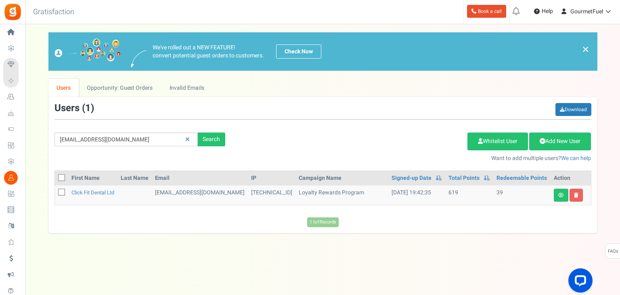
click at [62, 193] on icon at bounding box center [61, 192] width 5 height 5
click at [55, 193] on input "checkbox" at bounding box center [52, 192] width 5 height 5
click at [62, 193] on icon at bounding box center [61, 191] width 7 height 7
click at [55, 193] on input "checkbox" at bounding box center [52, 192] width 5 height 5
checkbox input "false"
